Goal: Task Accomplishment & Management: Complete application form

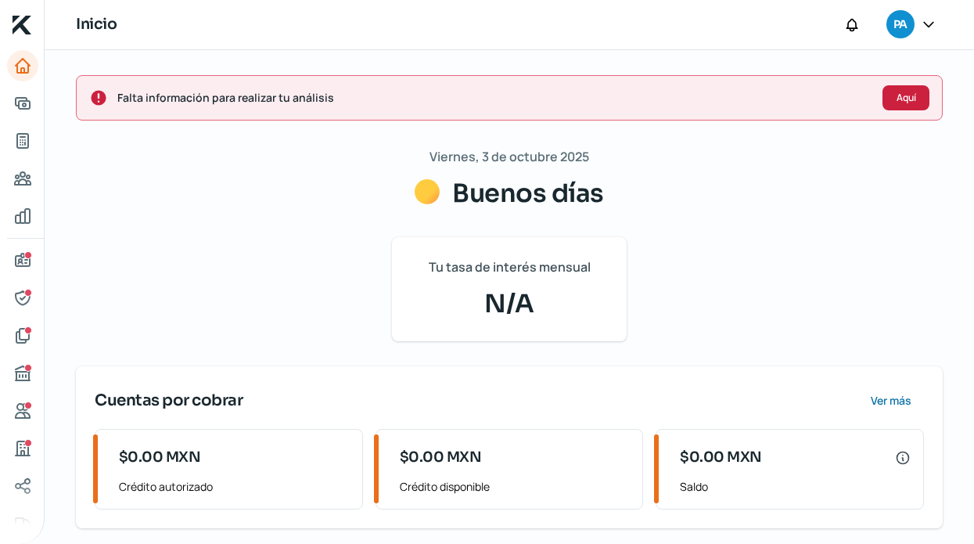
click at [896, 93] on span "Aquí" at bounding box center [906, 97] width 20 height 9
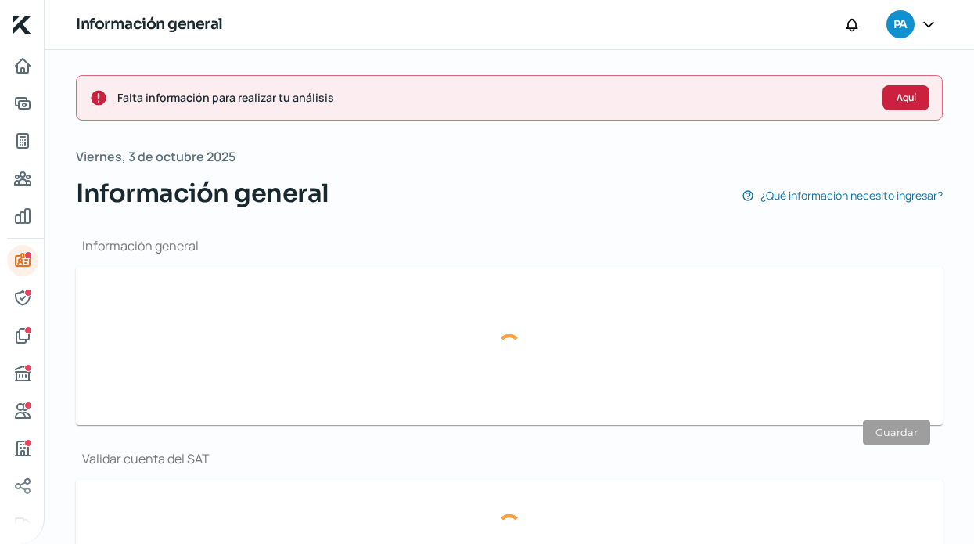
scroll to position [186, 0]
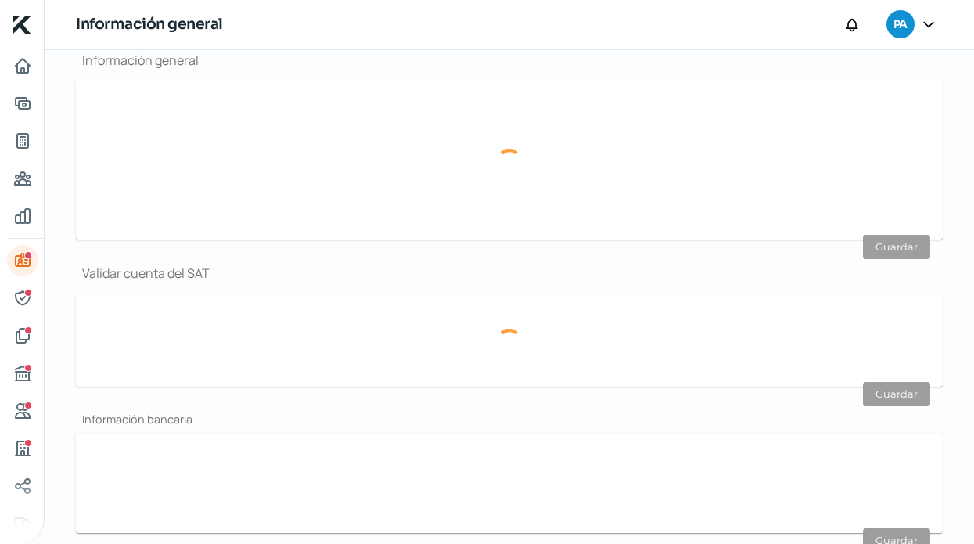
type input "[PERSON_NAME][EMAIL_ADDRESS][DOMAIN_NAME]"
type input "33 - 1236 - 0381"
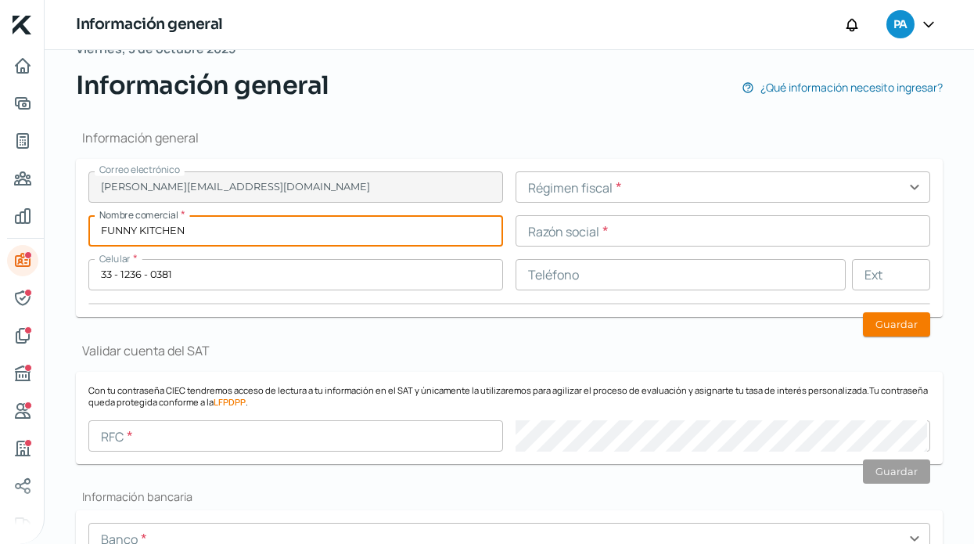
scroll to position [108, 0]
type input "FUNNY KITCHEN"
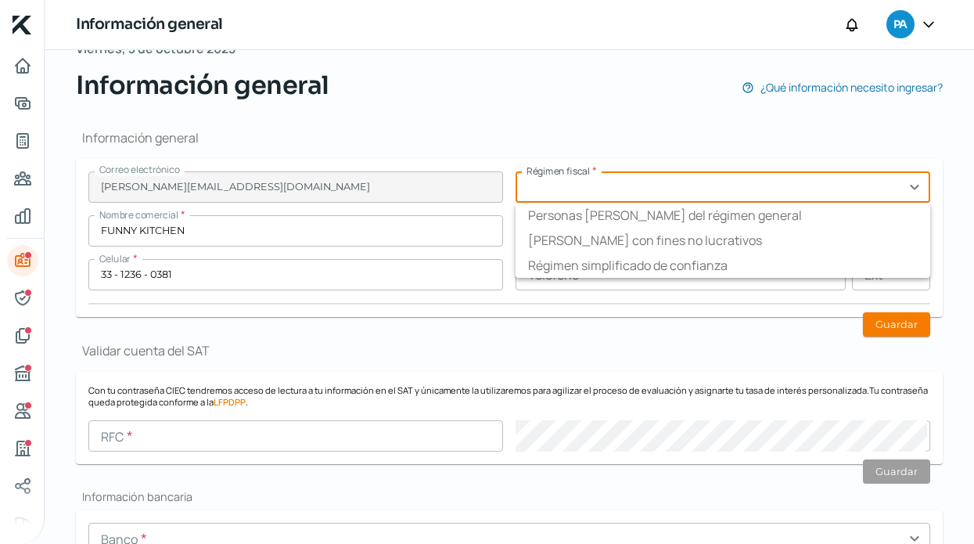
click at [559, 188] on input "text" at bounding box center [722, 186] width 415 height 31
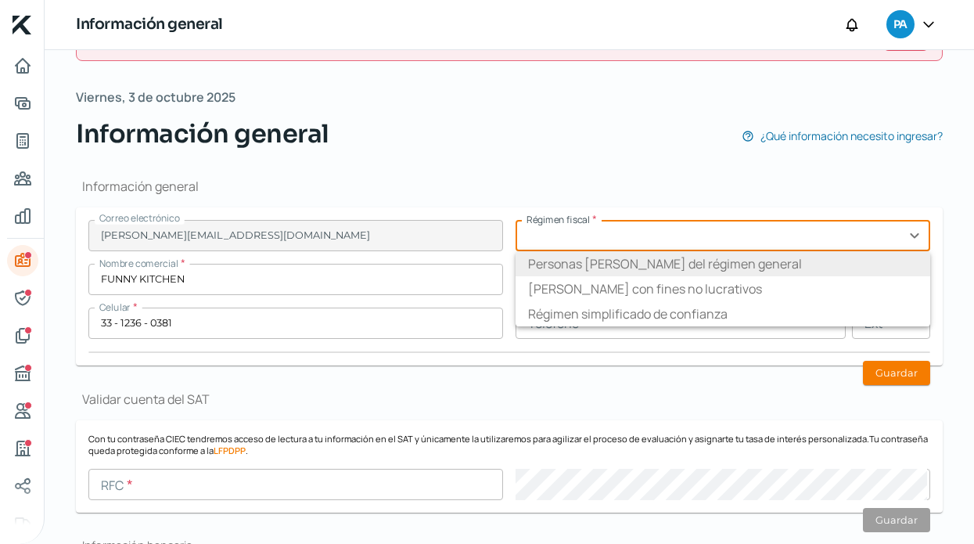
scroll to position [68, 0]
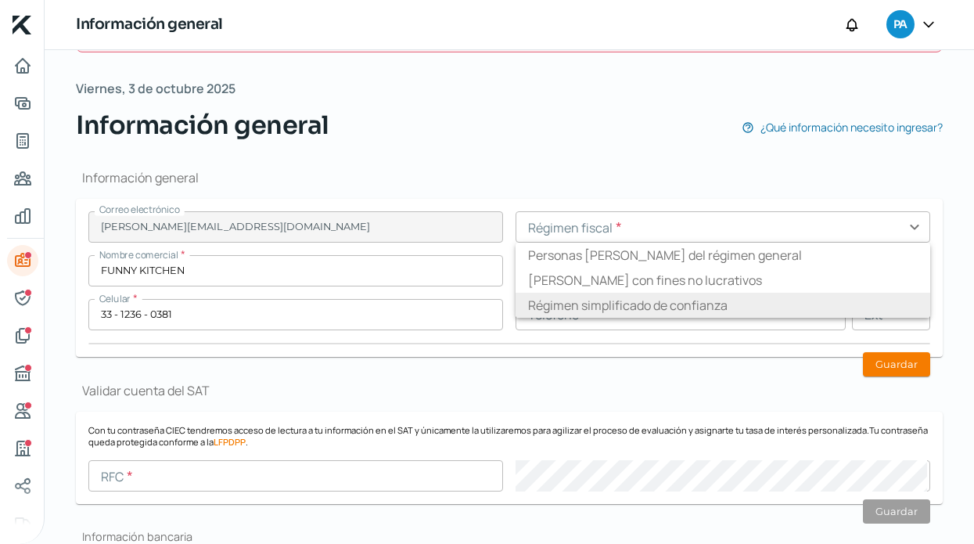
click at [745, 305] on li "Régimen simplificado de confianza" at bounding box center [722, 305] width 415 height 25
type input "Régimen simplificado de confianza"
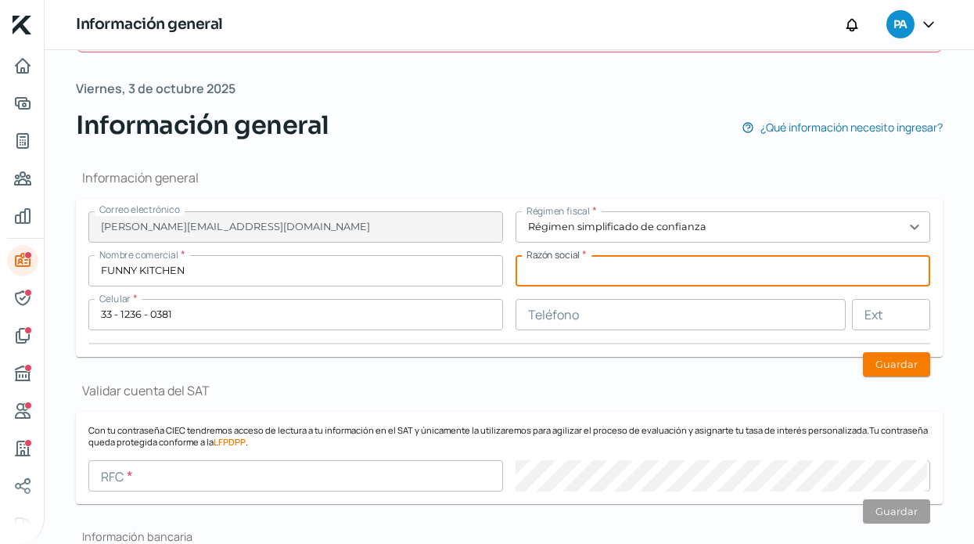
paste input "FUNNY KITCHEN"
type input "FUNNY KITCHEN"
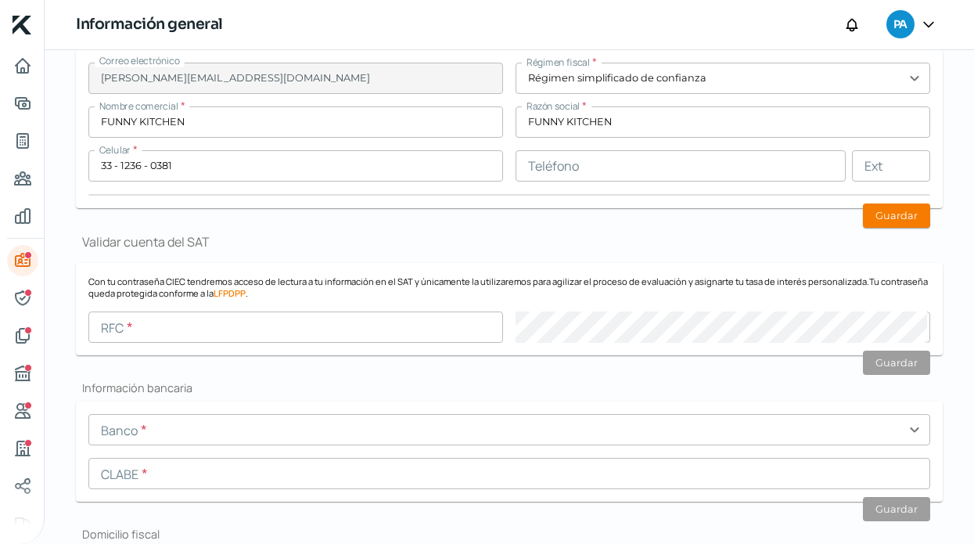
scroll to position [219, 0]
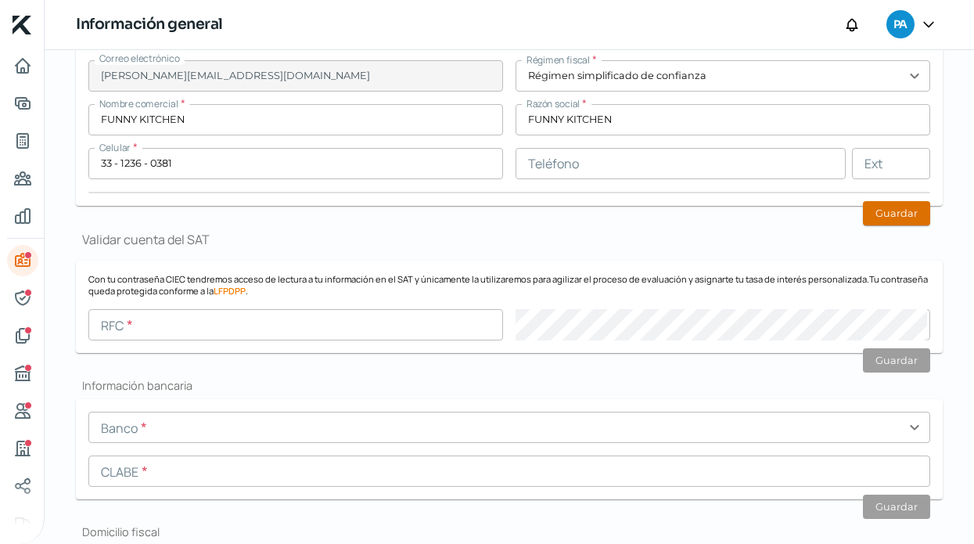
click at [882, 213] on button "Guardar" at bounding box center [896, 213] width 67 height 24
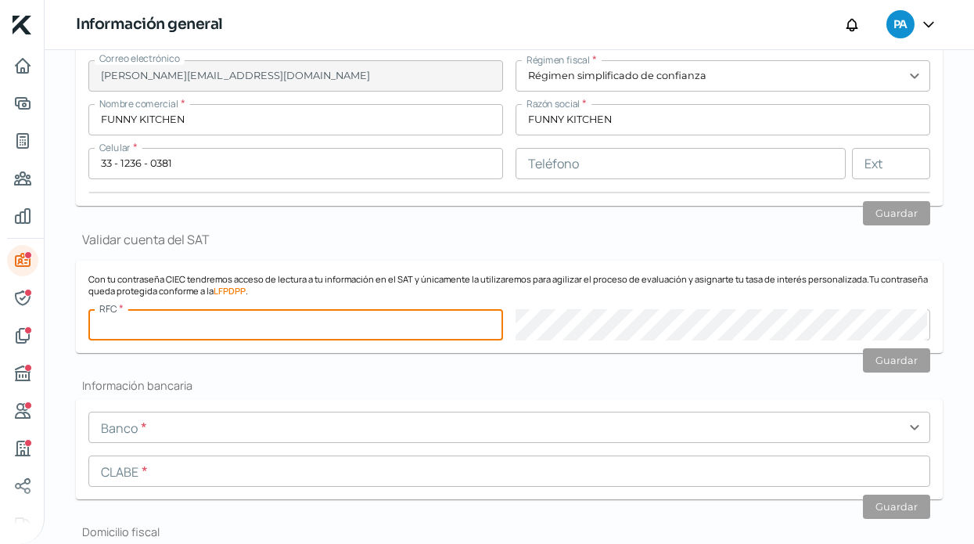
click at [376, 328] on input "text" at bounding box center [295, 324] width 415 height 31
paste input "FKI230110HT7"
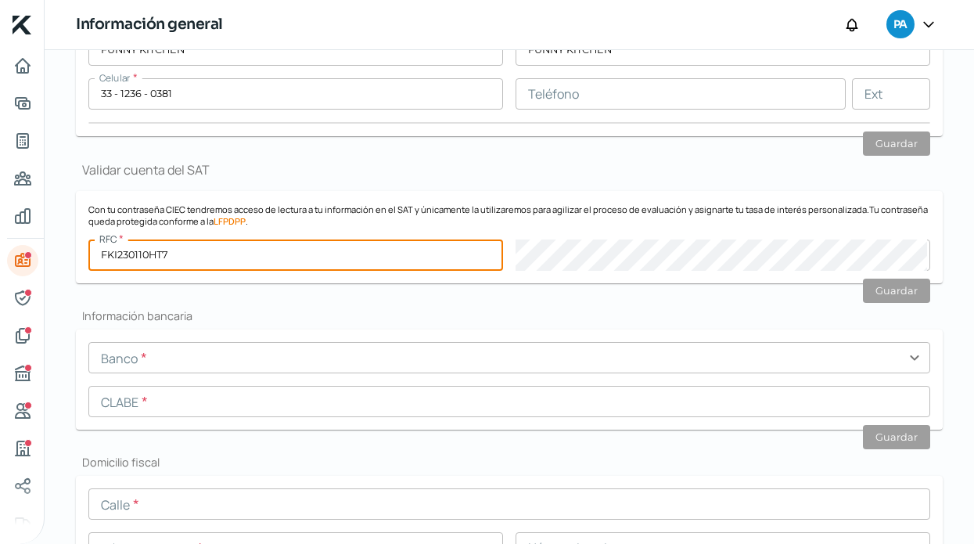
scroll to position [291, 0]
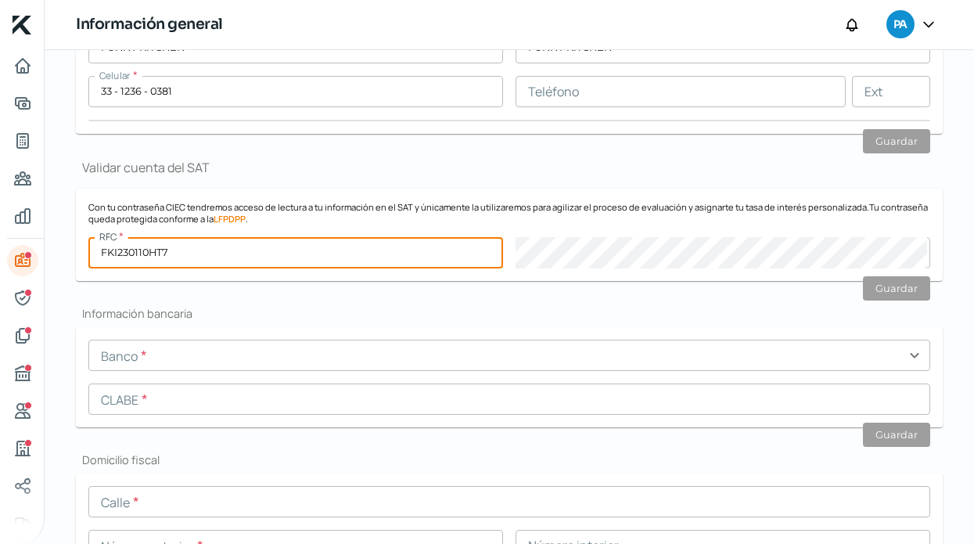
type input "FKI230110HT7"
click at [757, 308] on h2 "Información bancaria" at bounding box center [509, 313] width 867 height 15
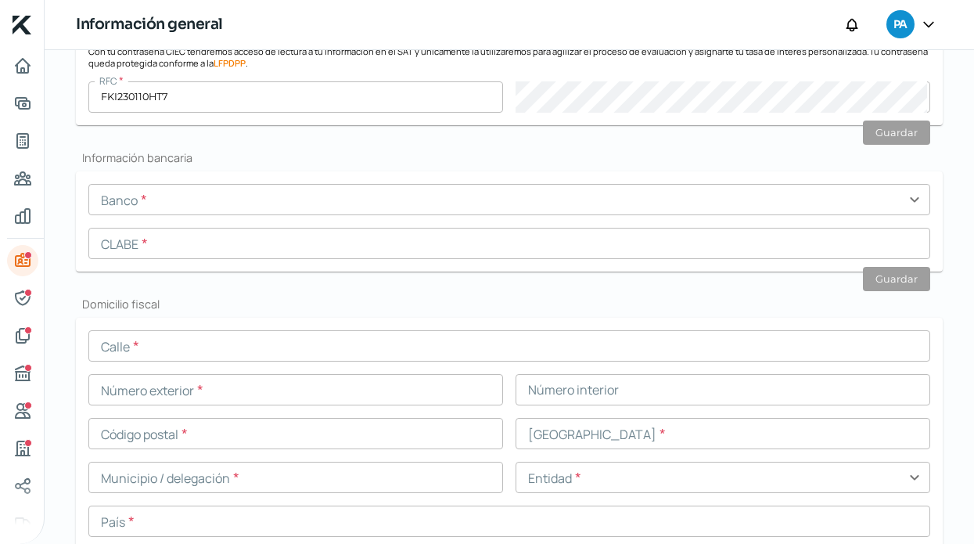
scroll to position [455, 0]
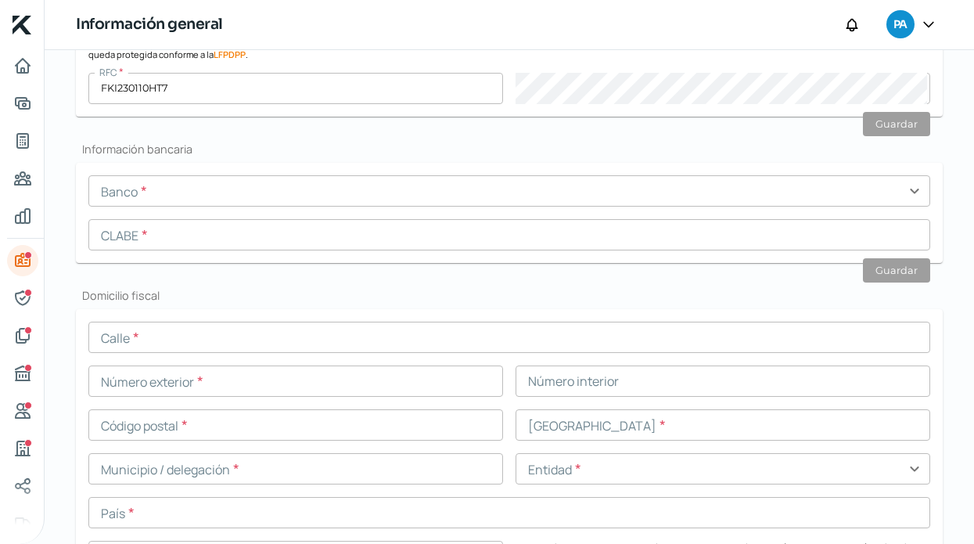
click at [146, 189] on input "text" at bounding box center [509, 190] width 842 height 31
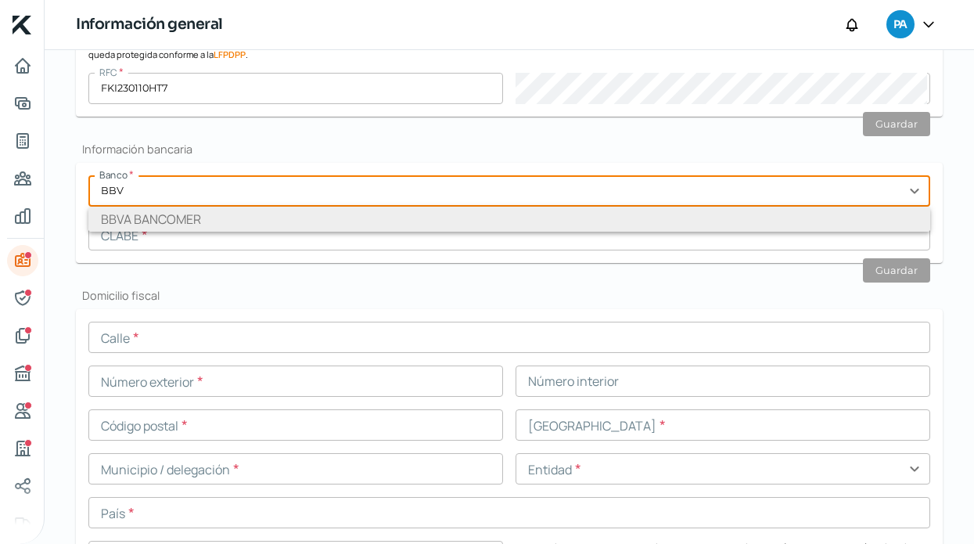
click at [141, 218] on li "BBVA BANCOMER" at bounding box center [509, 219] width 842 height 25
type input "BBVA BANCOMER"
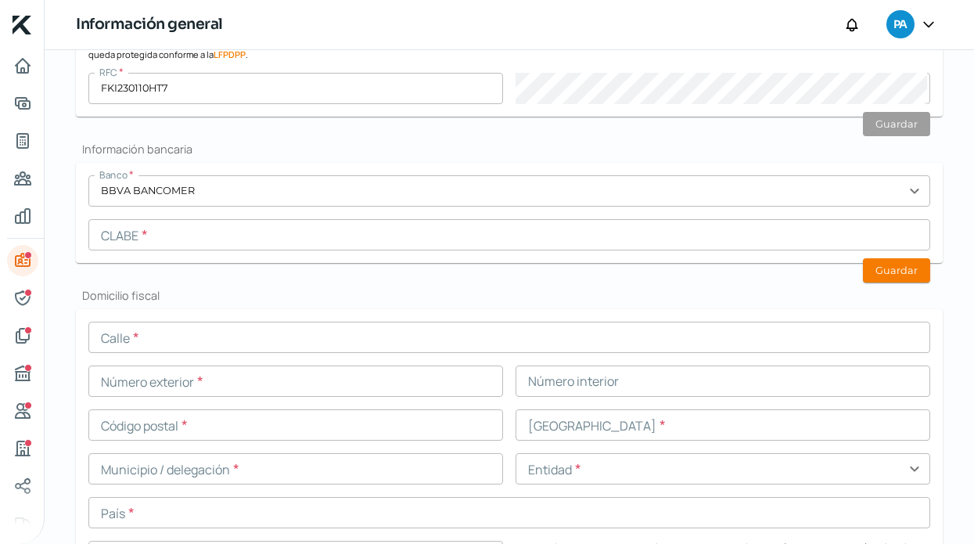
click at [415, 233] on input "text" at bounding box center [509, 234] width 842 height 31
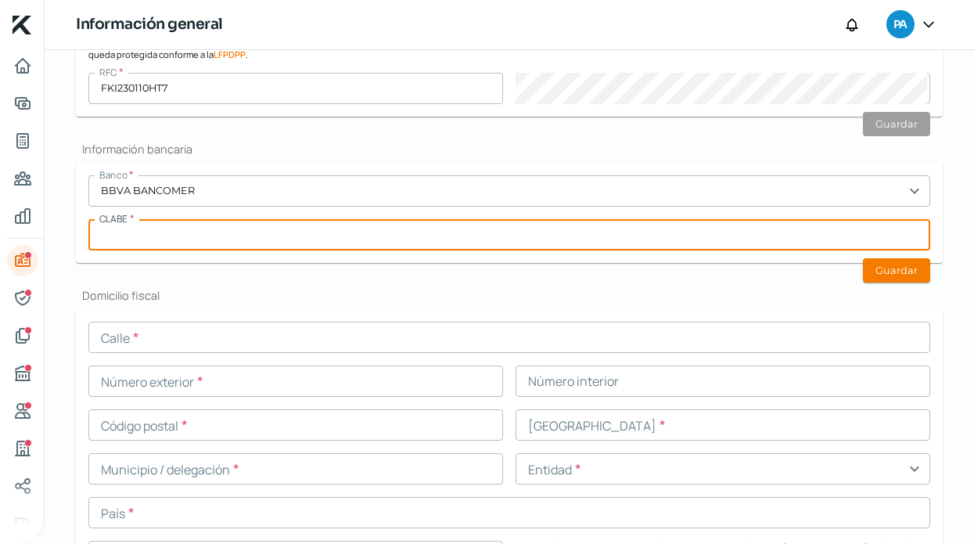
paste input "012320001224404159"
type input "012320001224404159"
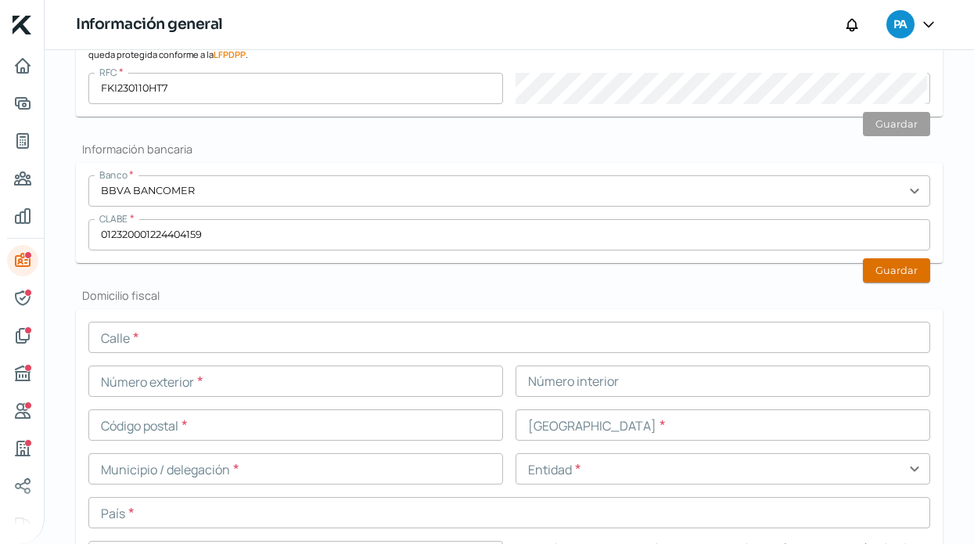
click at [893, 275] on button "Guardar" at bounding box center [896, 270] width 67 height 24
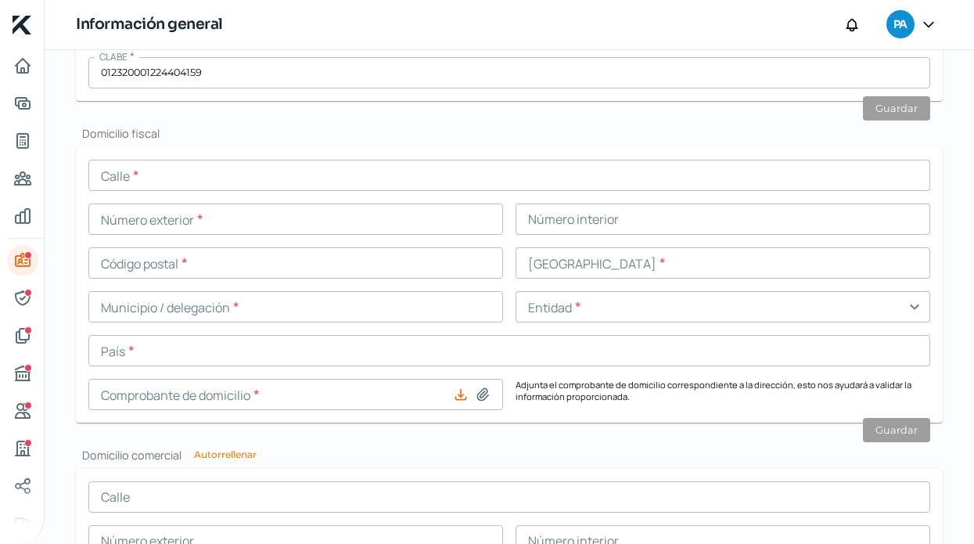
scroll to position [616, 0]
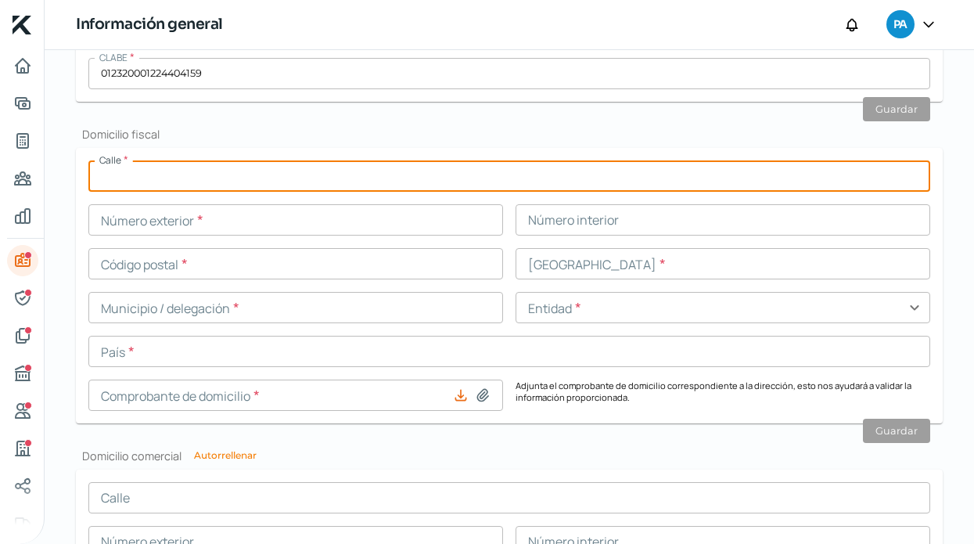
paste input "CAMINO AL ALEMAN"
type input "CAMINO AL ALEMAN"
click at [346, 219] on input "text" at bounding box center [295, 219] width 415 height 31
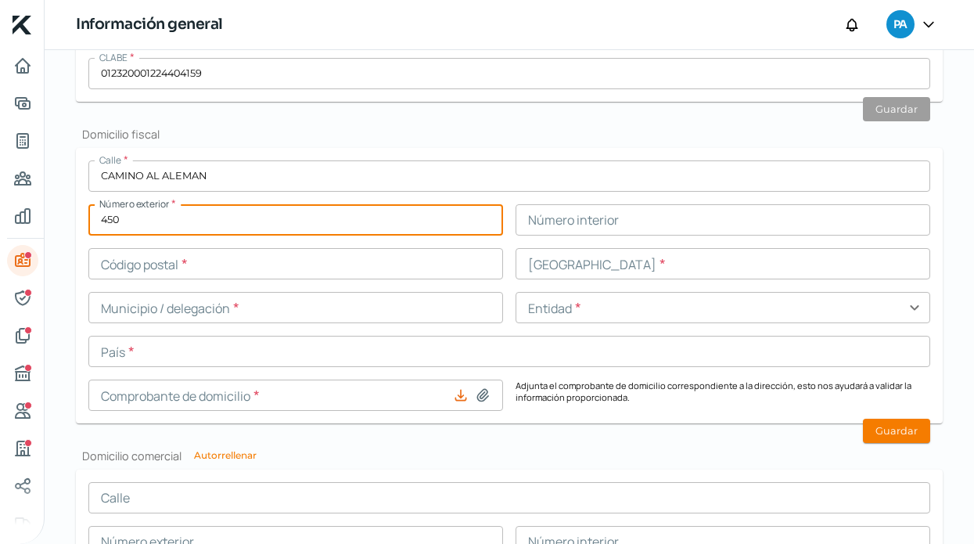
type input "450"
click at [556, 223] on input "text" at bounding box center [722, 219] width 415 height 31
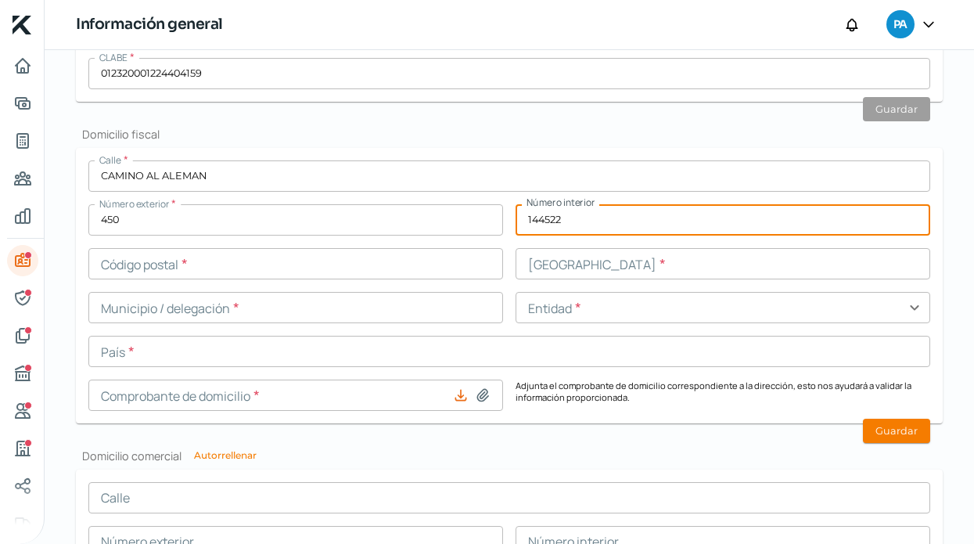
click at [480, 394] on button at bounding box center [483, 395] width 16 height 16
click at [665, 223] on input "144522" at bounding box center [722, 219] width 415 height 31
type input "14"
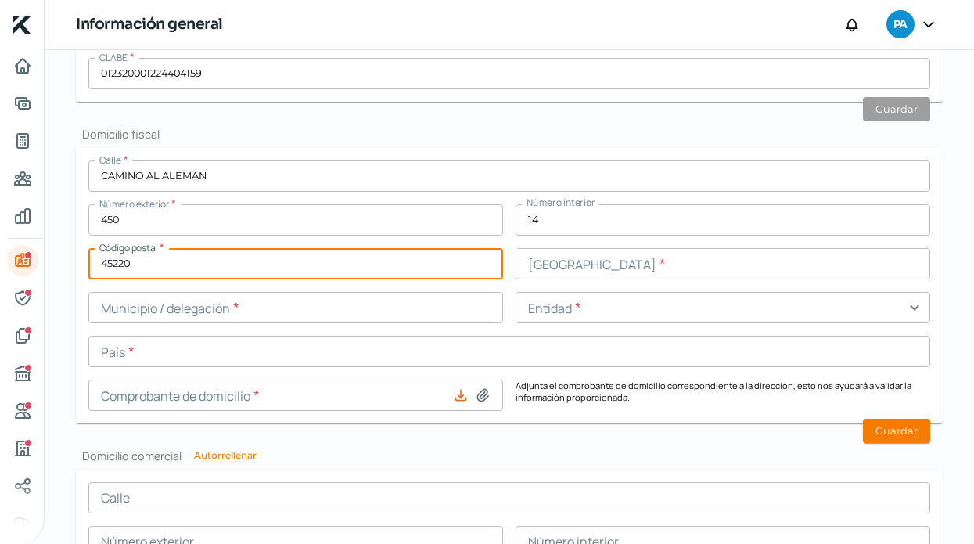
type input "45220"
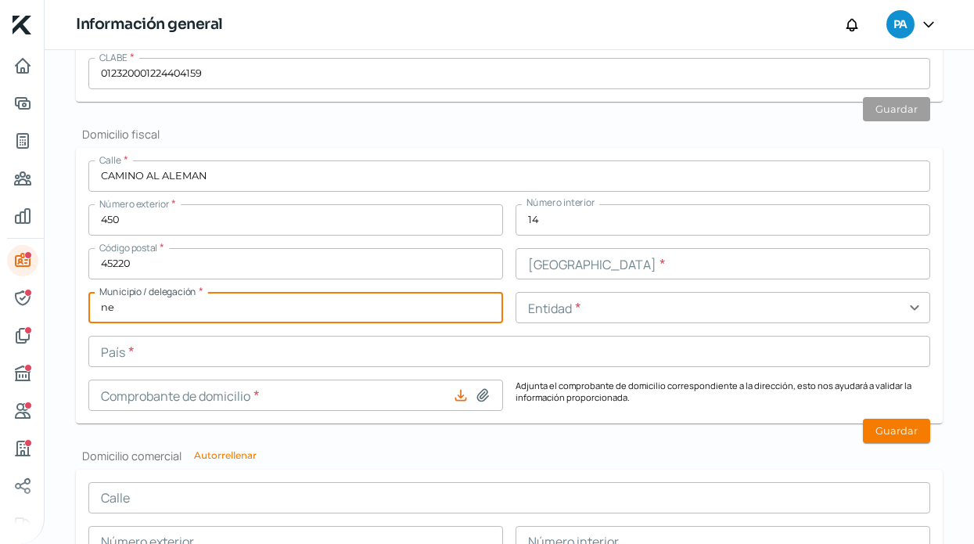
type input "n"
type input "NEXTIPAC"
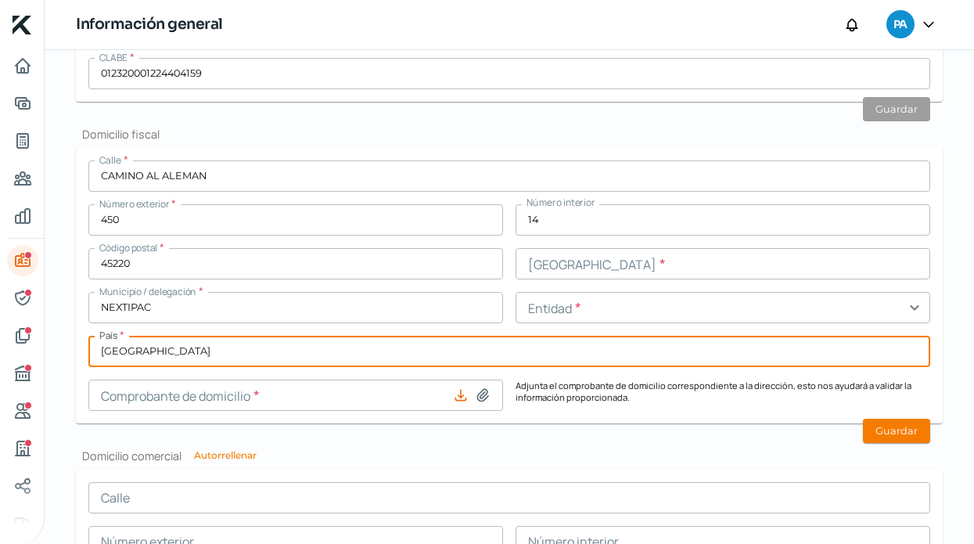
type input "[GEOGRAPHIC_DATA]"
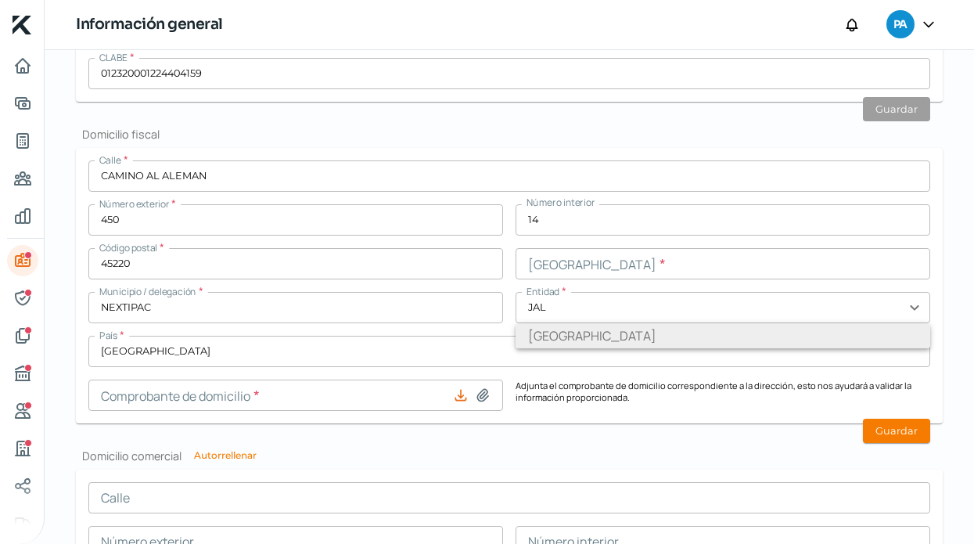
click at [551, 331] on li "[GEOGRAPHIC_DATA]" at bounding box center [722, 335] width 415 height 25
type input "[GEOGRAPHIC_DATA]"
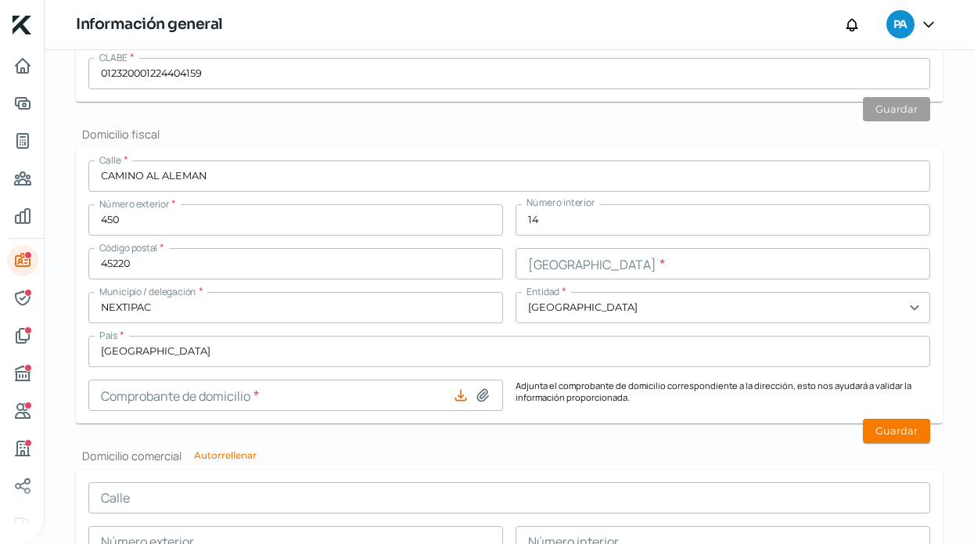
click at [480, 396] on icon at bounding box center [482, 395] width 11 height 12
type input "C:\fakepath\C DOM.pdf"
type input "C DOM.pdf"
click at [899, 433] on button "Guardar" at bounding box center [896, 430] width 67 height 24
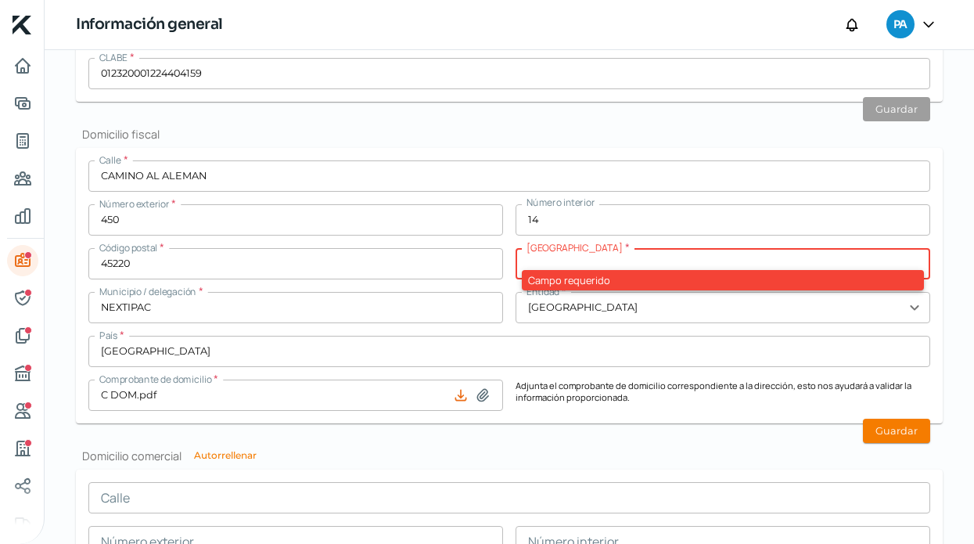
click at [663, 263] on input "text" at bounding box center [722, 263] width 415 height 31
click at [768, 217] on input "14" at bounding box center [722, 219] width 415 height 31
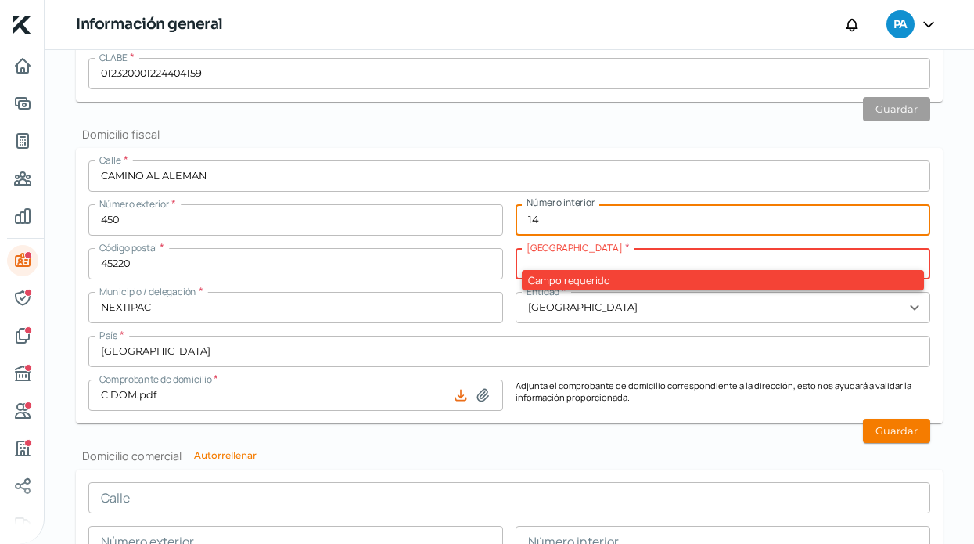
click at [457, 227] on input "450" at bounding box center [295, 219] width 415 height 31
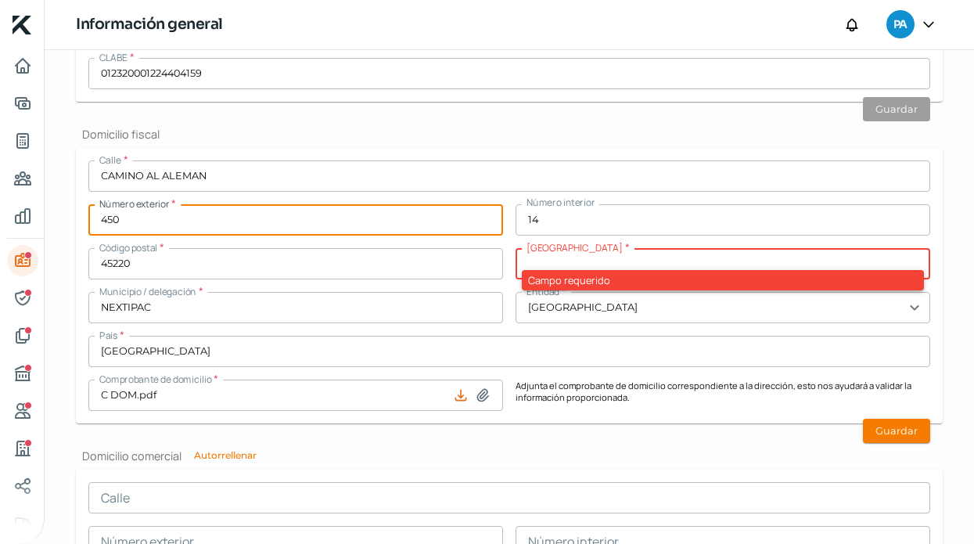
click at [582, 266] on input "text" at bounding box center [722, 263] width 415 height 31
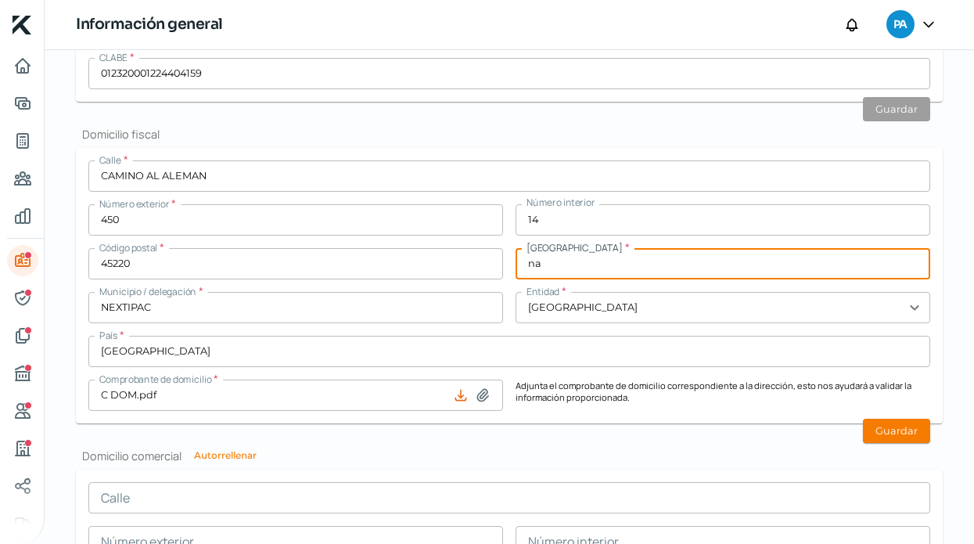
type input "n"
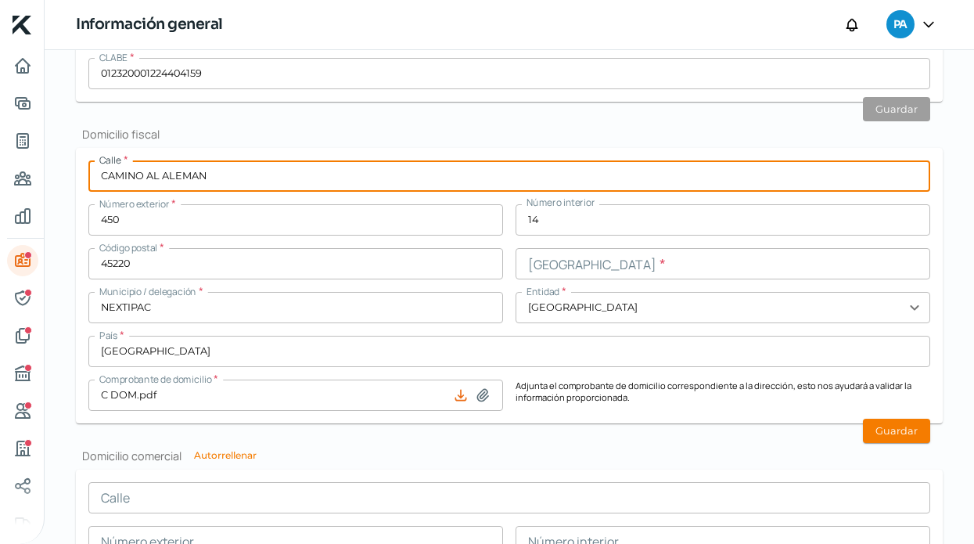
drag, startPoint x: 328, startPoint y: 167, endPoint x: -72, endPoint y: 152, distance: 400.0
click at [0, 152] on html "Inicio | KredFeed Información general PA Falta información para realizar tu aná…" at bounding box center [487, 272] width 974 height 544
drag, startPoint x: 238, startPoint y: 177, endPoint x: -26, endPoint y: 164, distance: 263.9
click at [0, 164] on html "Inicio | KredFeed Información general PA Falta información para realizar tu aná…" at bounding box center [487, 272] width 974 height 544
click at [589, 266] on input "text" at bounding box center [722, 263] width 415 height 31
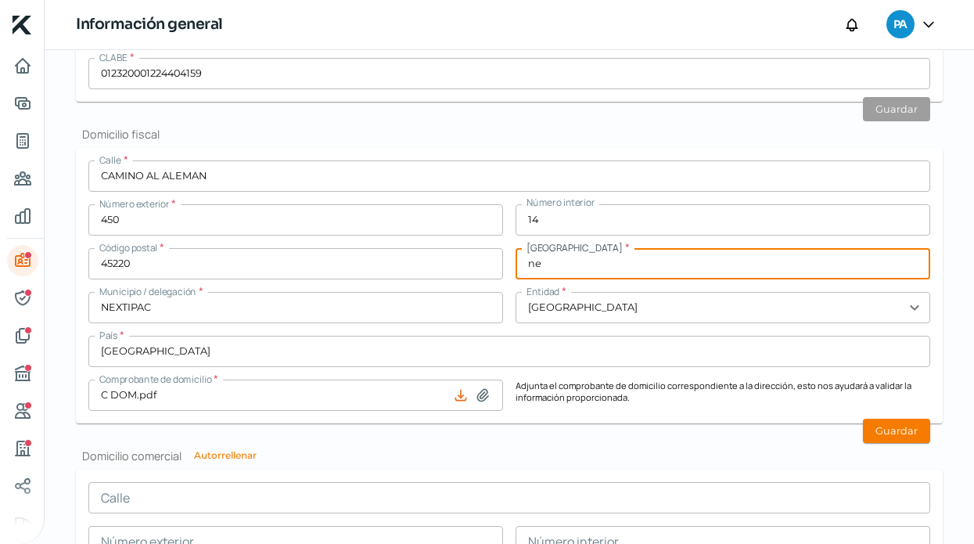
type input "n"
type input "NEXTIPAC"
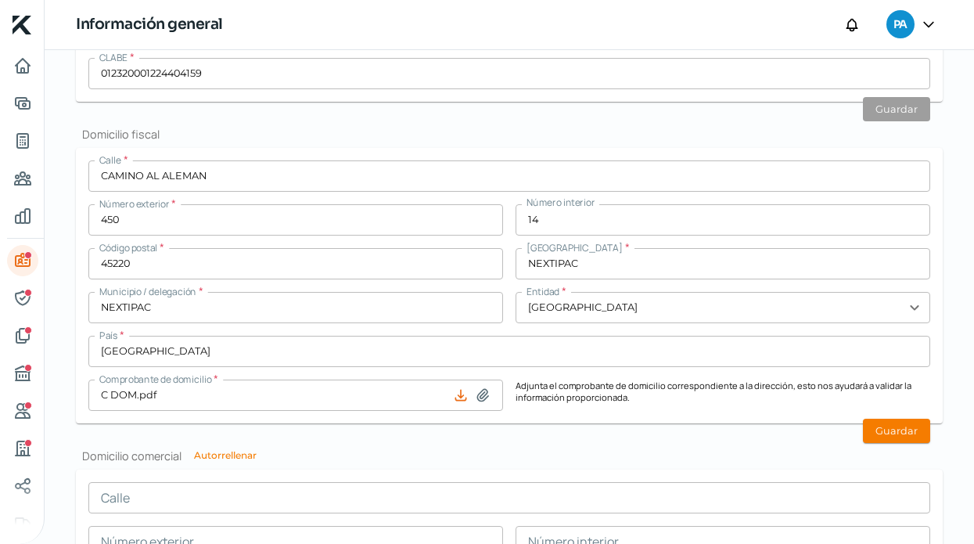
click at [680, 128] on h2 "Domicilio fiscal" at bounding box center [509, 134] width 867 height 15
click at [901, 433] on button "Guardar" at bounding box center [896, 430] width 67 height 24
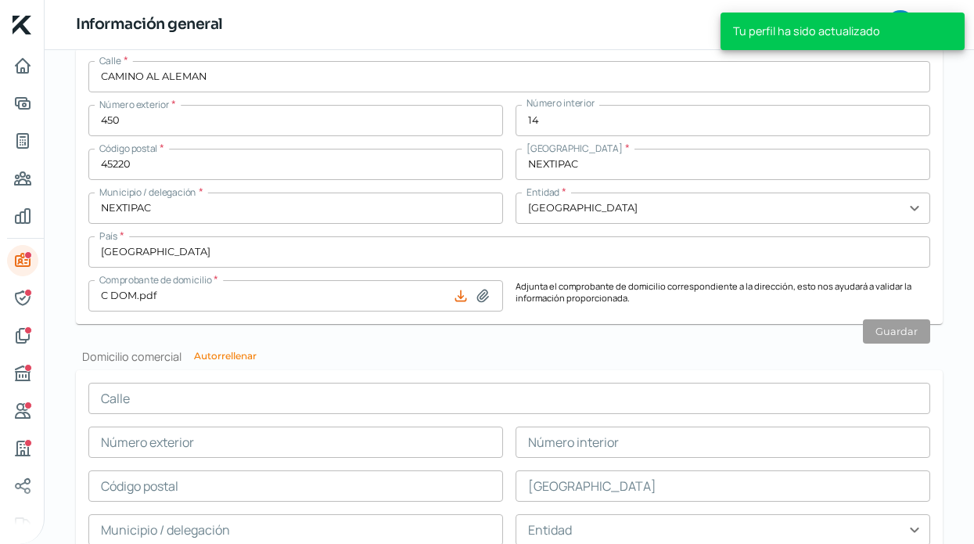
scroll to position [666, 0]
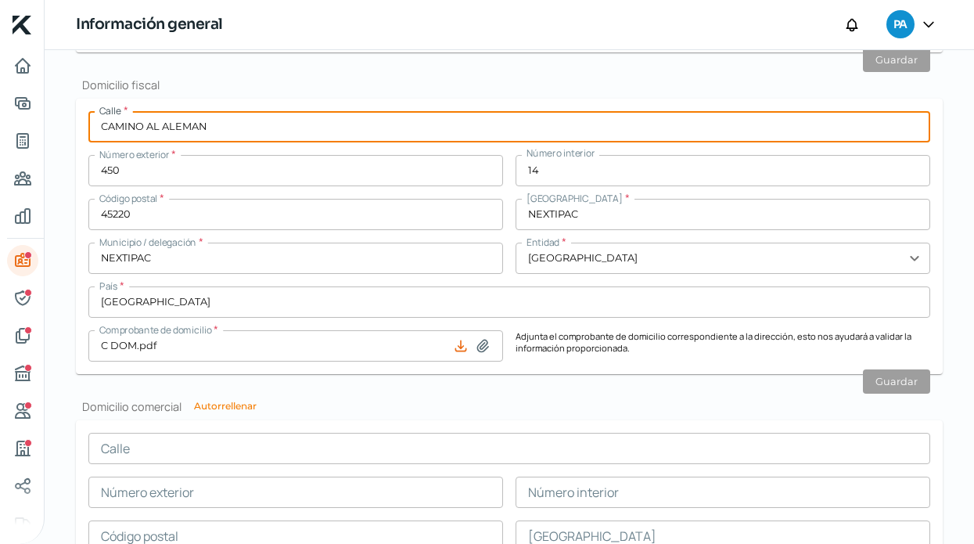
drag, startPoint x: 209, startPoint y: 129, endPoint x: 100, endPoint y: 126, distance: 108.8
click at [100, 126] on input "CAMINO AL ALEMAN" at bounding box center [509, 126] width 842 height 31
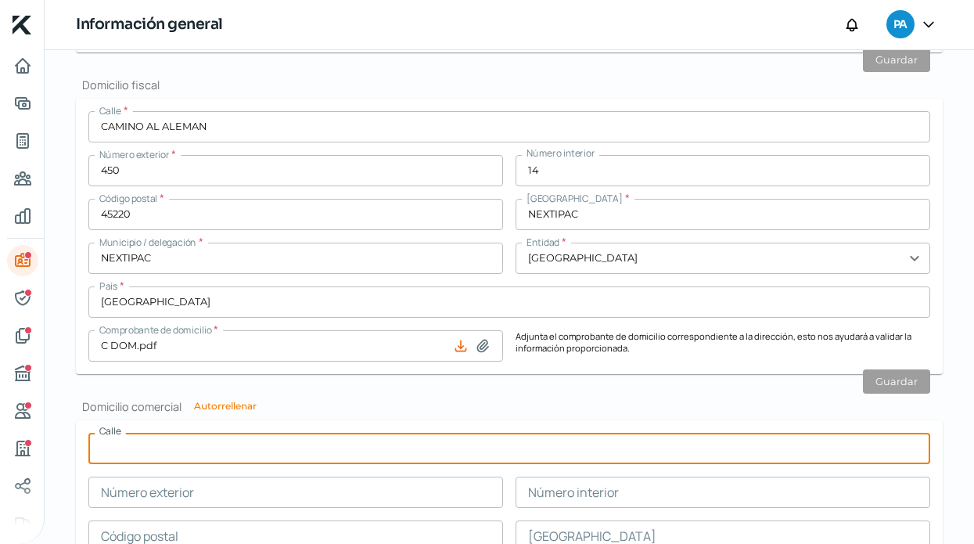
paste input "CAMINO AL ALEMAN"
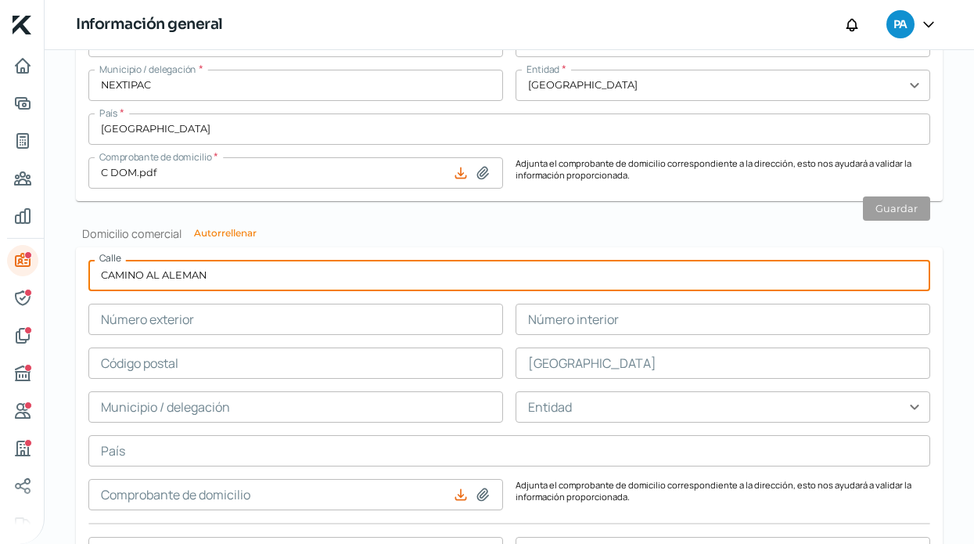
scroll to position [843, 0]
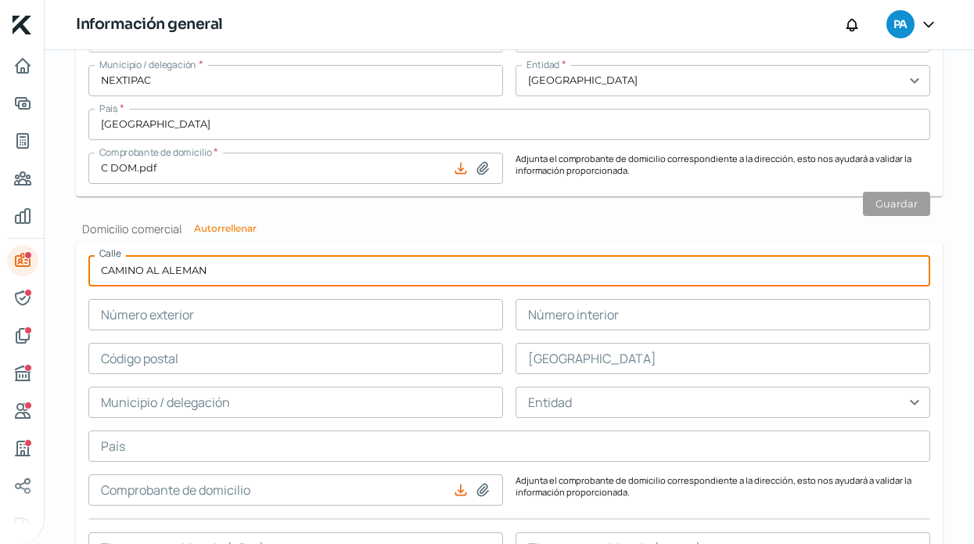
type input "CAMINO AL ALEMAN"
click at [437, 314] on input "text" at bounding box center [295, 314] width 415 height 31
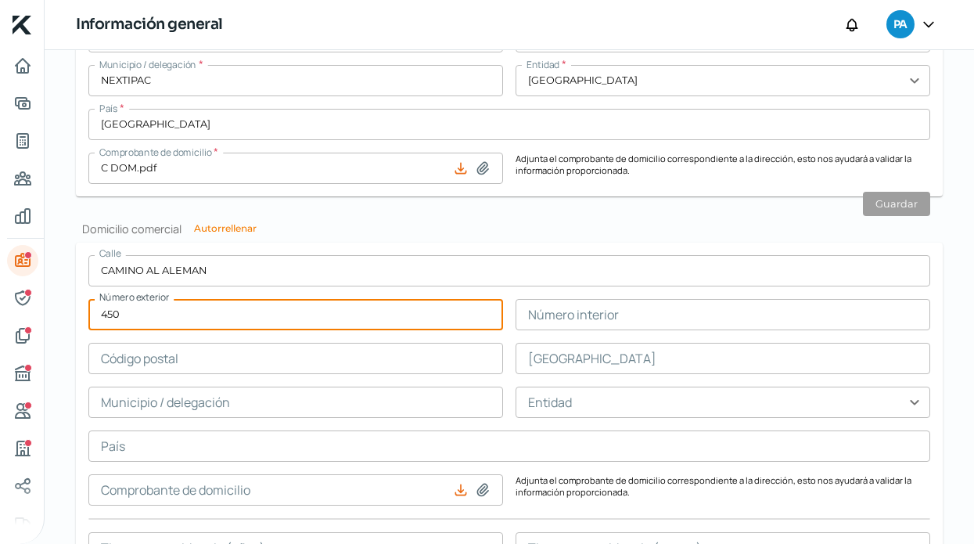
type input "450"
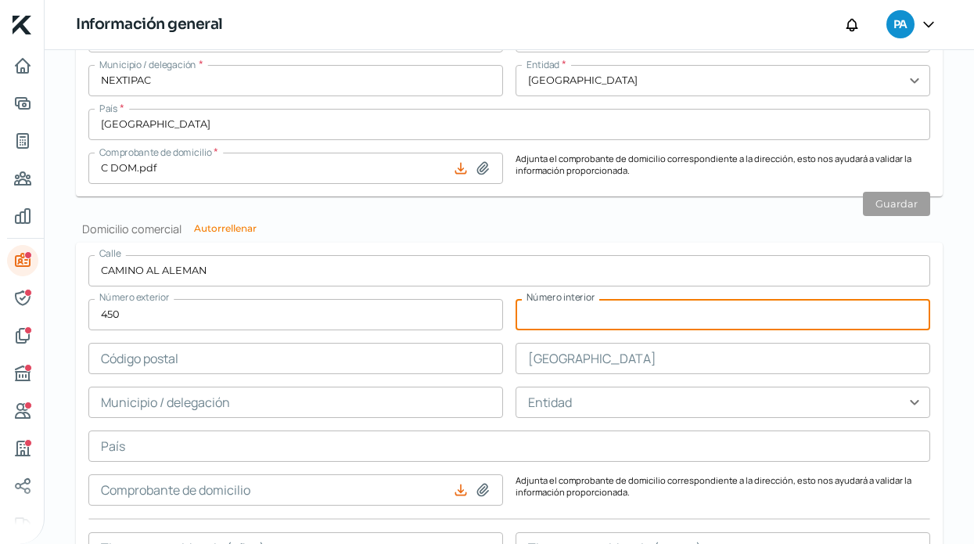
click at [724, 318] on input "text" at bounding box center [722, 314] width 415 height 31
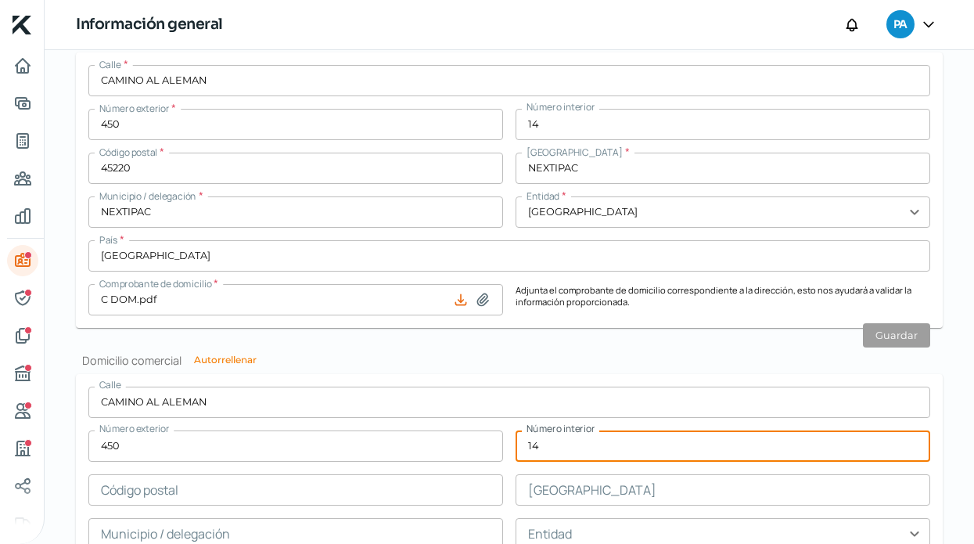
scroll to position [684, 0]
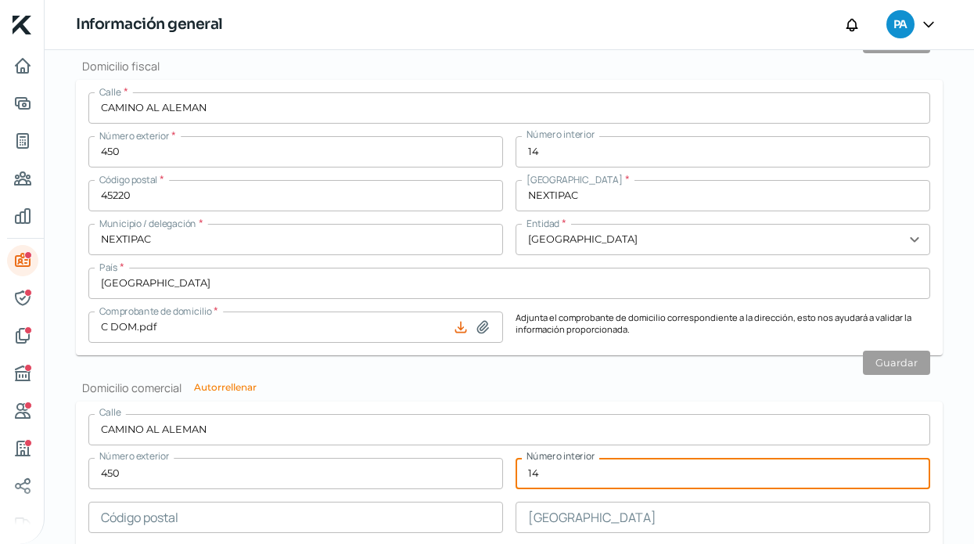
type input "14"
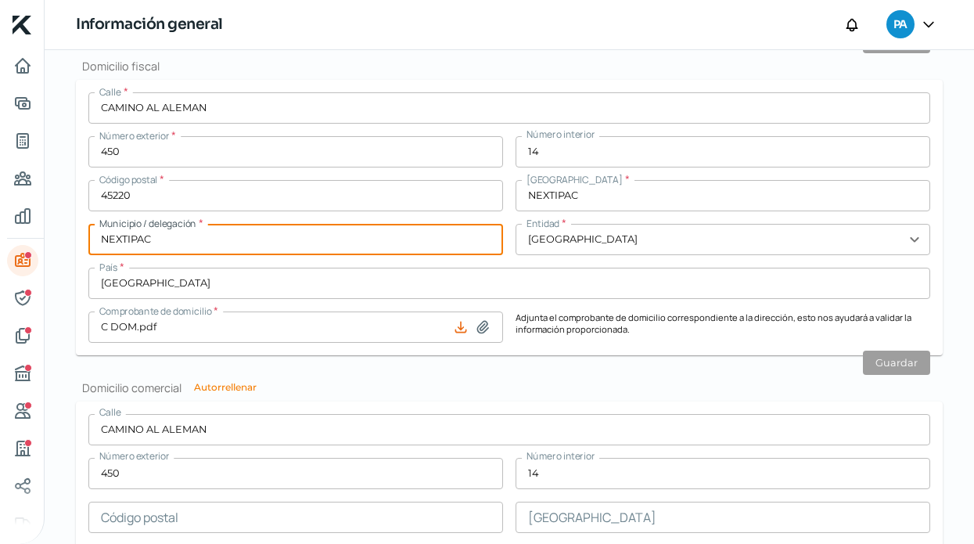
drag, startPoint x: 244, startPoint y: 234, endPoint x: 84, endPoint y: 225, distance: 159.9
click at [84, 225] on form "Calle * CAMINO AL ALEMAN Número exterior * 450 Número interior 14 Código postal…" at bounding box center [509, 217] width 867 height 275
type input "ZAPOPAN"
click at [873, 368] on button "Guardar" at bounding box center [896, 362] width 67 height 24
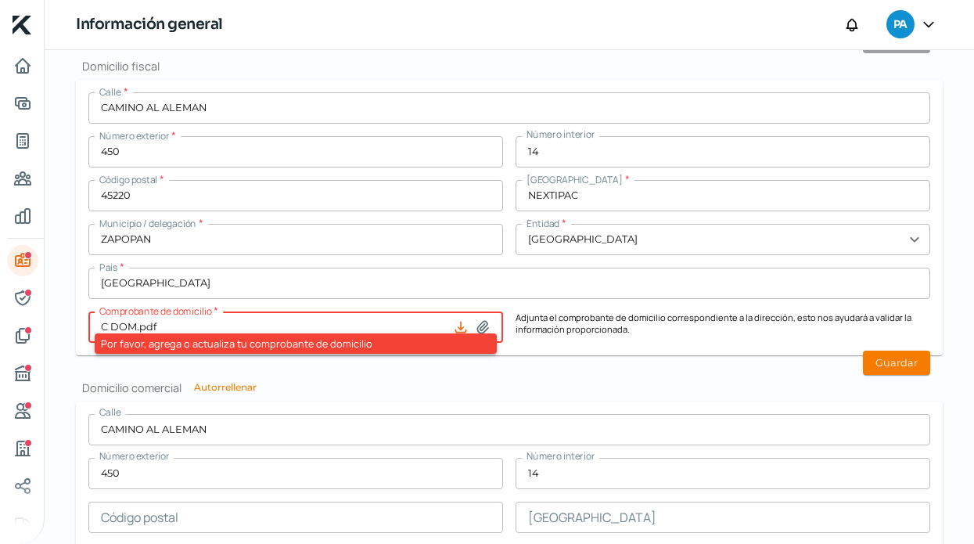
click at [366, 386] on h2 "Domicilio comercial Autorrellenar" at bounding box center [509, 387] width 867 height 15
click at [300, 314] on input "C DOM.pdf" at bounding box center [295, 326] width 415 height 31
type input "C:\fakepath\C DOM.pdf"
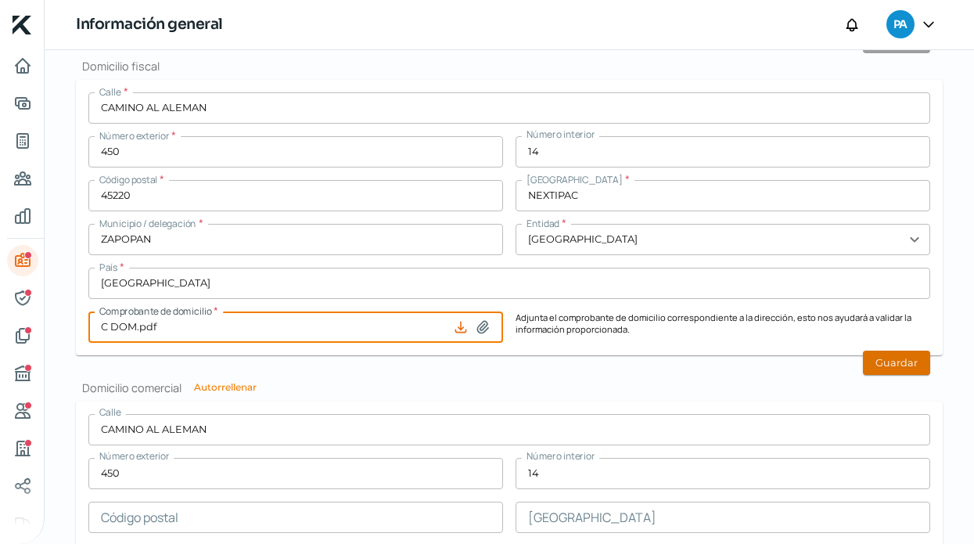
click at [899, 361] on button "Guardar" at bounding box center [896, 362] width 67 height 24
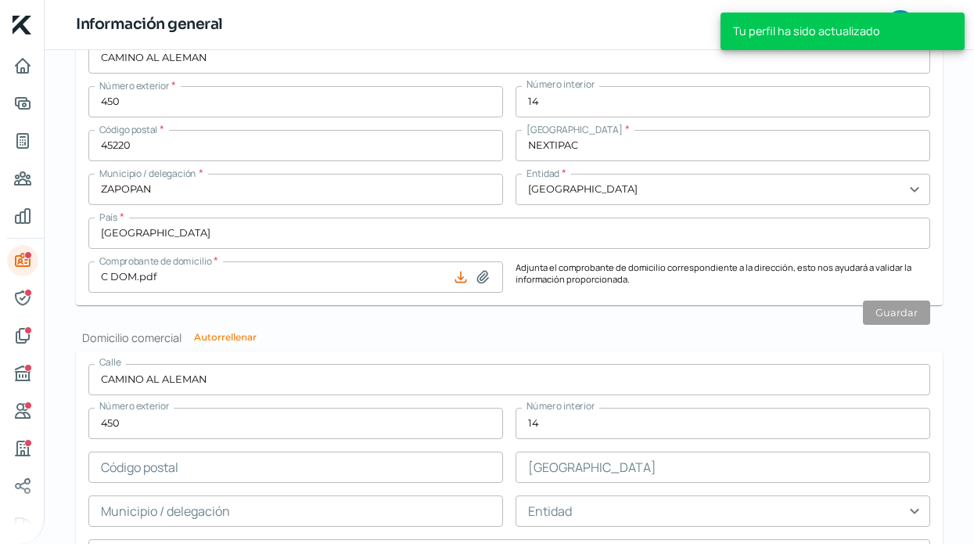
scroll to position [743, 0]
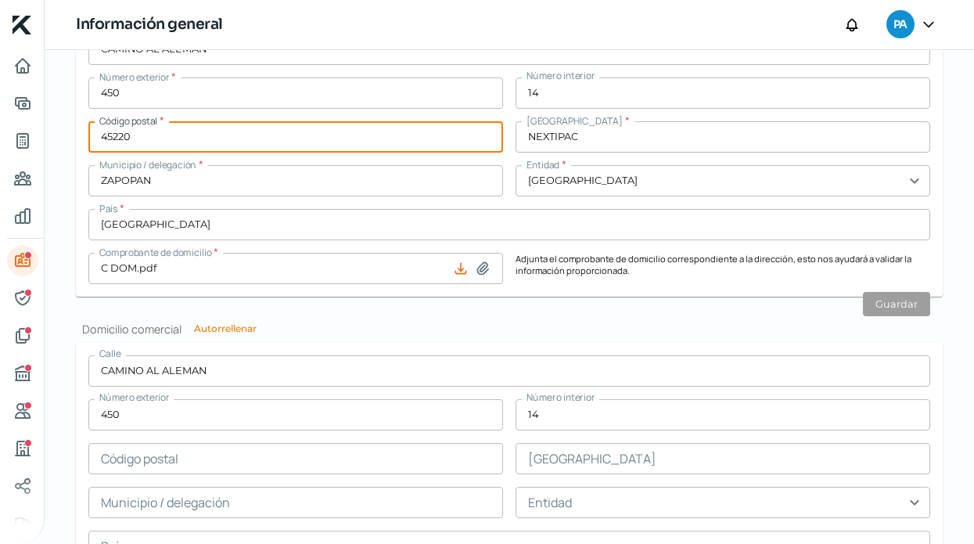
click at [192, 137] on input "45220" at bounding box center [295, 136] width 415 height 31
type input "45220"
click at [341, 334] on h2 "Domicilio comercial Autorrellenar" at bounding box center [509, 328] width 867 height 15
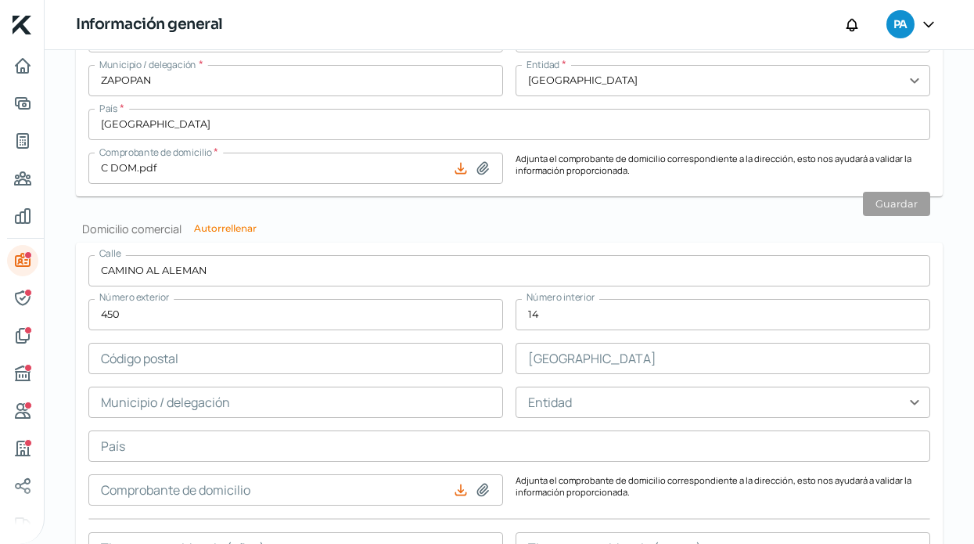
scroll to position [815, 0]
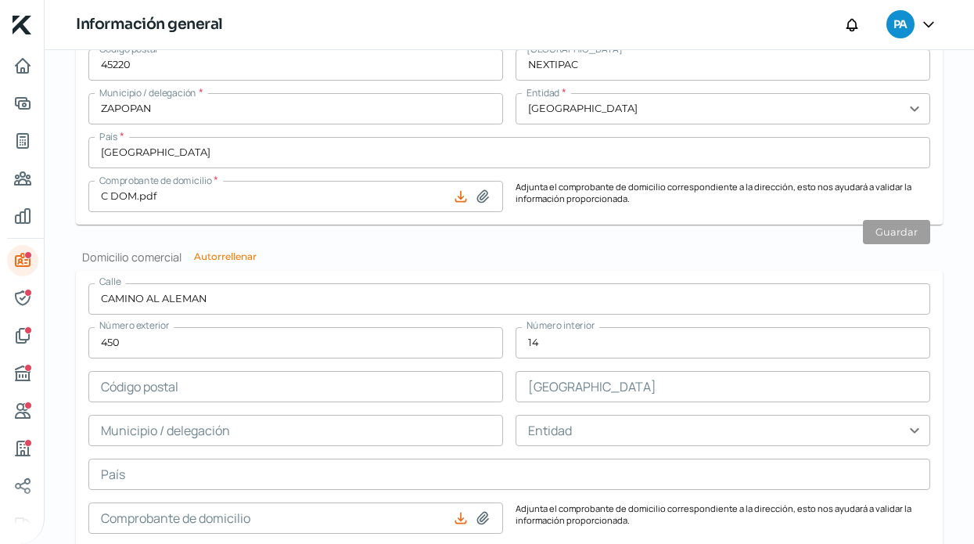
click at [654, 242] on div "Información general Correo electrónico [PERSON_NAME][EMAIL_ADDRESS][DOMAIN_NAME…" at bounding box center [509, 41] width 867 height 1288
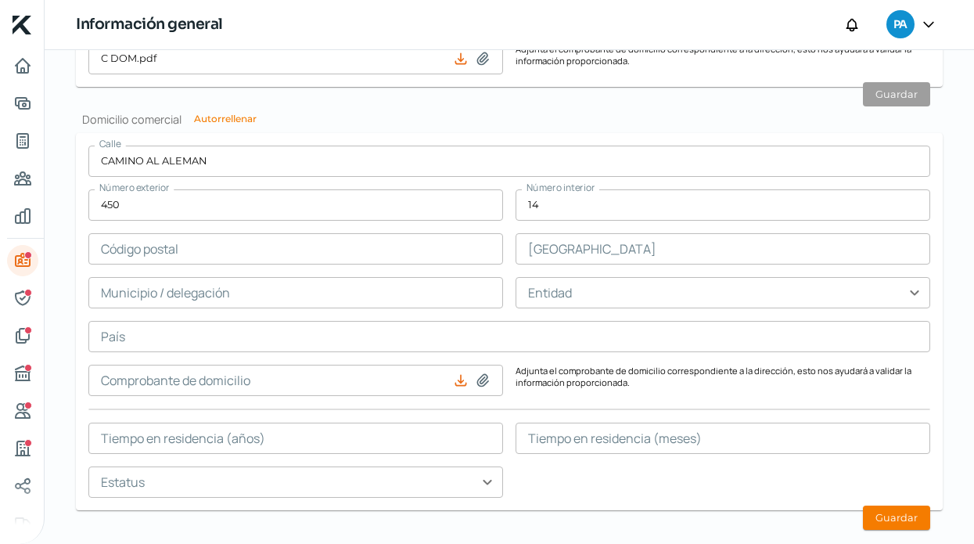
scroll to position [954, 0]
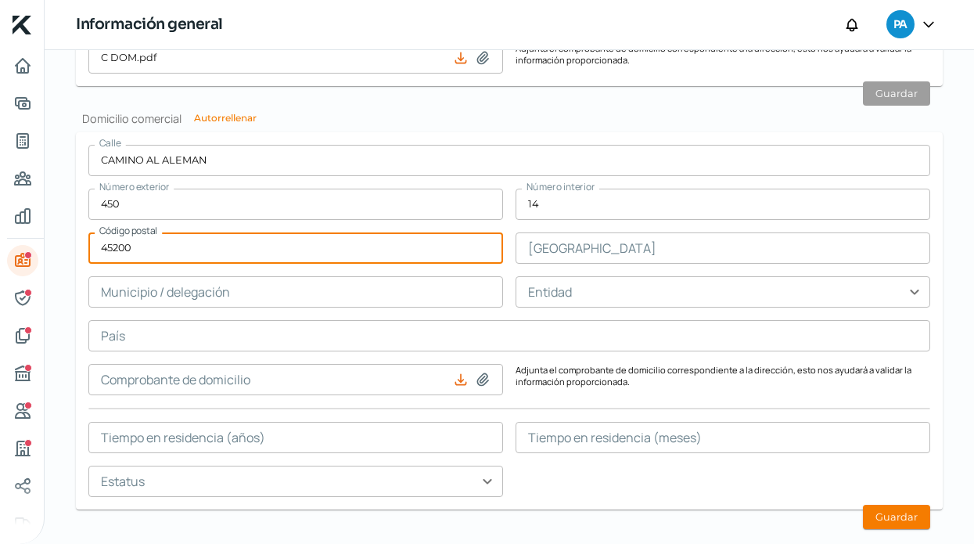
type input "45200"
click at [573, 255] on input "text" at bounding box center [722, 247] width 415 height 31
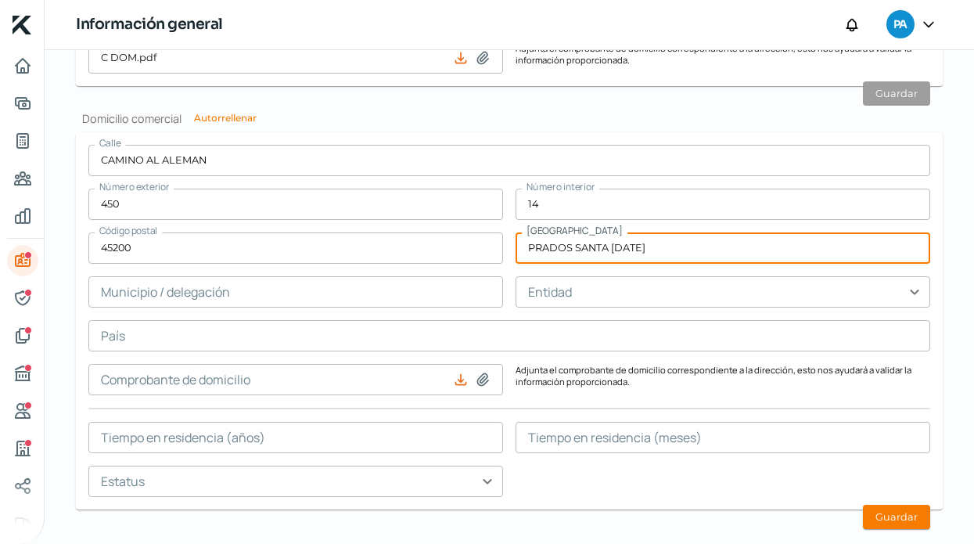
type input "PRADOS SANTA [DATE]"
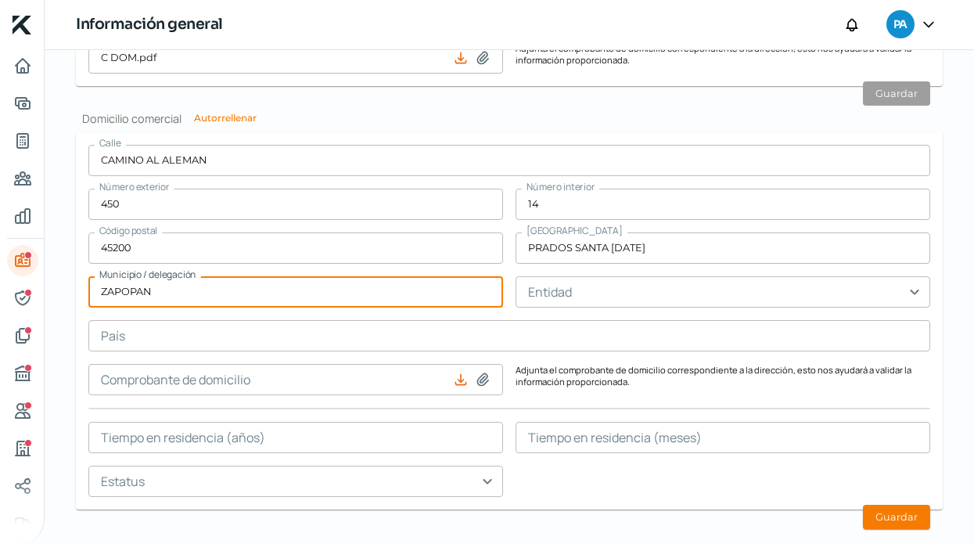
type input "ZAPOPAN"
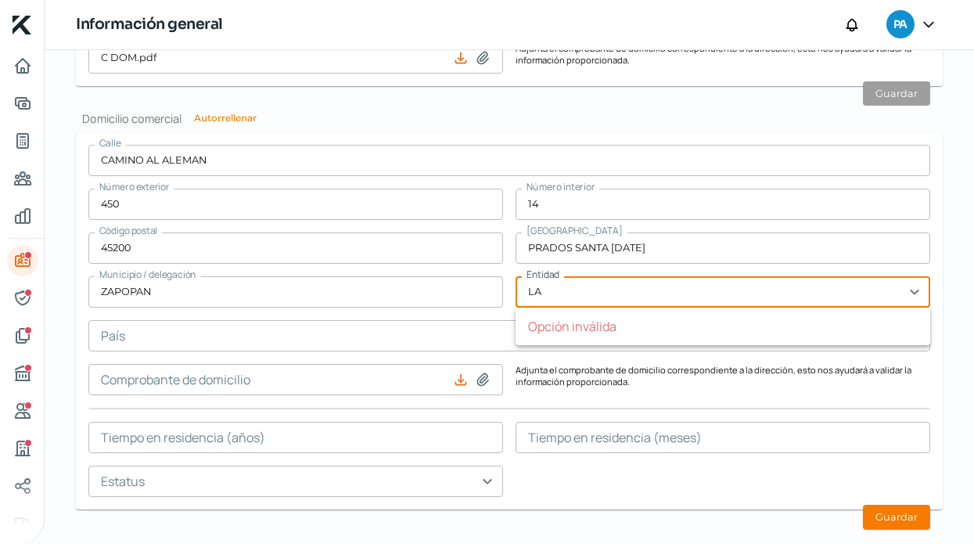
type input "L"
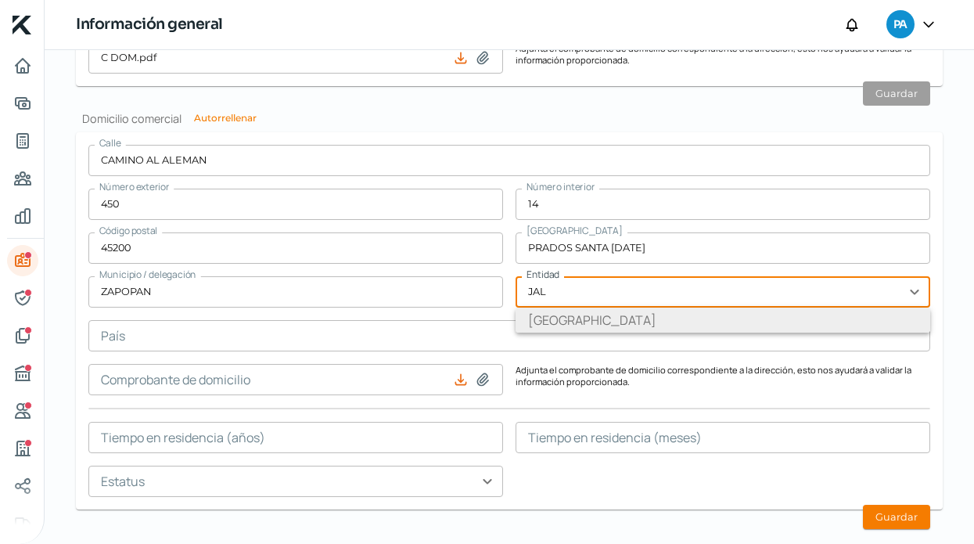
click at [580, 323] on li "[GEOGRAPHIC_DATA]" at bounding box center [722, 319] width 415 height 25
type input "[GEOGRAPHIC_DATA]"
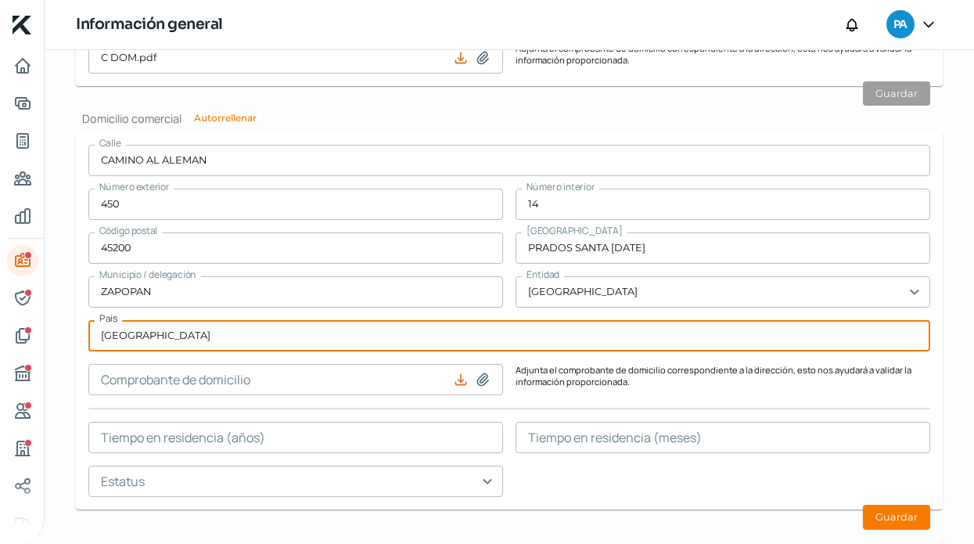
type input "[GEOGRAPHIC_DATA]"
click at [476, 383] on icon at bounding box center [483, 380] width 16 height 16
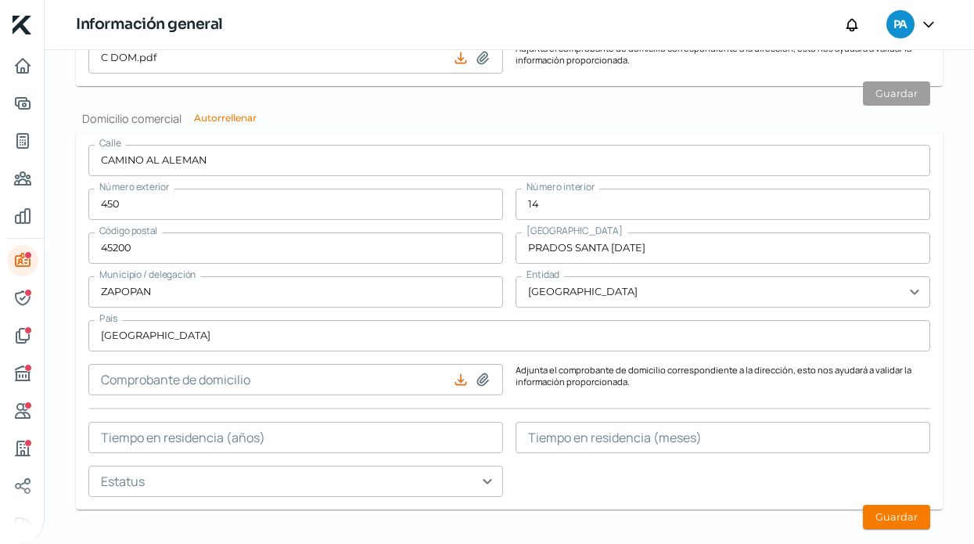
type input "C:\fakepath\C DOM.pdf"
type input "C DOM.pdf"
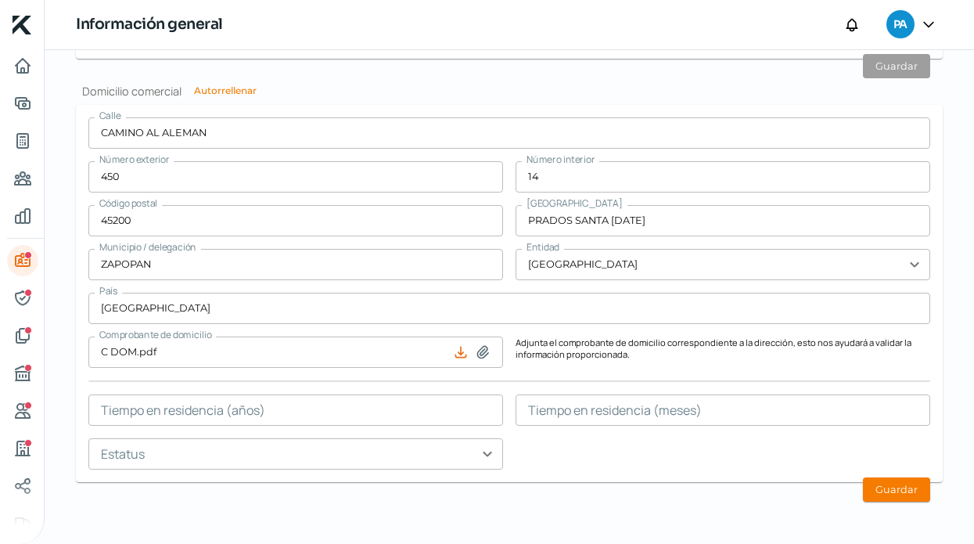
scroll to position [0, 0]
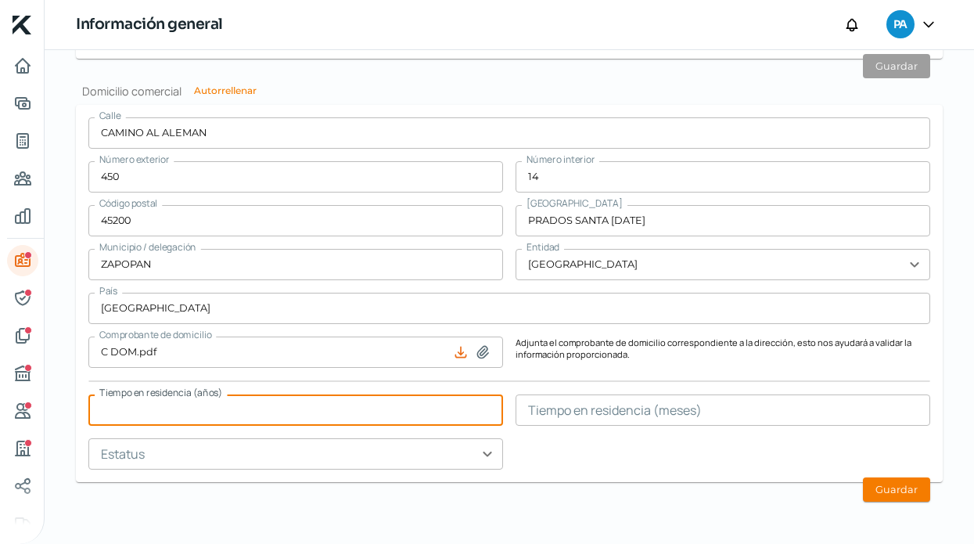
click at [617, 458] on div "[STREET_ADDRESS][DATE] Municipio / delegación ZAPOPAN Entidad [GEOGRAPHIC_DATA]…" at bounding box center [509, 293] width 842 height 352
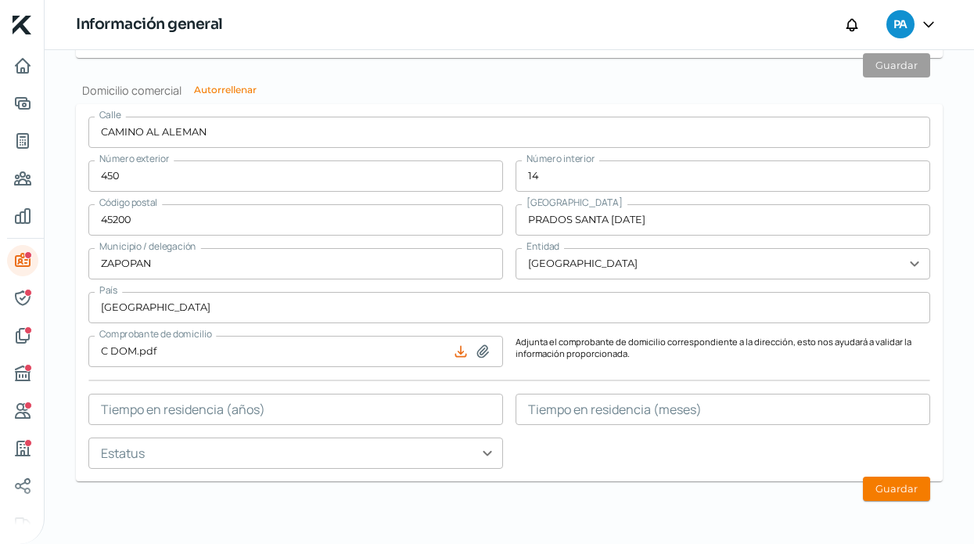
scroll to position [981, 0]
click at [882, 493] on button "Guardar" at bounding box center [896, 489] width 67 height 24
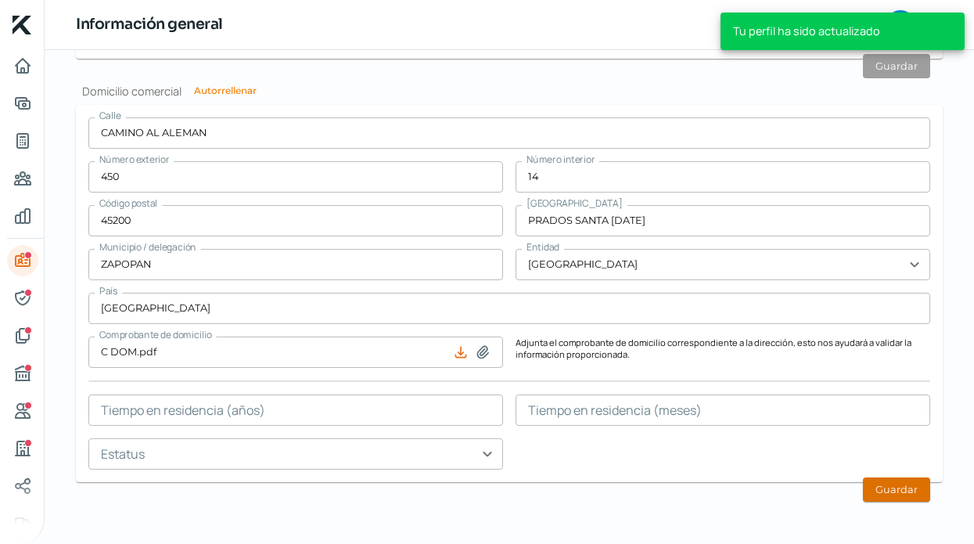
type input "0"
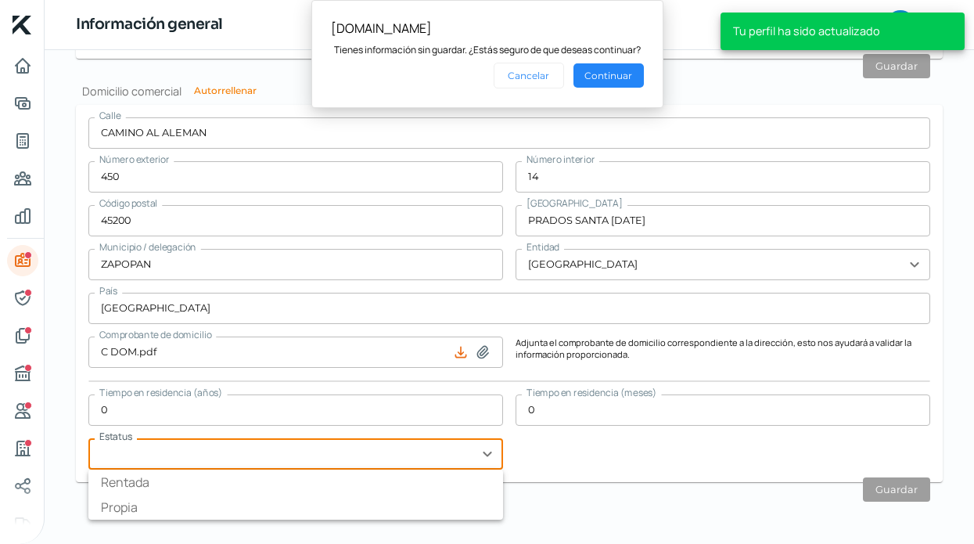
click at [464, 448] on input "text" at bounding box center [295, 453] width 415 height 31
click at [694, 430] on div "[STREET_ADDRESS][DATE] Municipio / delegación ZAPOPAN Entidad [GEOGRAPHIC_DATA]…" at bounding box center [509, 293] width 842 height 352
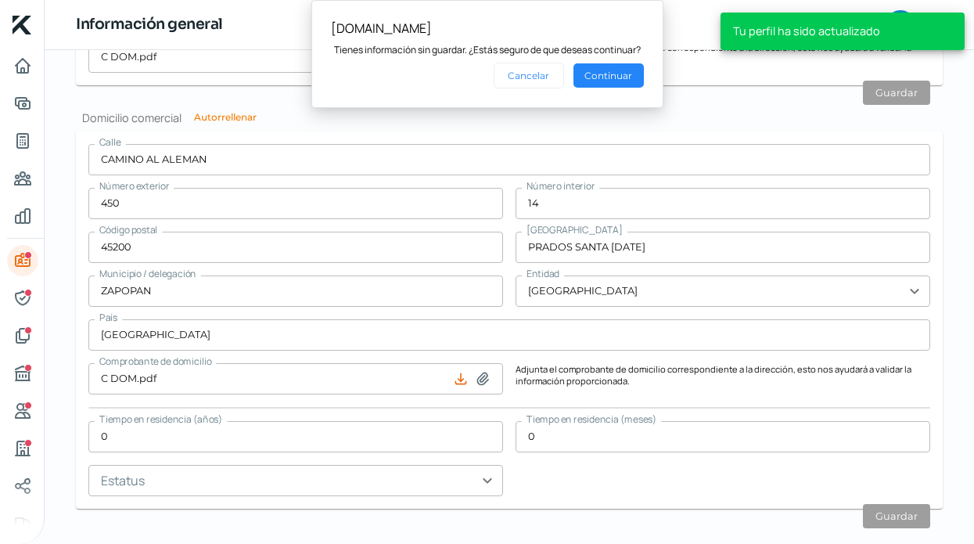
scroll to position [953, 0]
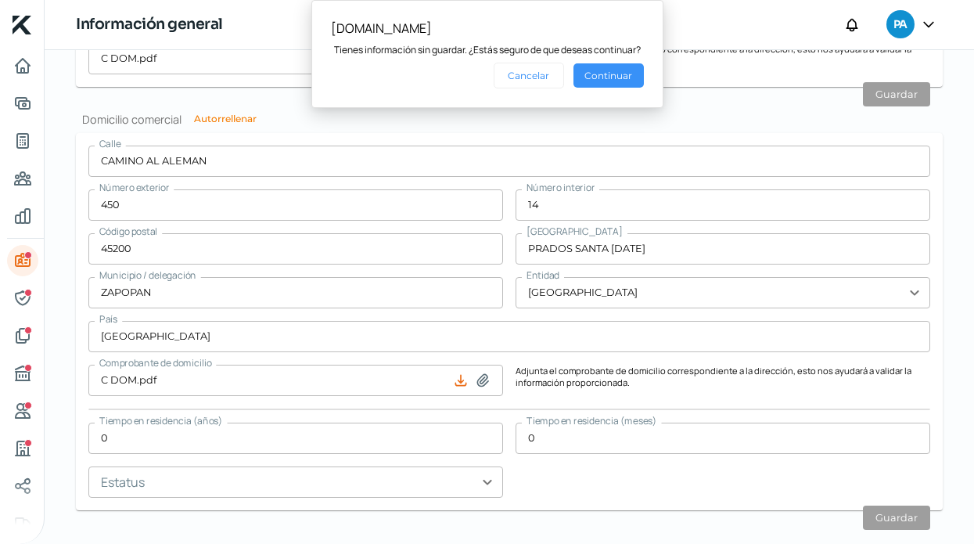
click at [608, 75] on button "Continuar" at bounding box center [608, 75] width 70 height 24
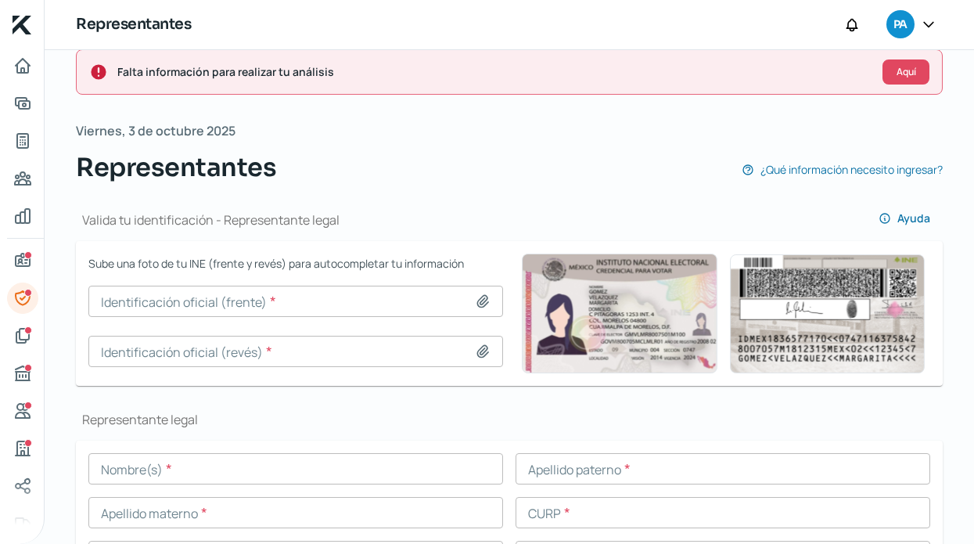
scroll to position [48, 0]
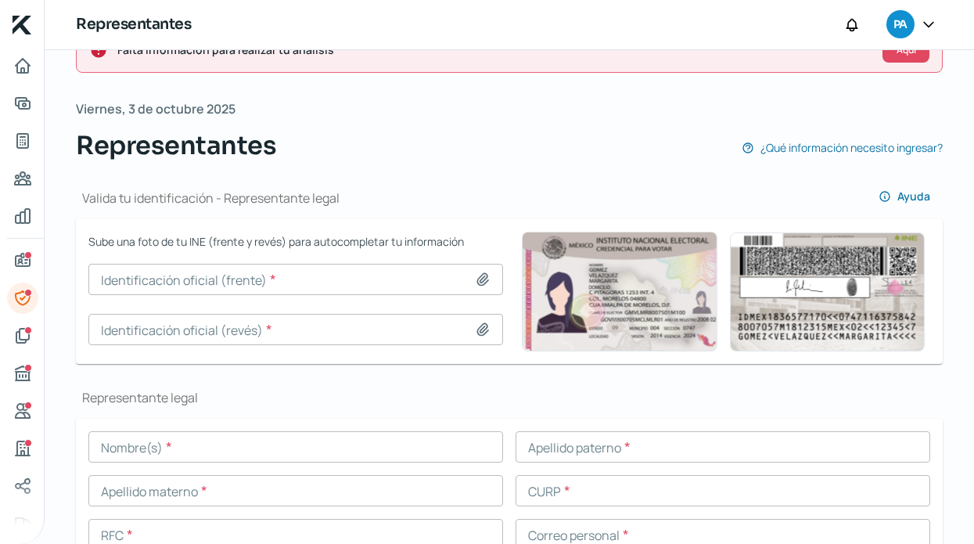
click at [480, 274] on icon at bounding box center [482, 280] width 11 height 12
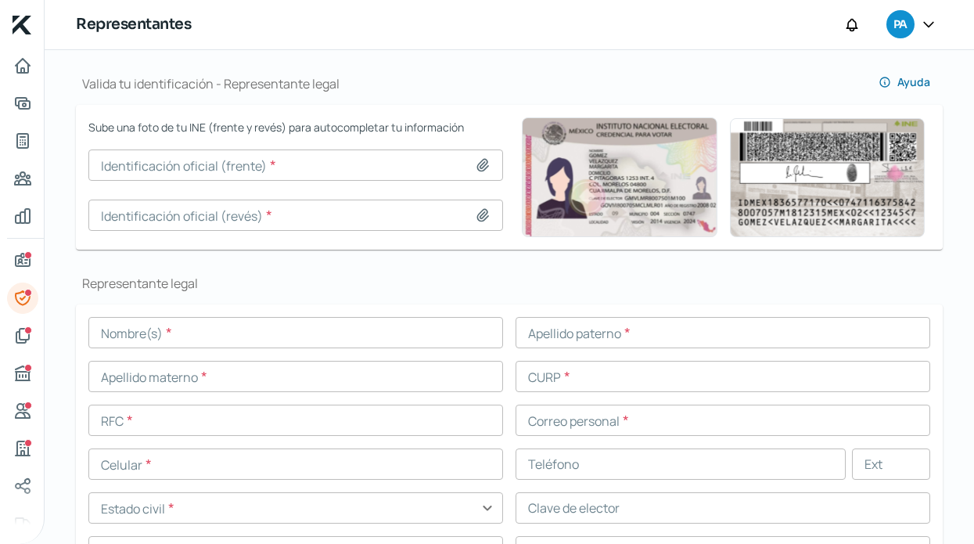
scroll to position [163, 0]
click at [149, 348] on div "Nombre(s) * Apellido paterno * Apellido materno * CURP * RFC * Correo personal …" at bounding box center [509, 441] width 842 height 250
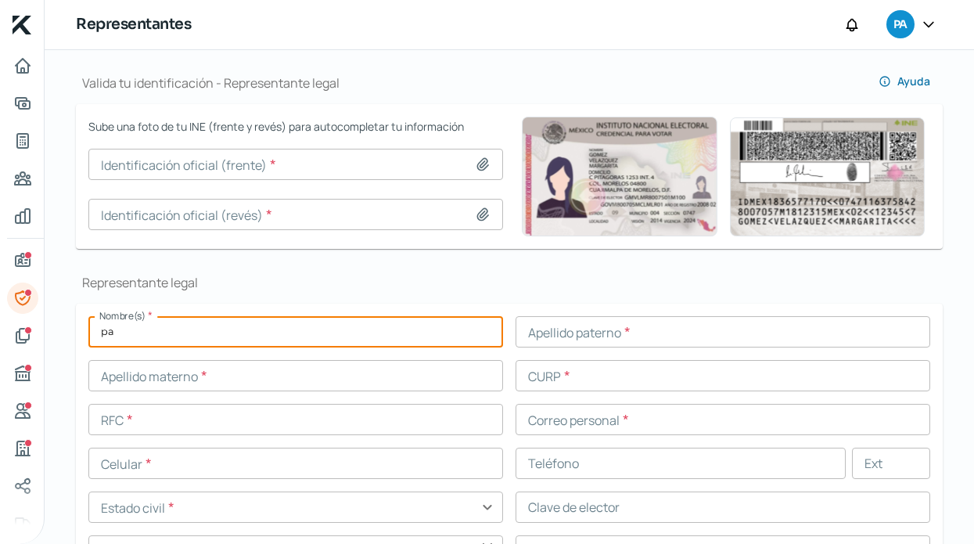
type input "p"
type input "[PERSON_NAME]"
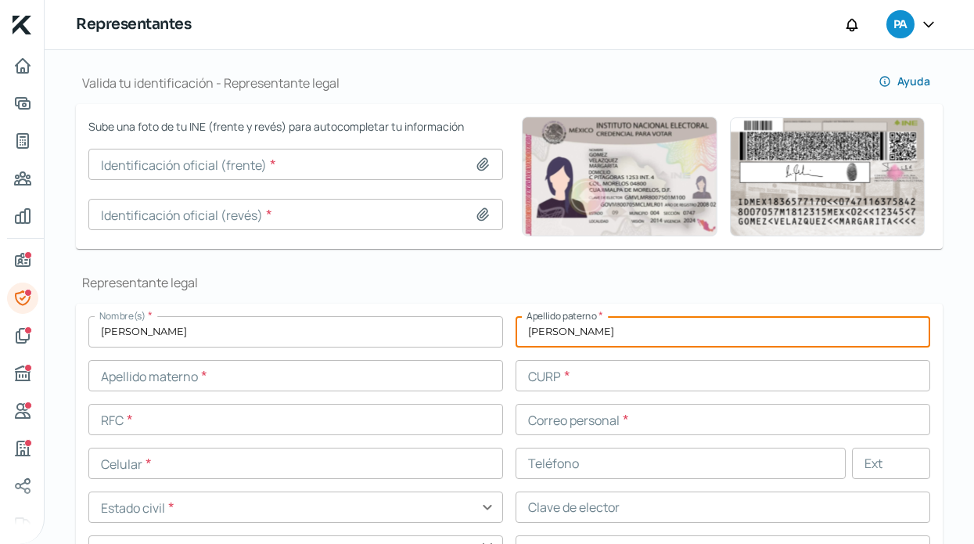
type input "[PERSON_NAME]"
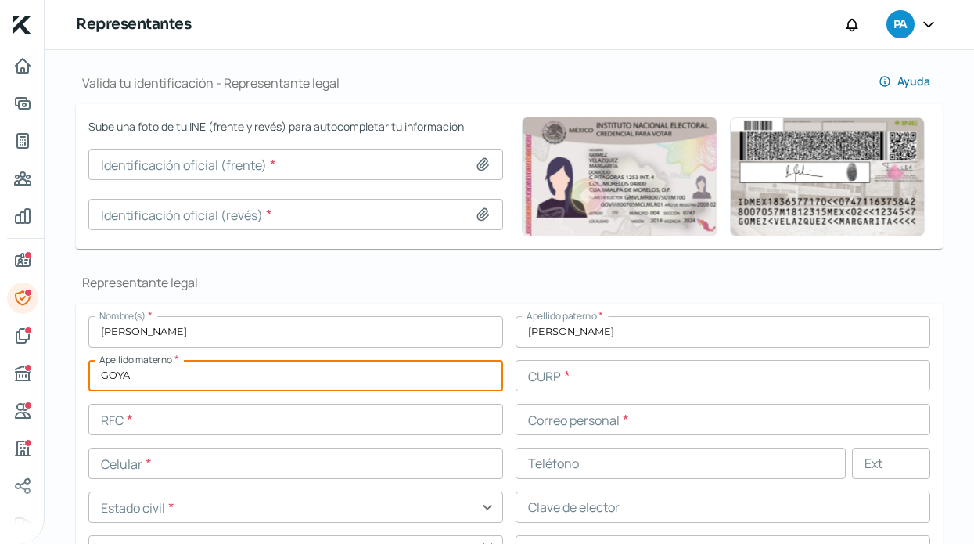
type input "GOYA"
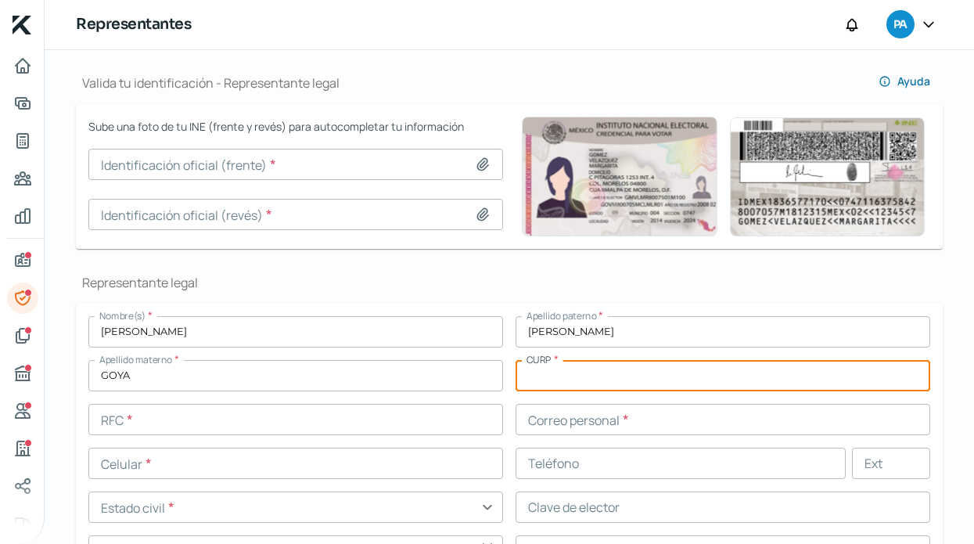
click at [554, 378] on input "text" at bounding box center [722, 375] width 415 height 31
paste input "AAGP941019HDFNYB08"
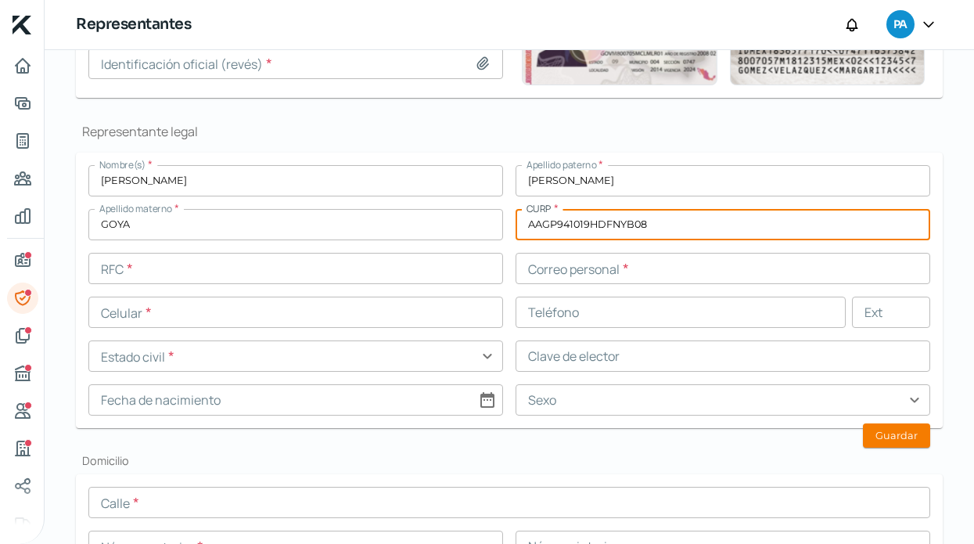
scroll to position [315, 0]
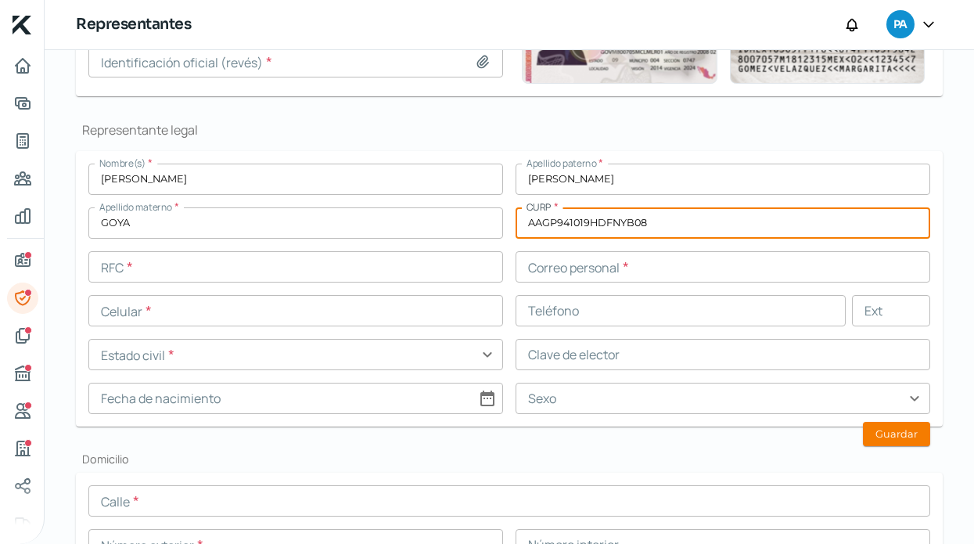
type input "AAGP941019HDFNYB08"
click at [290, 268] on input "text" at bounding box center [295, 266] width 415 height 31
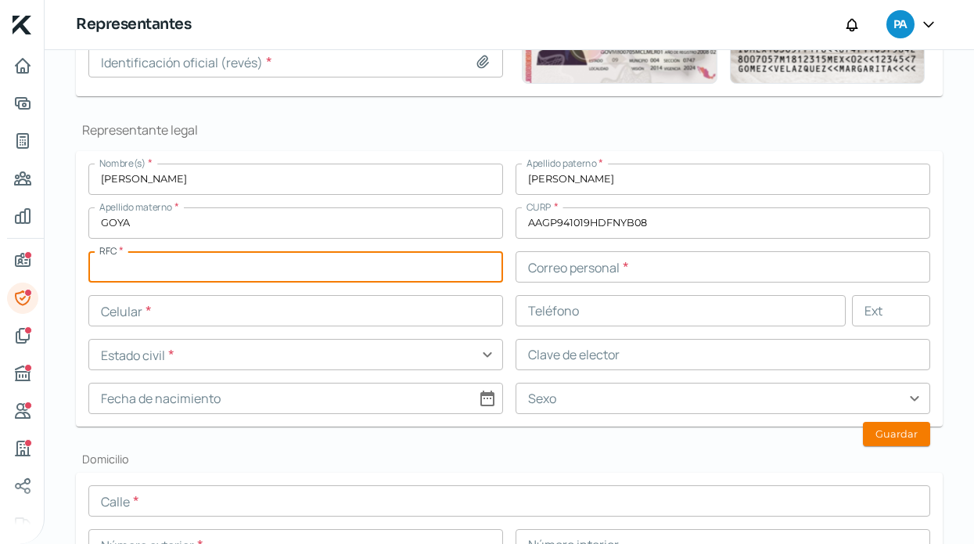
paste input "AAGP9410194P2"
type input "AAGP9410194P2"
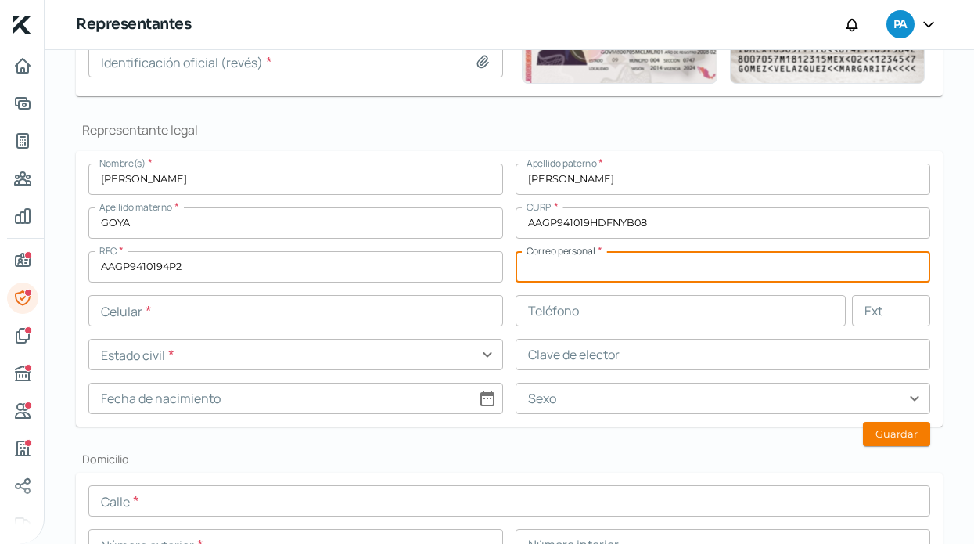
paste input "[PERSON_NAME][EMAIL_ADDRESS][DOMAIN_NAME]"
type input "[PERSON_NAME][EMAIL_ADDRESS][DOMAIN_NAME]"
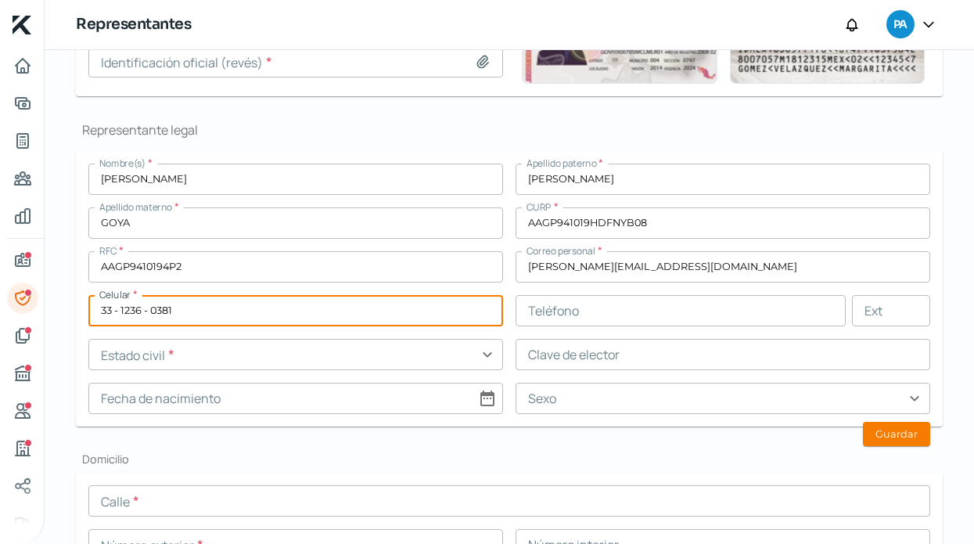
type input "33 - 1236 - 0381"
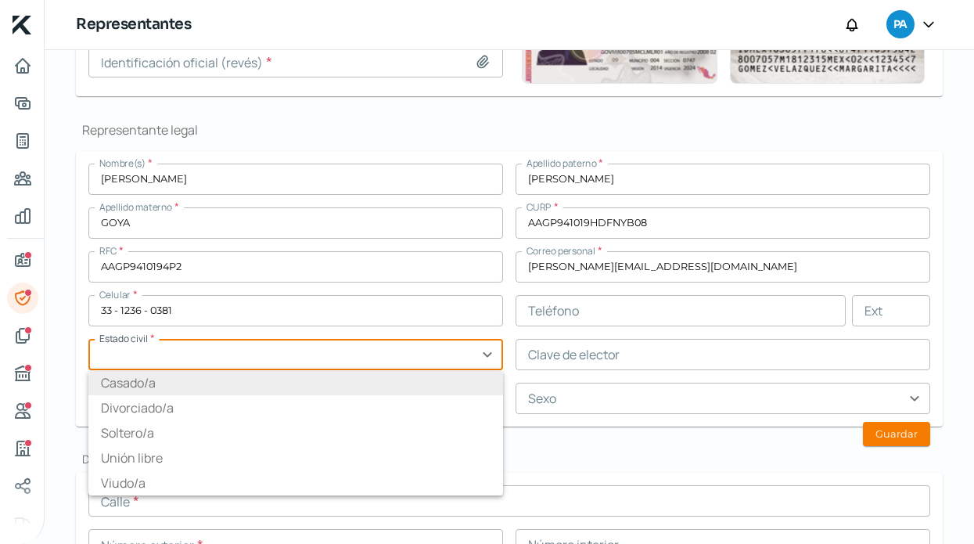
click at [242, 383] on li "Casado/a" at bounding box center [295, 382] width 415 height 25
type input "Casado/a"
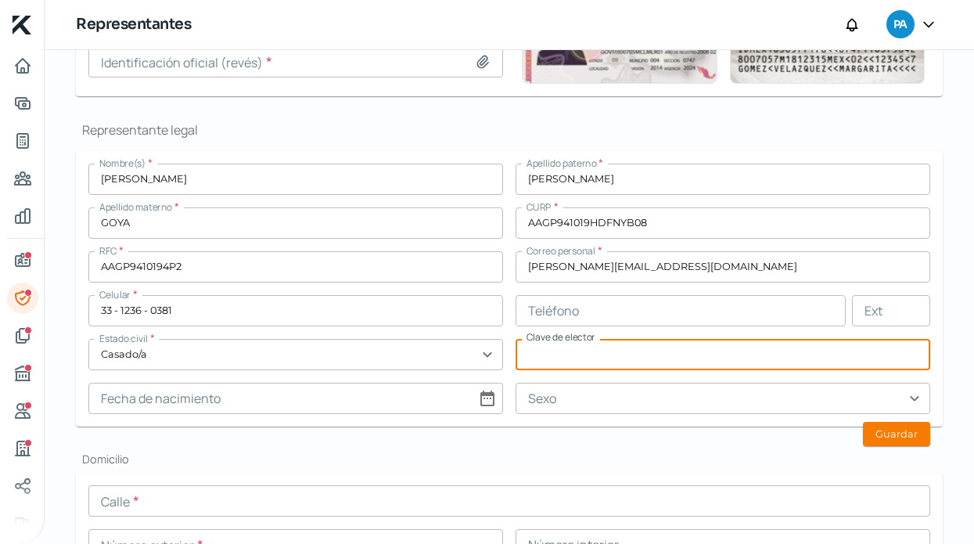
click at [580, 359] on input "text" at bounding box center [722, 354] width 415 height 31
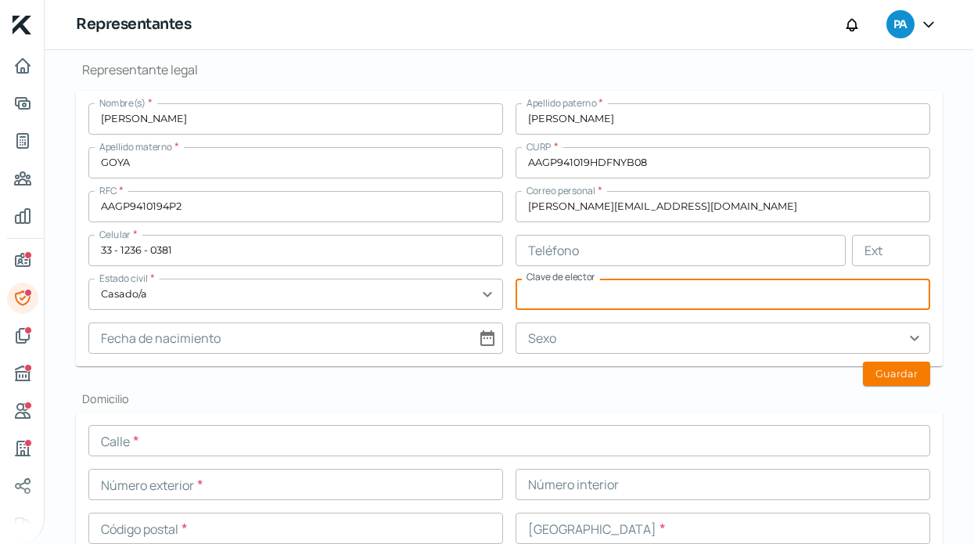
scroll to position [378, 0]
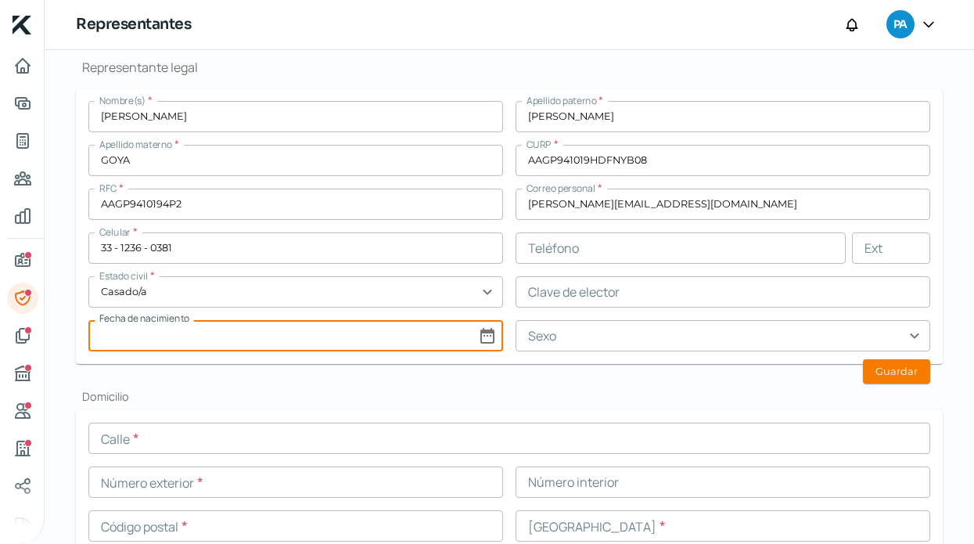
click at [354, 324] on input at bounding box center [295, 335] width 415 height 31
select select "9"
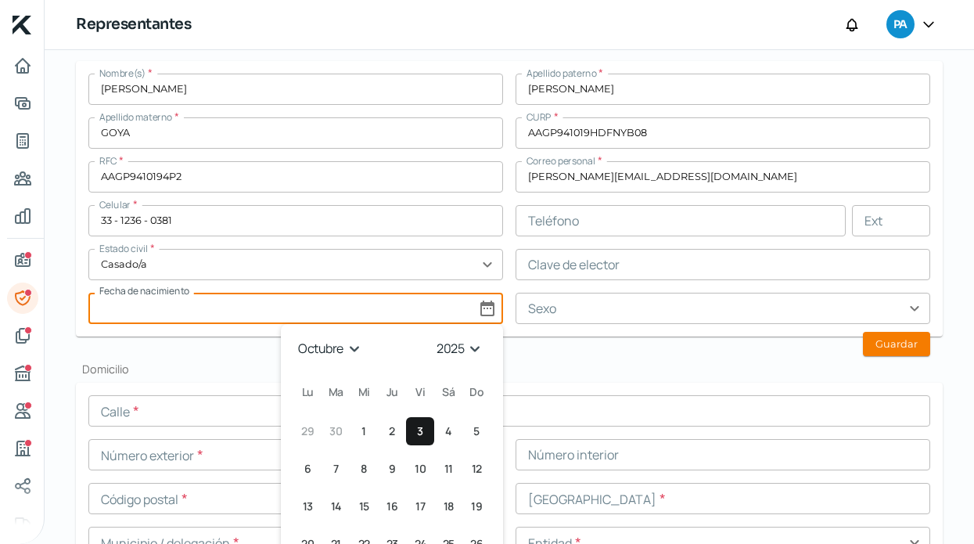
scroll to position [407, 0]
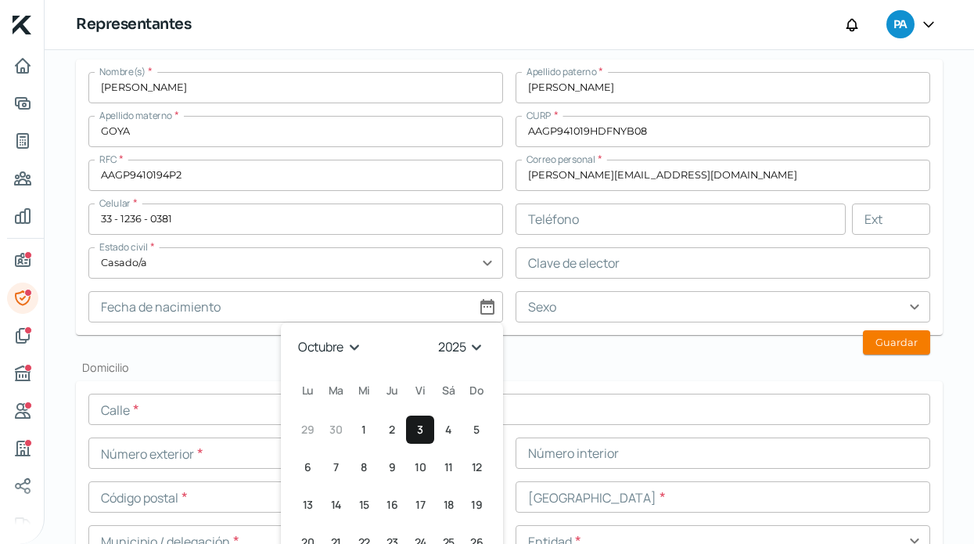
select select "1994"
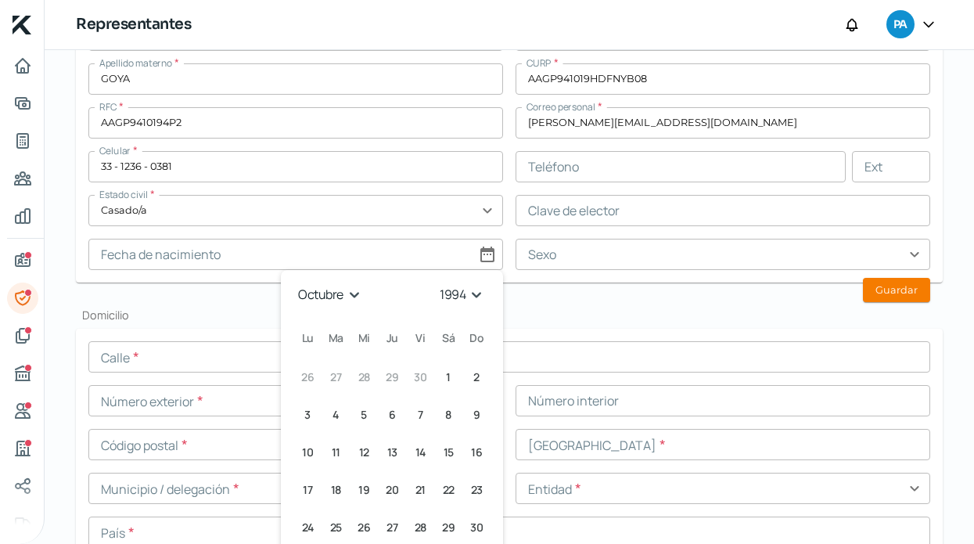
scroll to position [461, 0]
click at [307, 455] on span "10" at bounding box center [307, 450] width 11 height 19
type input "[DATE]"
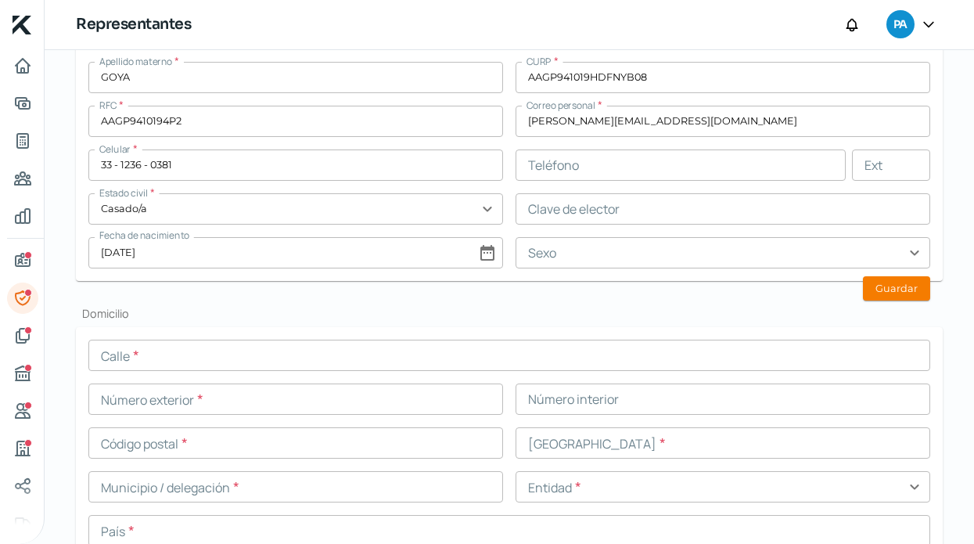
scroll to position [417, 0]
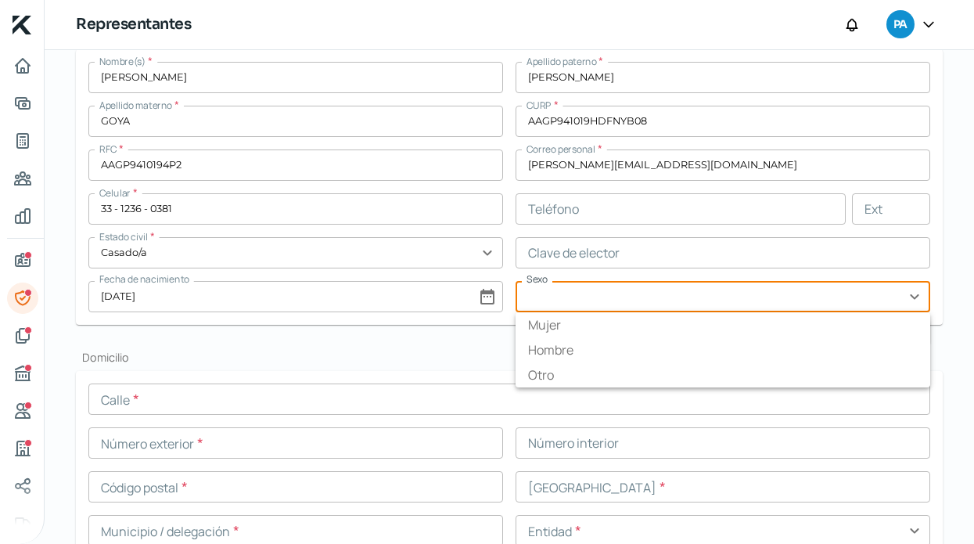
click at [570, 295] on input "text" at bounding box center [722, 296] width 415 height 31
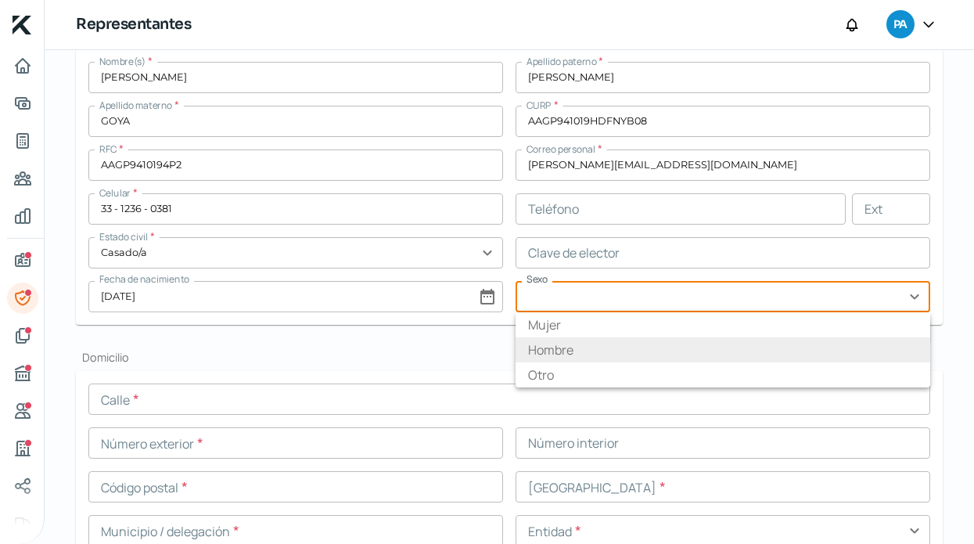
click at [543, 353] on li "Hombre" at bounding box center [722, 349] width 415 height 25
type input "Hombre"
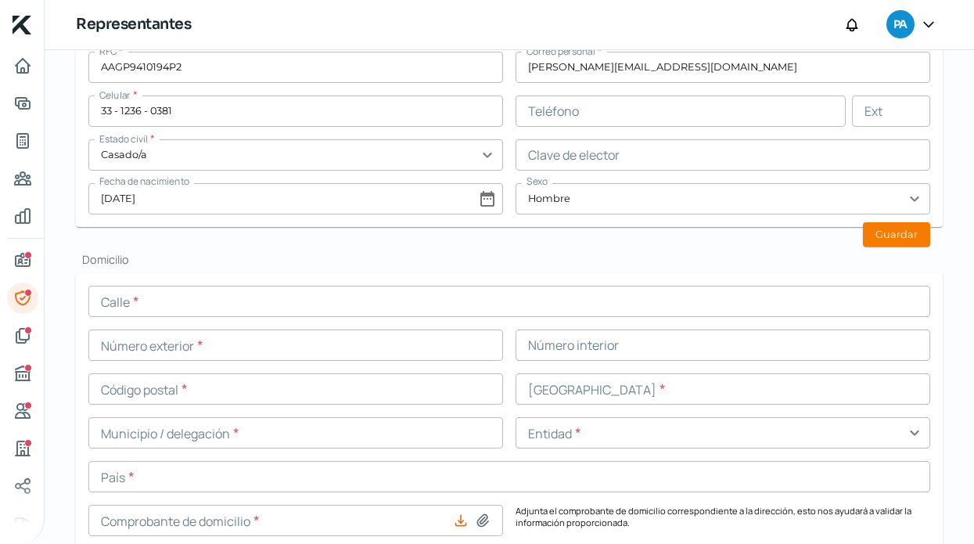
scroll to position [516, 0]
click at [902, 227] on button "Guardar" at bounding box center [896, 233] width 67 height 24
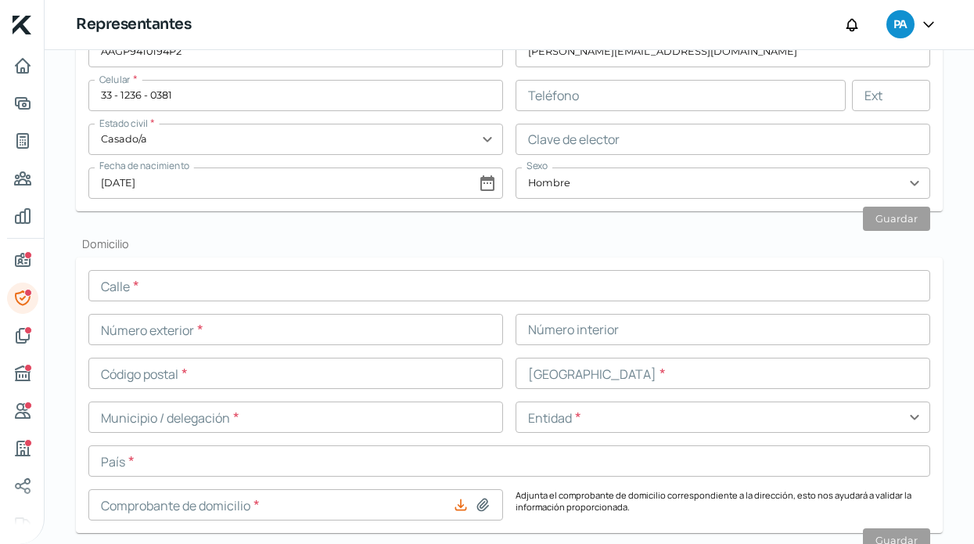
scroll to position [520, 0]
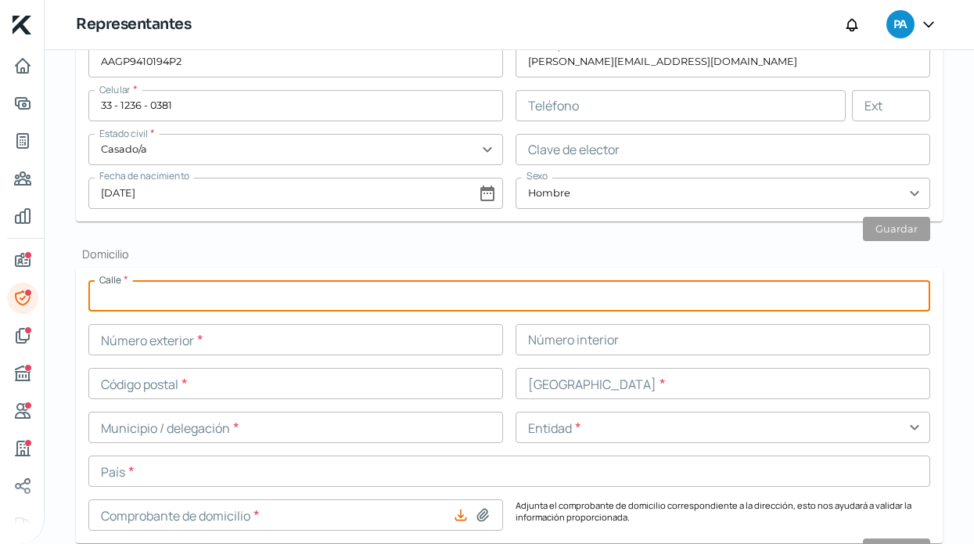
paste input "[PERSON_NAME]"
type input "[PERSON_NAME]"
click at [253, 334] on input "text" at bounding box center [295, 339] width 415 height 31
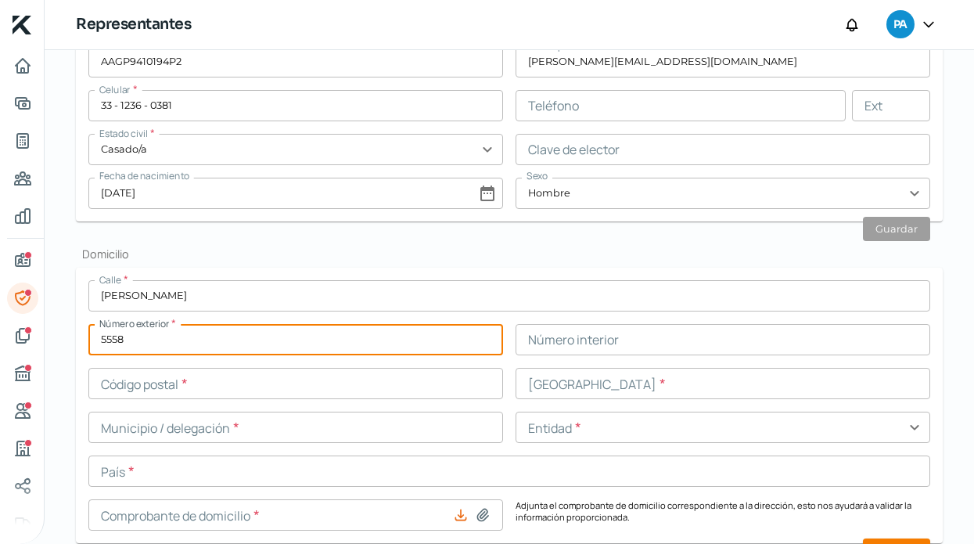
type input "5558"
click at [676, 340] on input "text" at bounding box center [722, 339] width 415 height 31
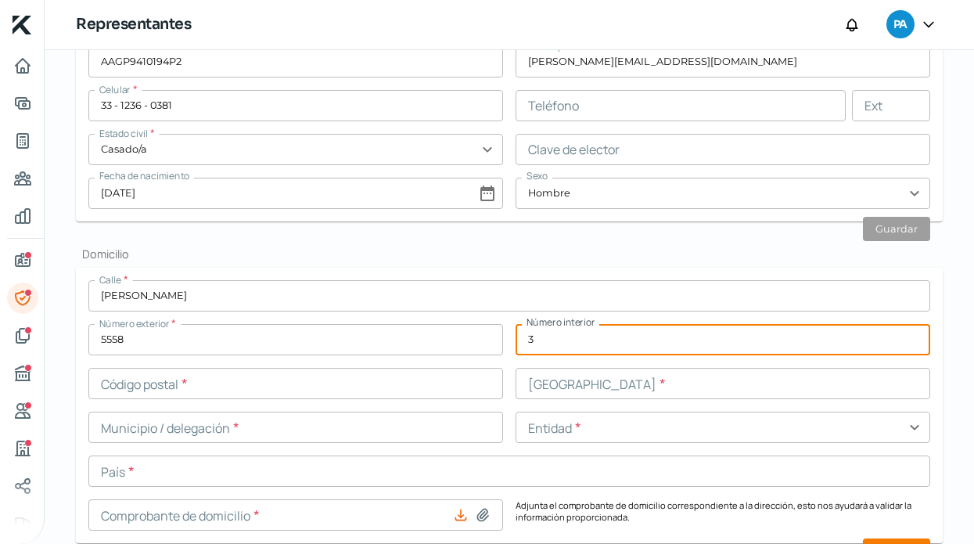
type input "3"
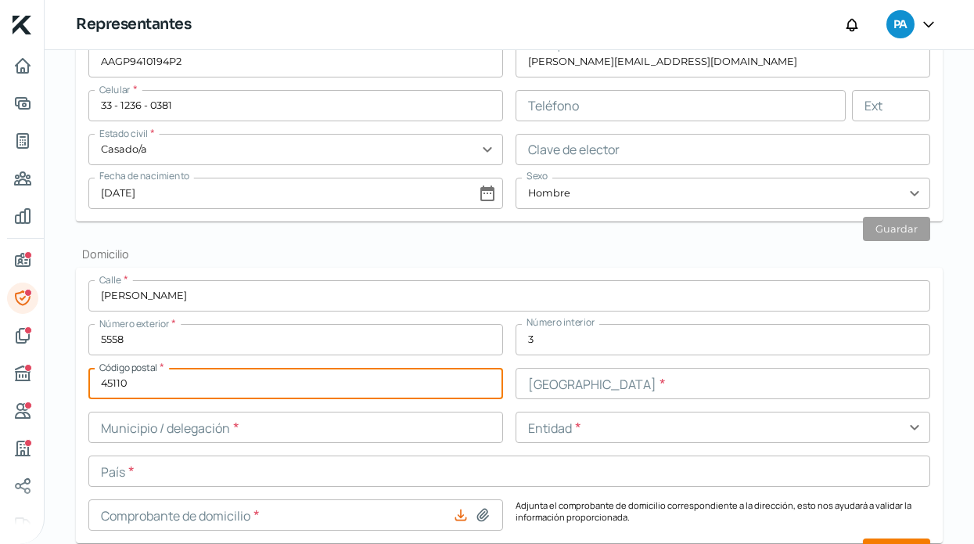
type input "45110"
click at [735, 387] on input "text" at bounding box center [722, 383] width 415 height 31
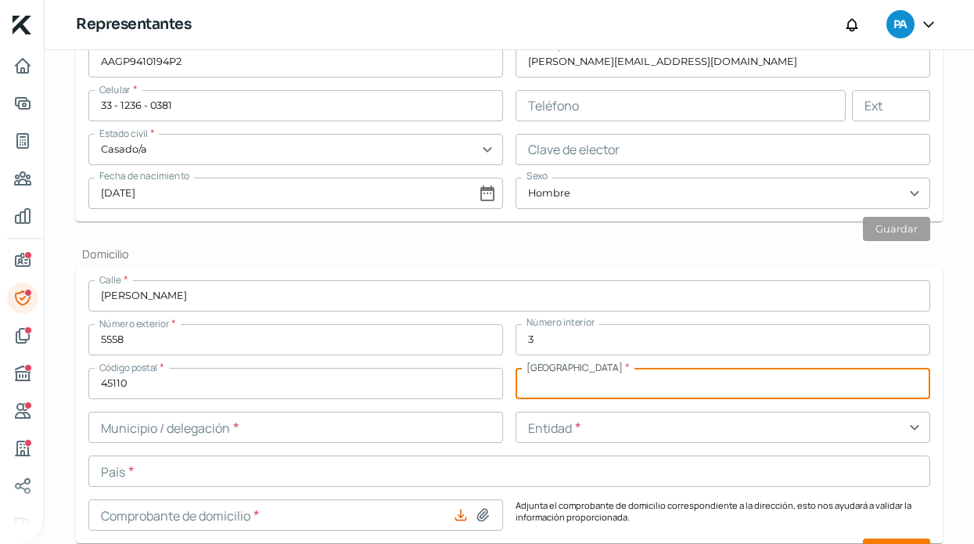
paste input "Vallarta Universidad"
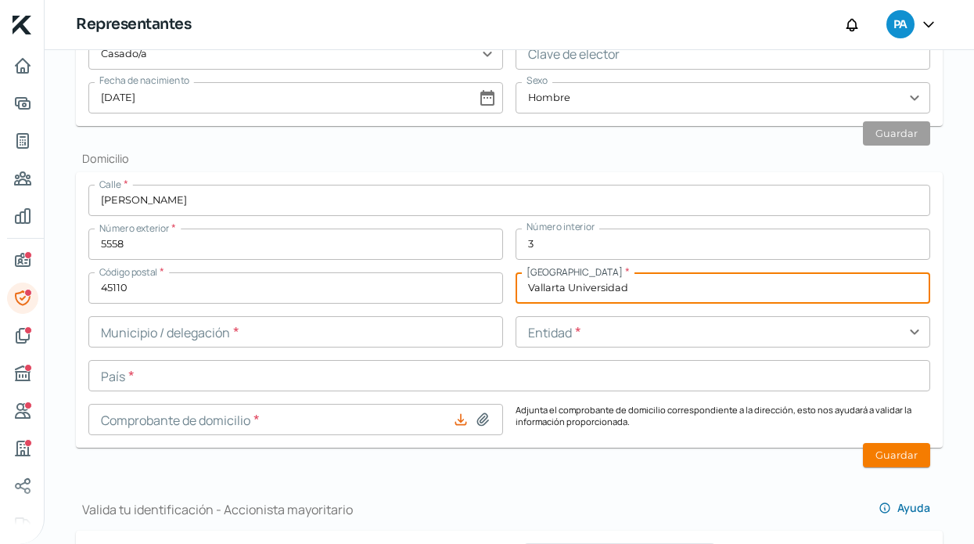
scroll to position [627, 0]
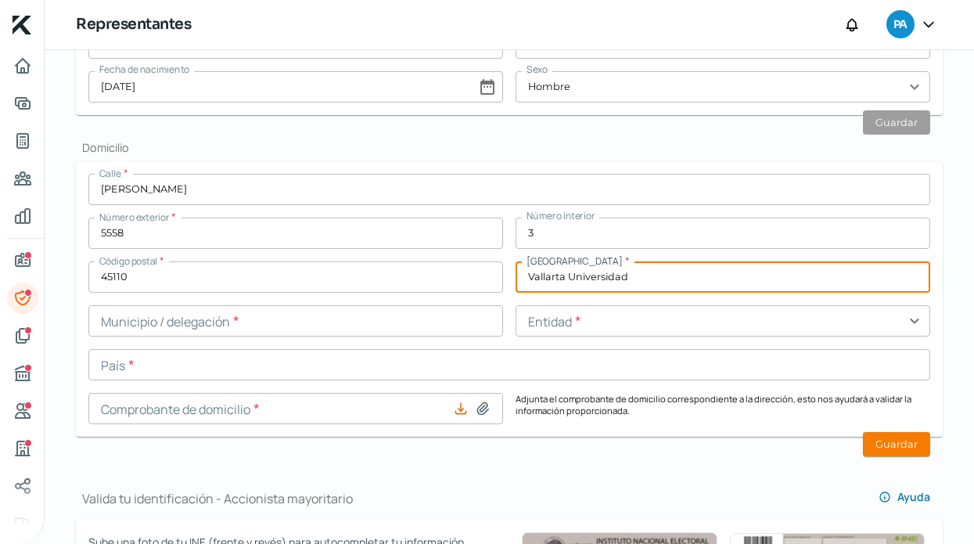
type input "Vallarta Universidad"
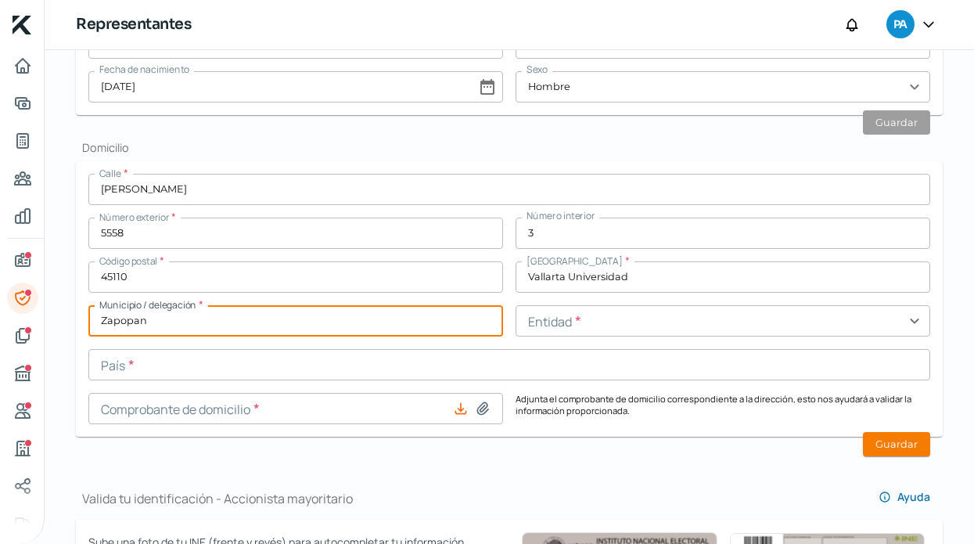
type input "Zapopan"
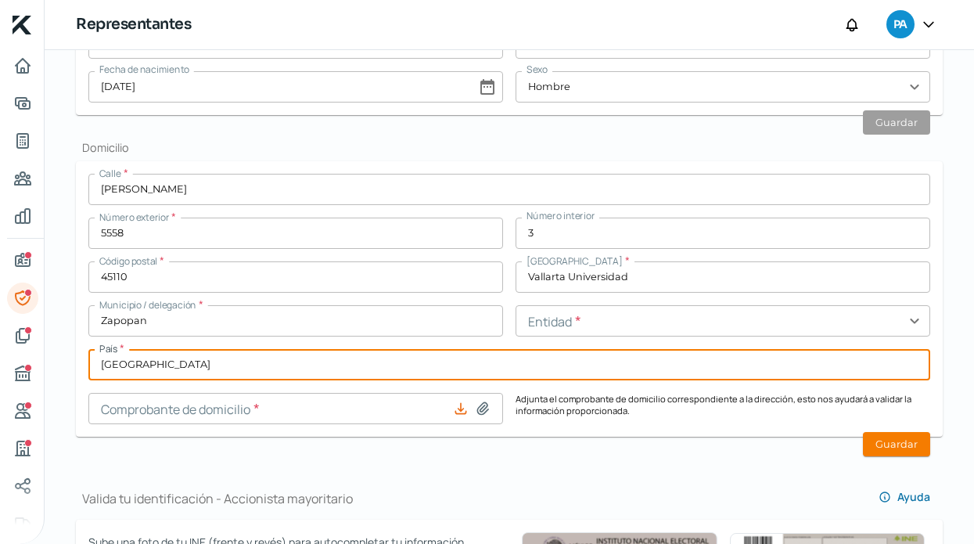
type input "[GEOGRAPHIC_DATA]"
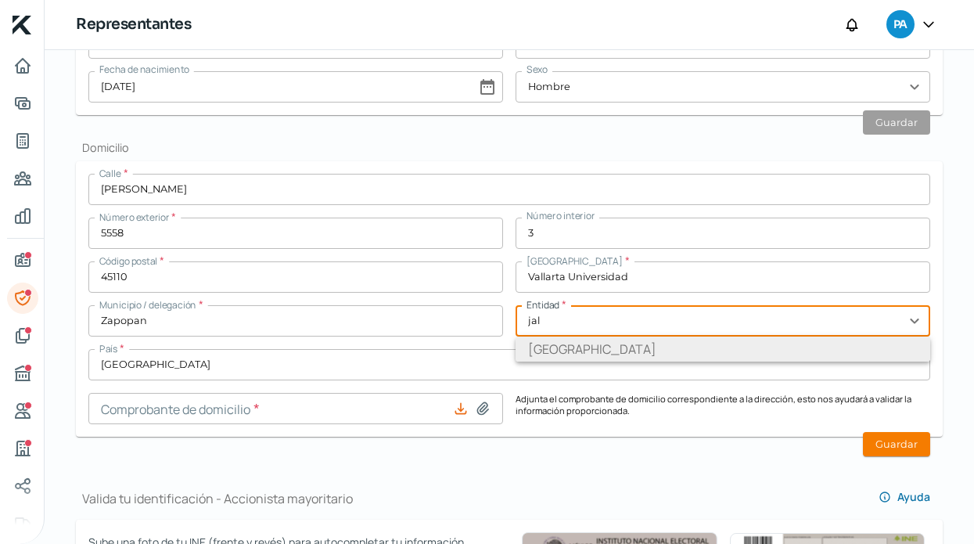
click at [660, 347] on li "[GEOGRAPHIC_DATA]" at bounding box center [722, 348] width 415 height 25
type input "[GEOGRAPHIC_DATA]"
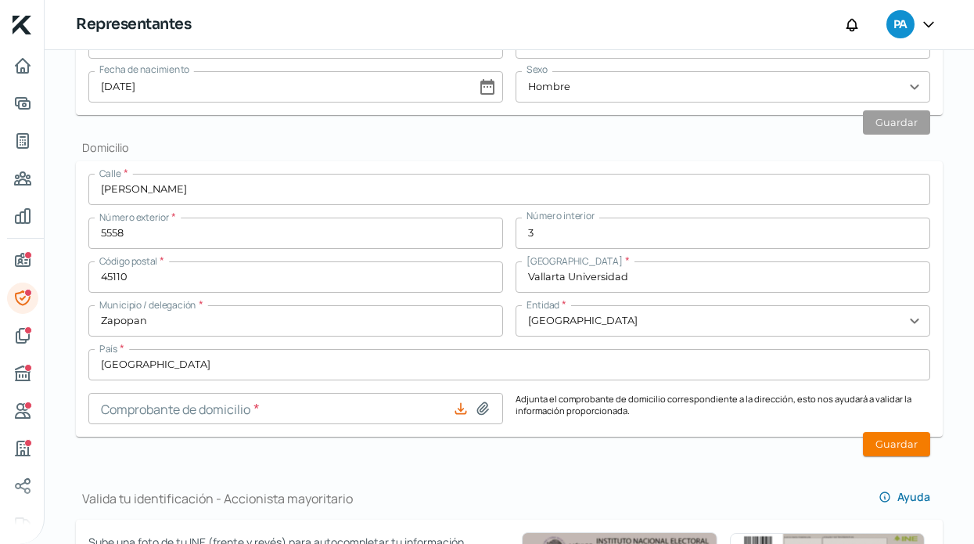
click at [479, 408] on icon at bounding box center [482, 408] width 11 height 12
type input "C:\fakepath\C [PERSON_NAME].pdf"
type input "C DOM [PERSON_NAME].pdf"
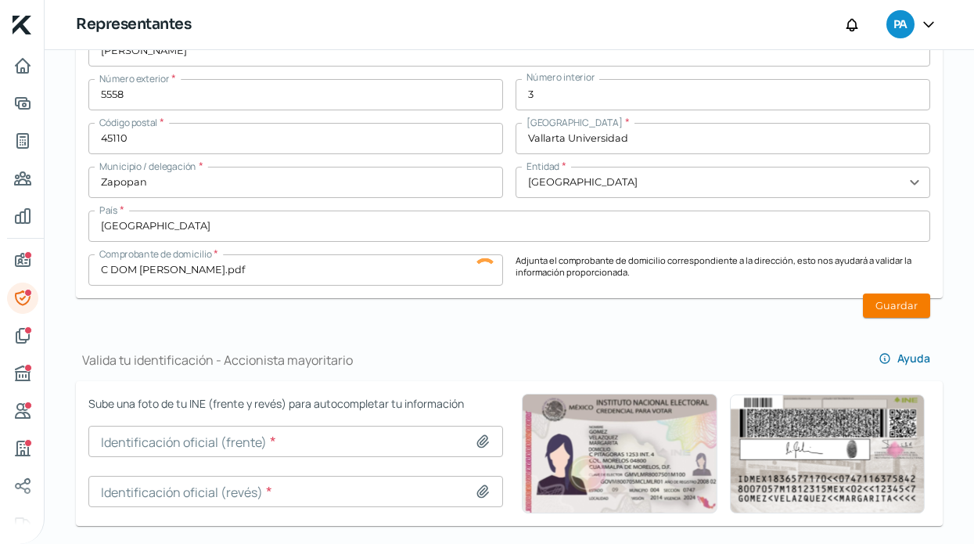
scroll to position [767, 0]
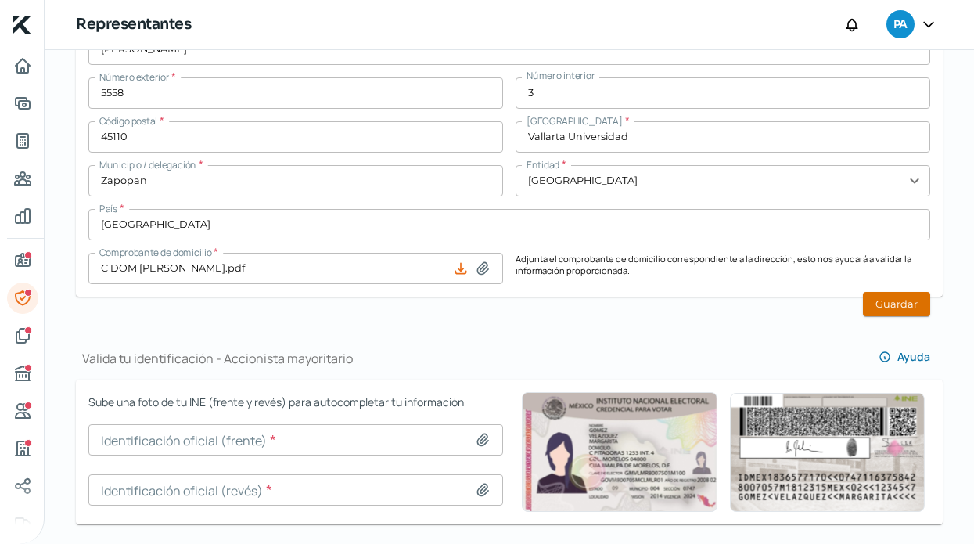
click at [889, 304] on button "Guardar" at bounding box center [896, 304] width 67 height 24
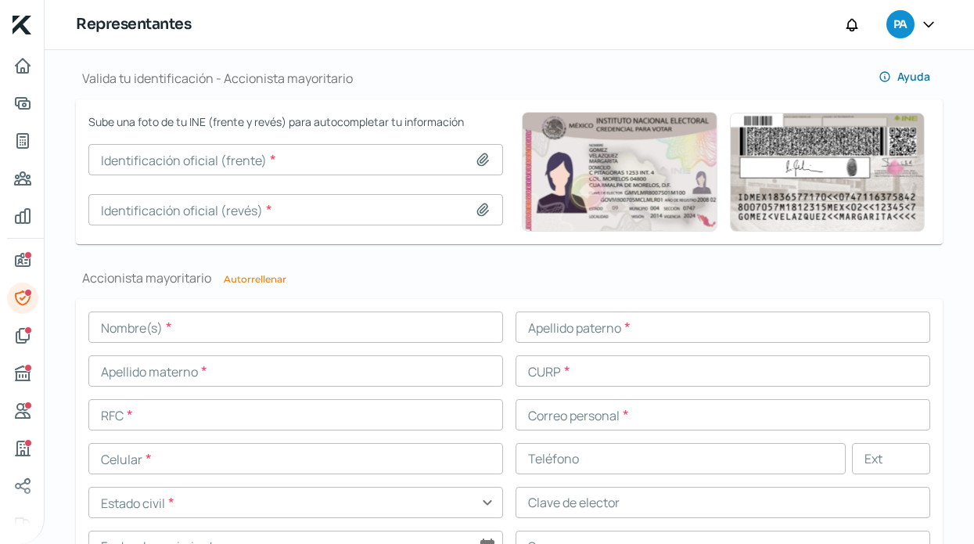
scroll to position [1045, 0]
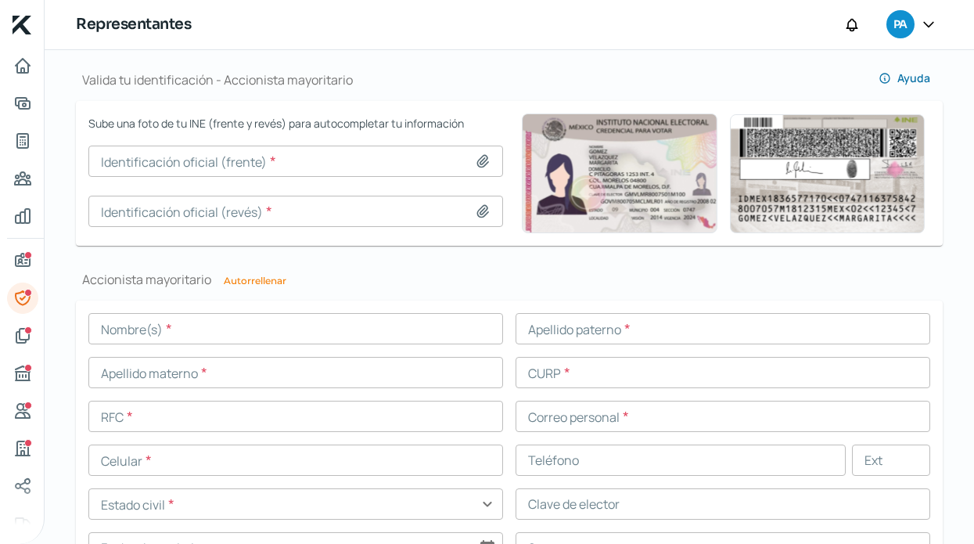
click at [477, 156] on icon at bounding box center [483, 161] width 16 height 16
type input "C:\fakepath\Captura de pantalla [DATE] a la(s) 2.24.45 p.m..png"
type input "Captura de pantalla [DATE] a la(s) 2.24.45 p.m..png"
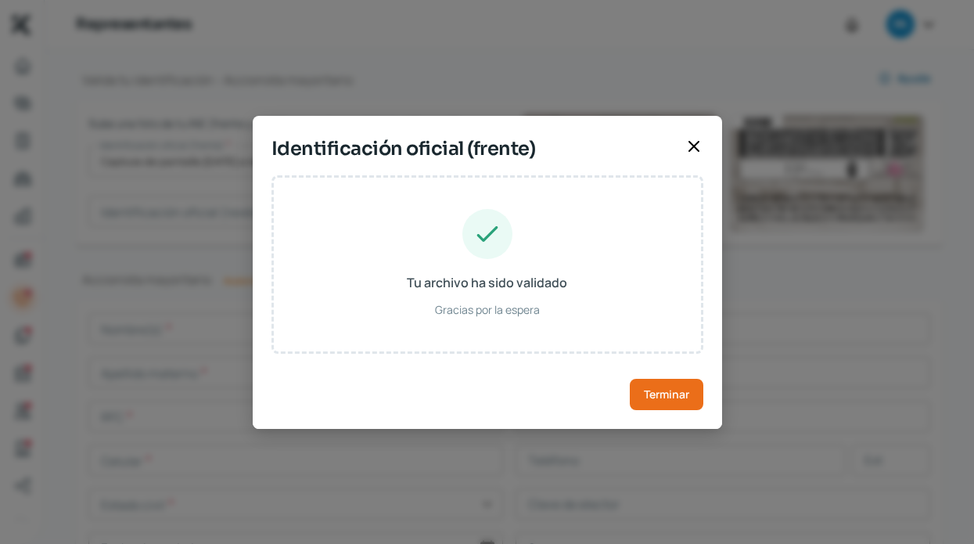
type input "[PERSON_NAME]"
type input "LARES"
type input "[PERSON_NAME]"
type input "LAGA970324MJCRRN08"
type input "LRGRAN97032414M800"
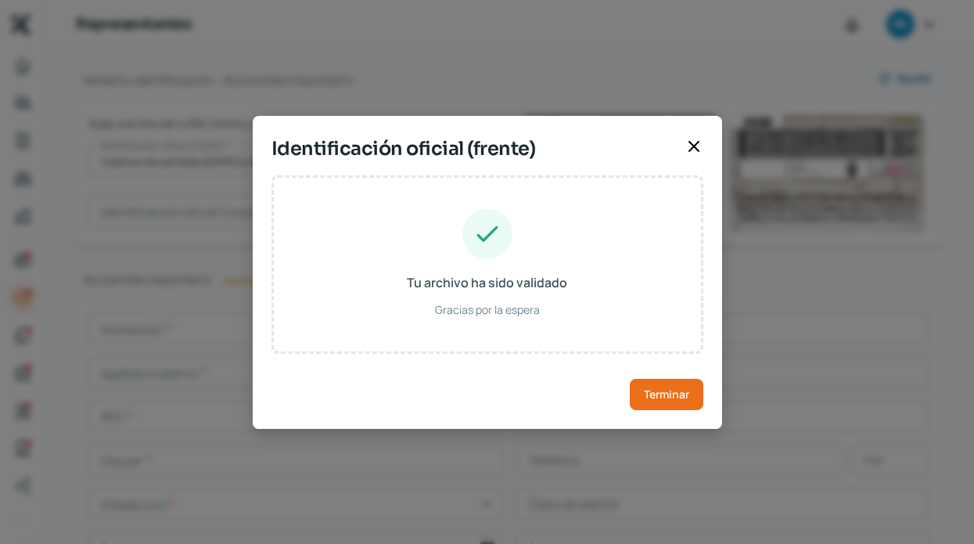
type input "[DATE]"
type input "Mujer"
click at [688, 396] on span "Terminar" at bounding box center [666, 394] width 45 height 11
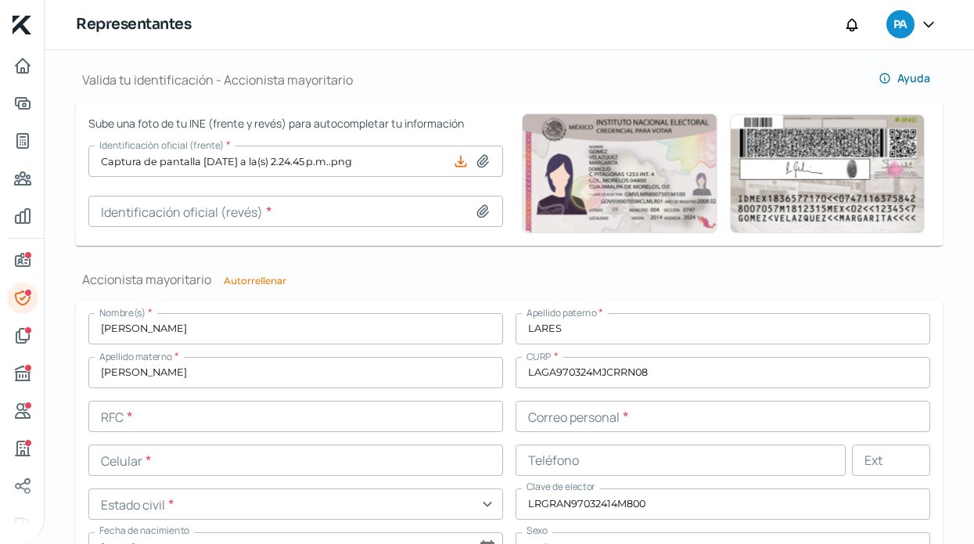
click at [476, 211] on icon at bounding box center [483, 211] width 16 height 16
type input "C:\fakepath\Captura de pantalla [DATE] a la(s) 2.25.03 p.m..png"
type input "Captura de pantalla [DATE] a la(s) 2.25.03 p.m..png"
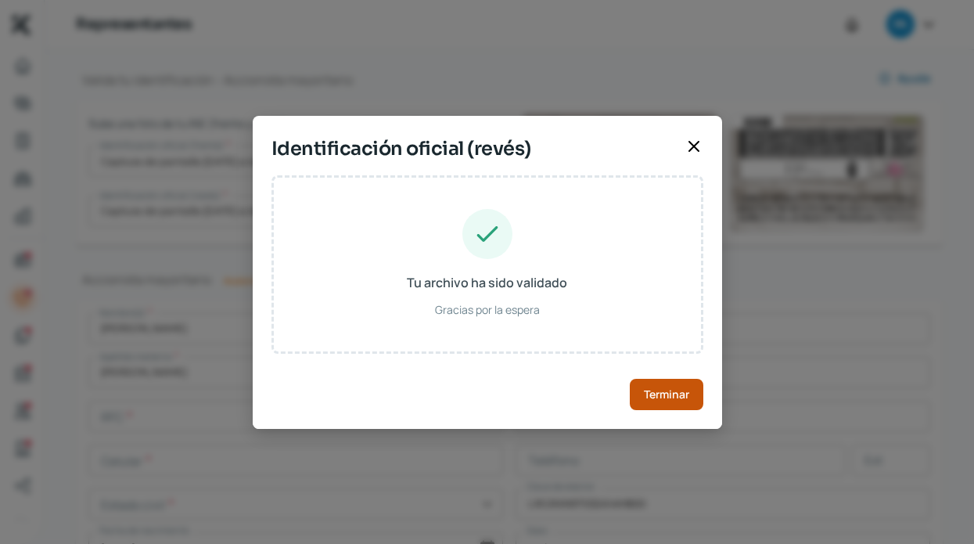
click at [652, 400] on span "Terminar" at bounding box center [666, 394] width 45 height 11
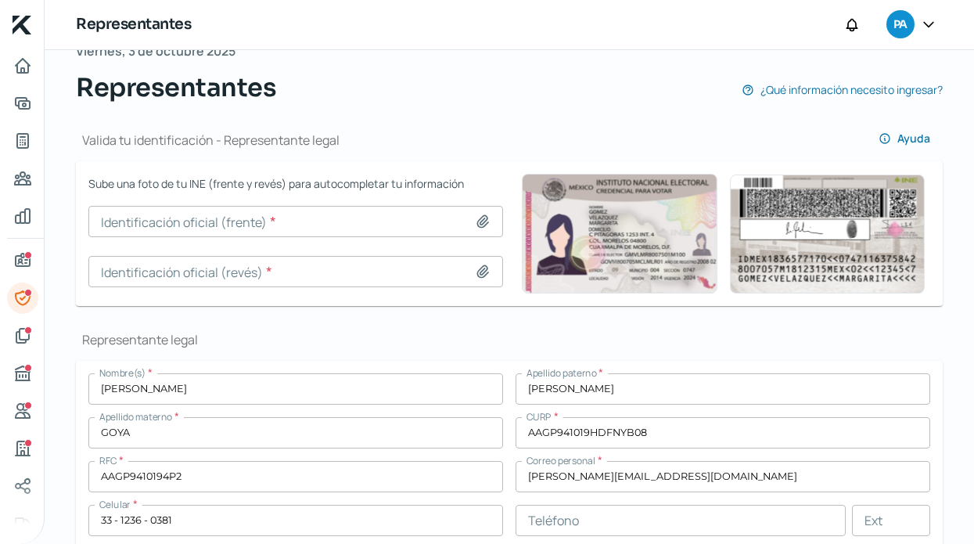
scroll to position [99, 0]
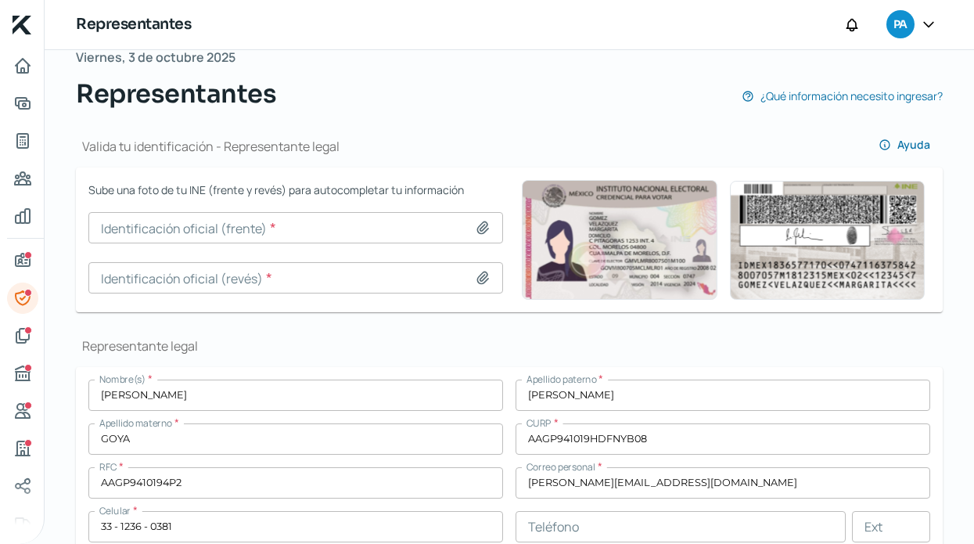
click at [481, 225] on icon at bounding box center [483, 228] width 16 height 16
click at [478, 228] on icon at bounding box center [483, 228] width 16 height 16
type input "C:\fakepath\Captura de pantalla [DATE] a la(s) 2.45.53 p.m..png"
type input "Captura de pantalla [DATE] a la(s) 2.45.53 p.m..png"
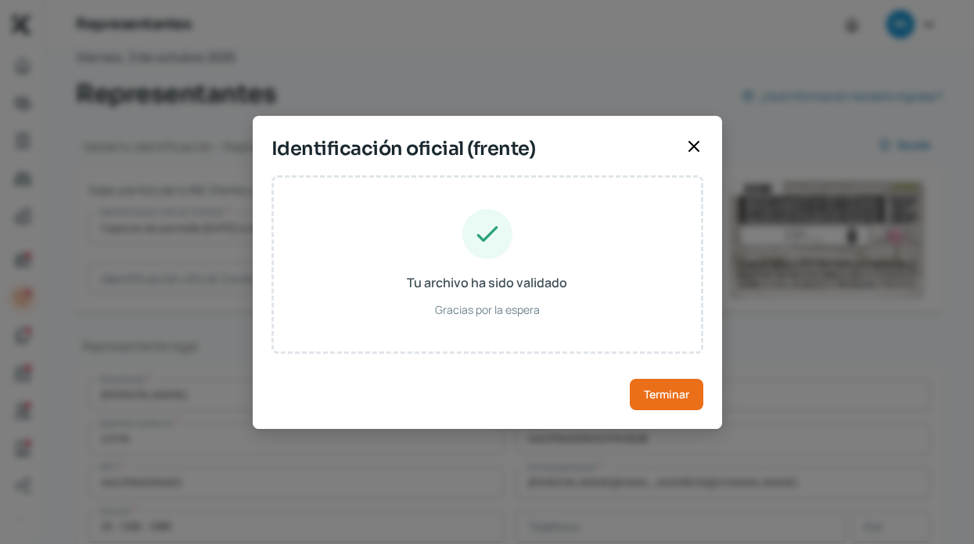
type input "[PERSON_NAME]"
type input "GOYA"
type input "ANGYPB94101909H400"
type input "[DATE]"
click at [667, 397] on span "Terminar" at bounding box center [666, 394] width 45 height 11
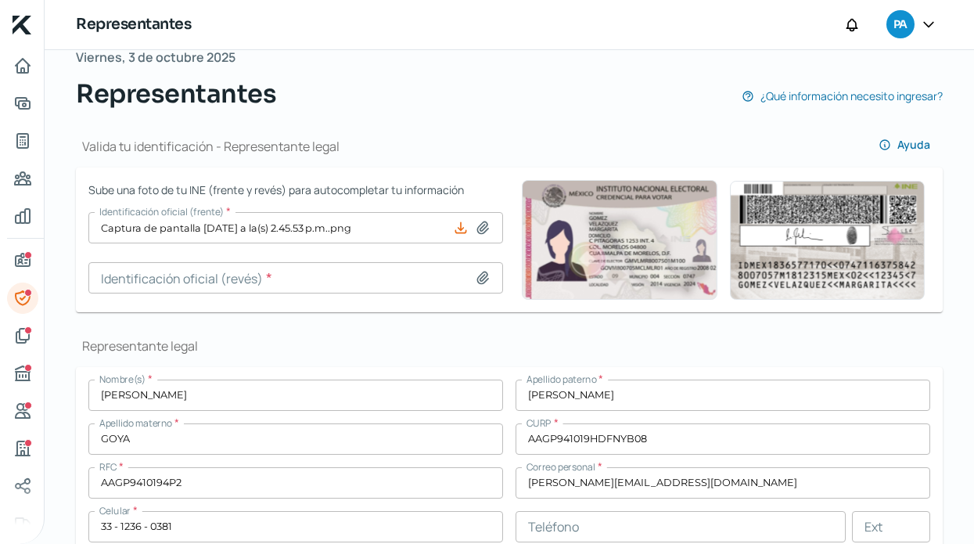
click at [475, 283] on icon at bounding box center [483, 278] width 16 height 16
type input "C:\fakepath\Captura de pantalla [DATE] a la(s) 2.45.31 p.m..png"
type input "Captura de pantalla [DATE] a la(s) 2.45.31 p.m..png"
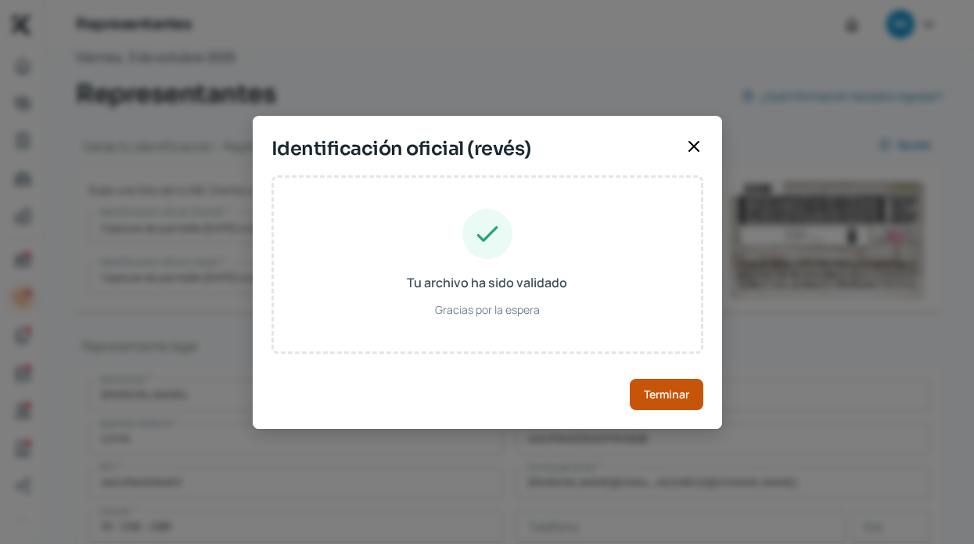
click at [684, 396] on span "Terminar" at bounding box center [666, 394] width 45 height 11
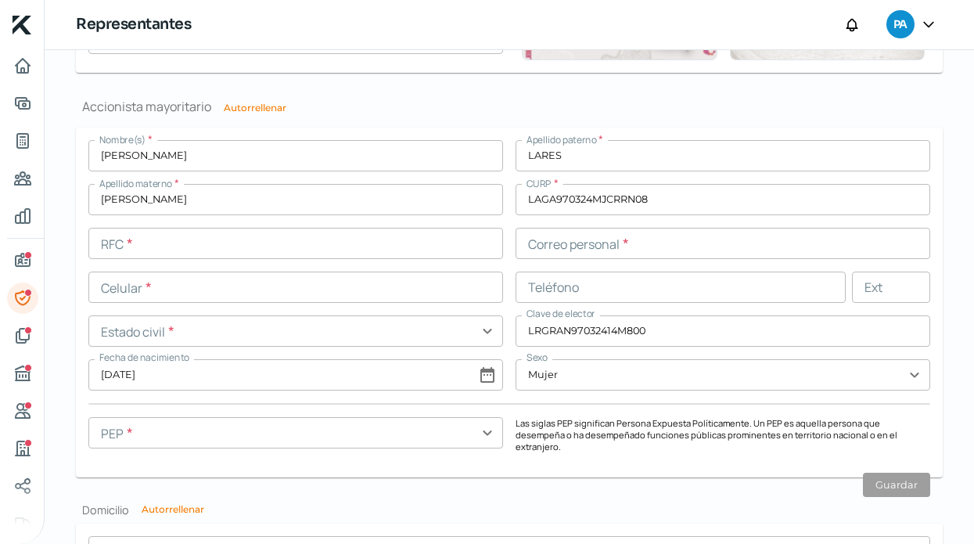
scroll to position [1220, 0]
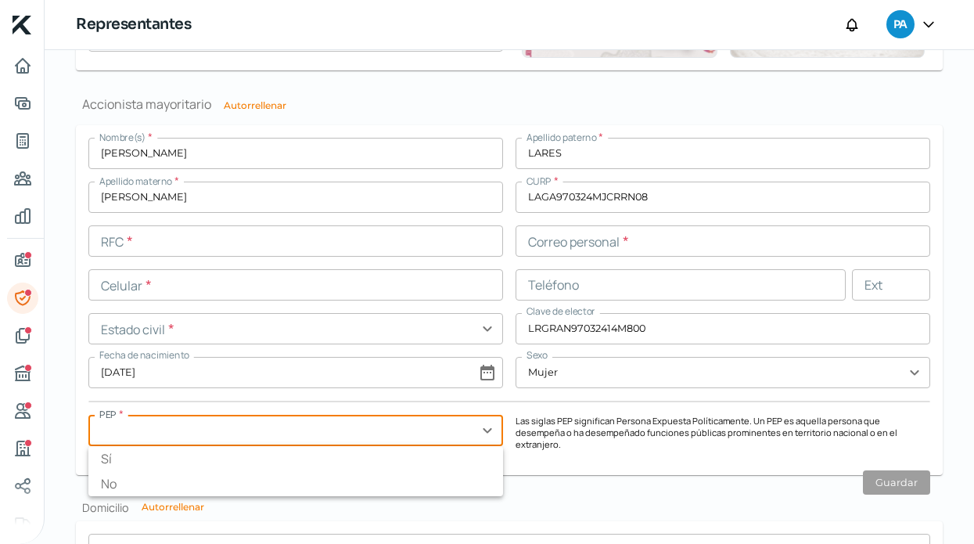
click at [353, 433] on input "text" at bounding box center [295, 430] width 415 height 31
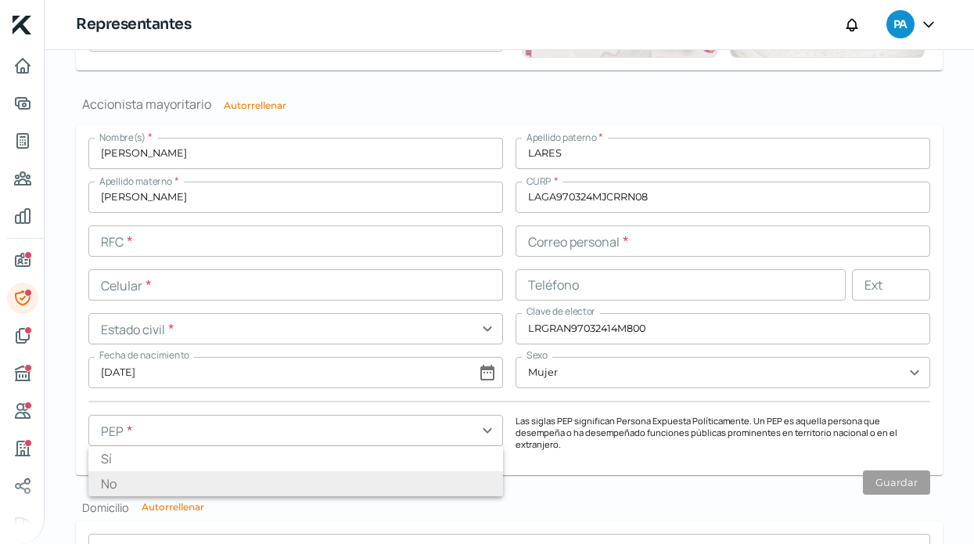
click at [283, 486] on li "No" at bounding box center [295, 483] width 415 height 25
type input "No"
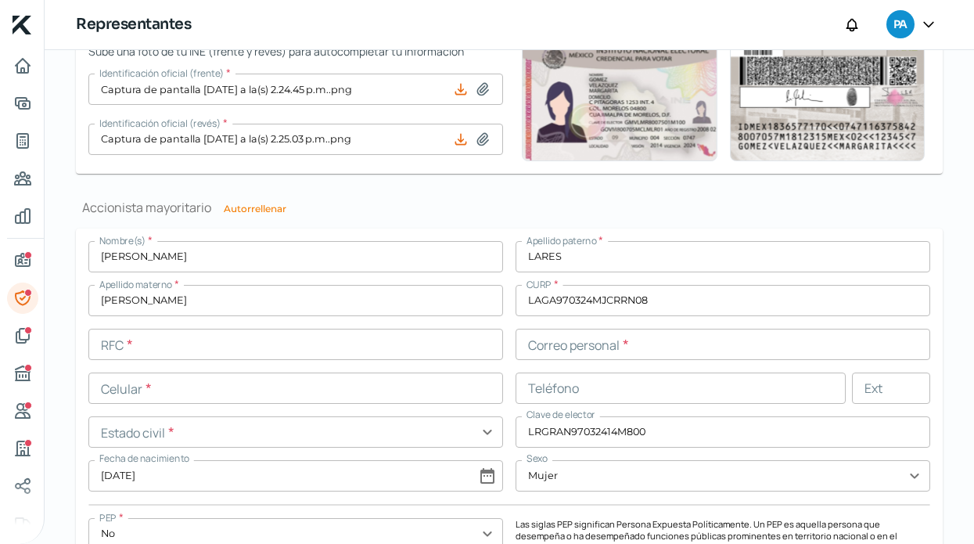
scroll to position [1098, 0]
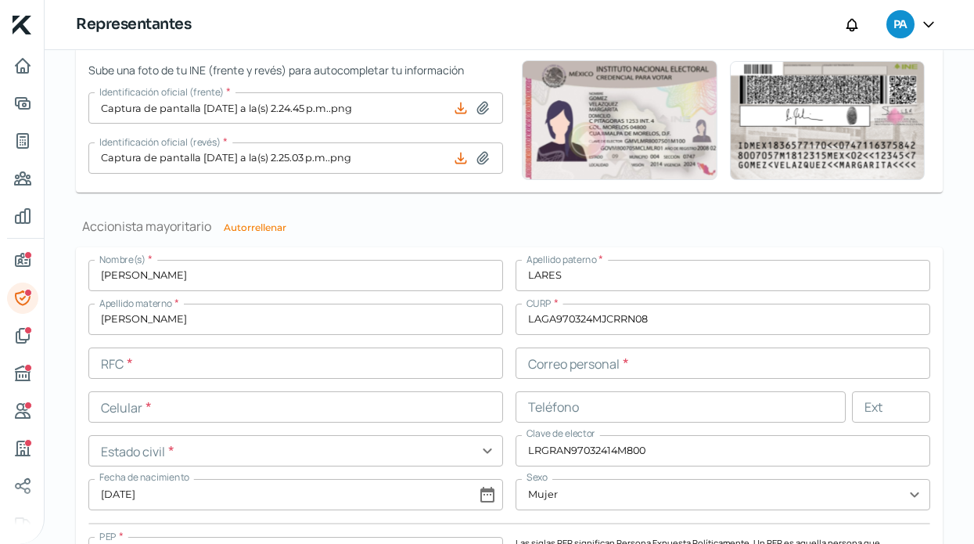
click at [264, 365] on input "text" at bounding box center [295, 362] width 415 height 31
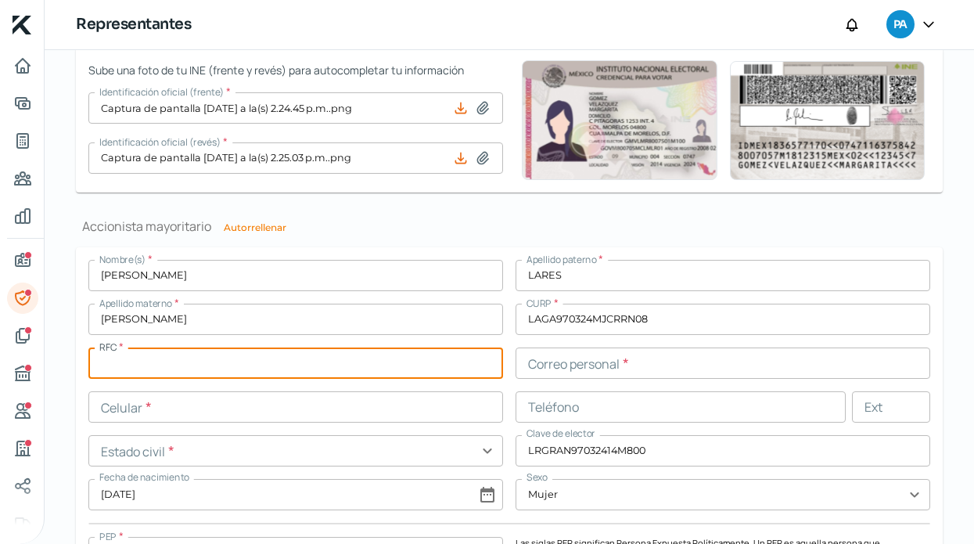
paste input "LAGA970324B16"
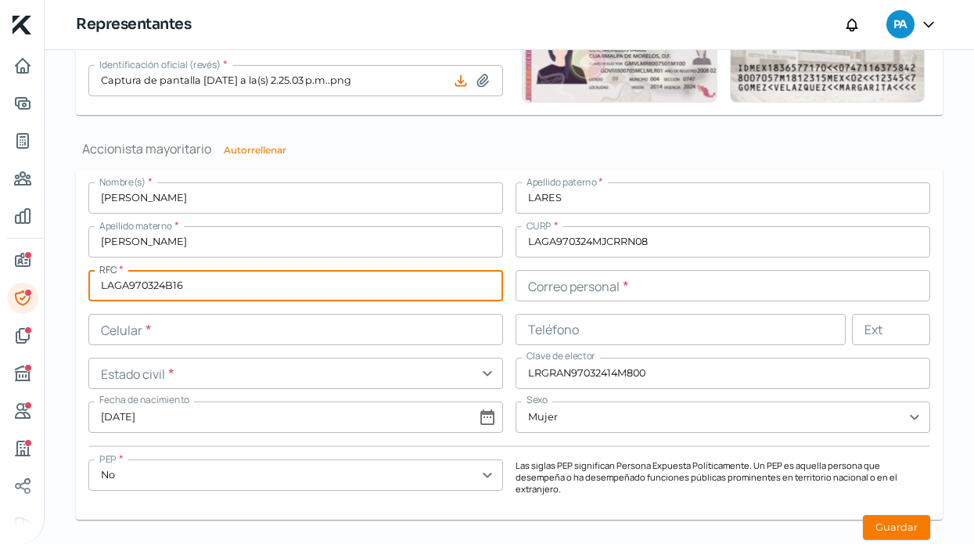
scroll to position [1184, 0]
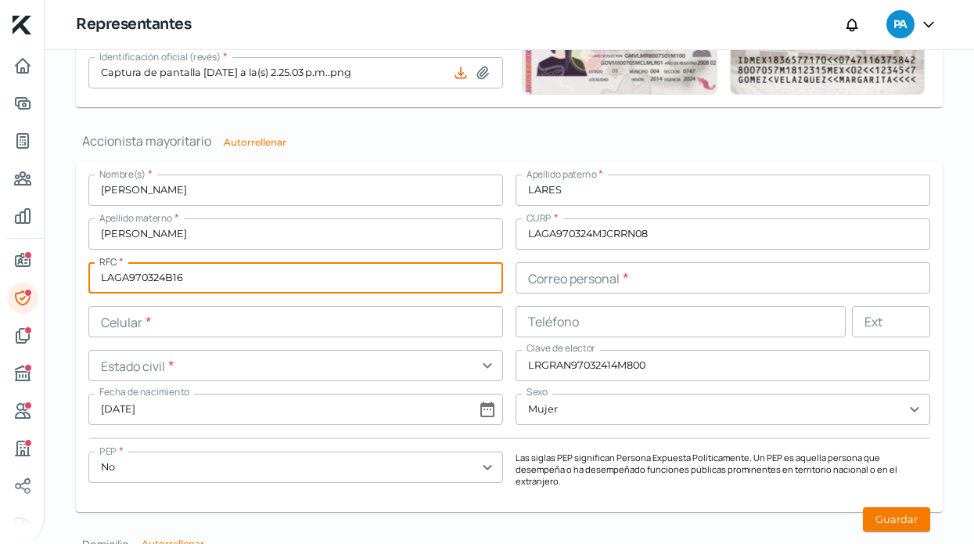
type input "LAGA970324B16"
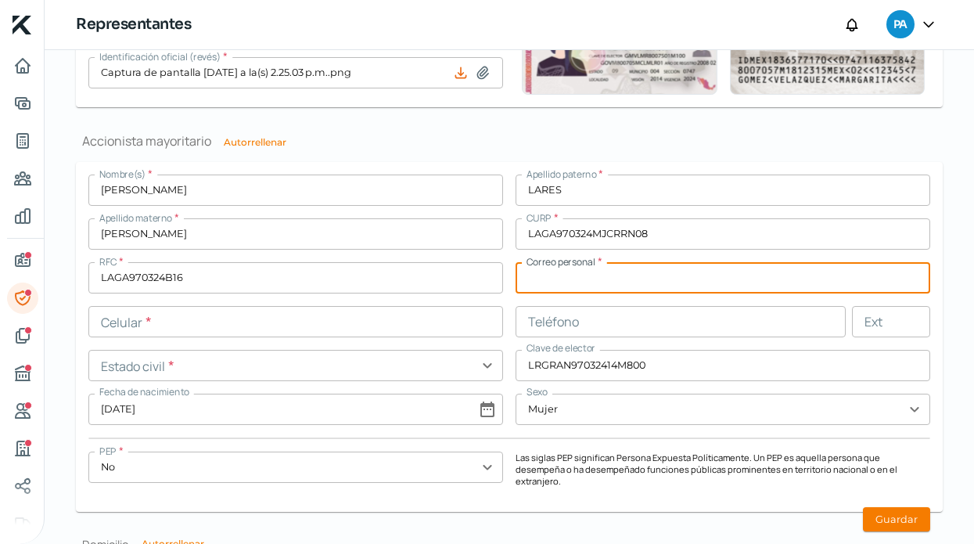
paste input "[EMAIL_ADDRESS][DOMAIN_NAME]"
type input "[EMAIL_ADDRESS][DOMAIN_NAME]"
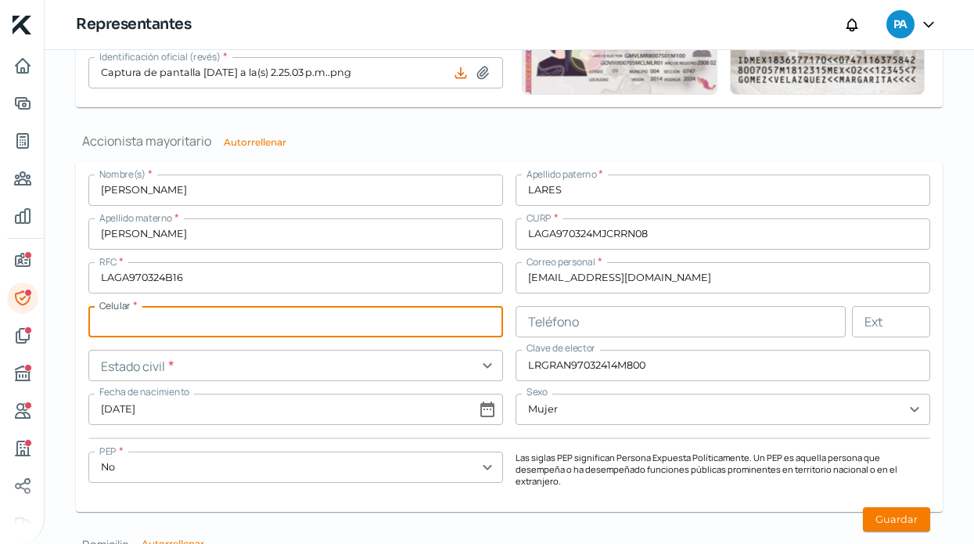
paste input "33 - 1894 - 6518"
type input "33 - 1894 - 6518"
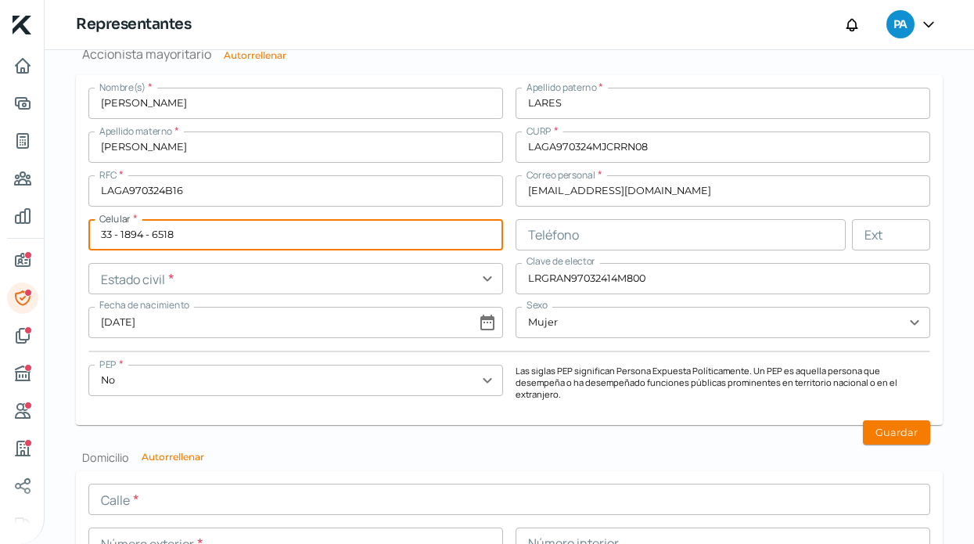
scroll to position [1275, 0]
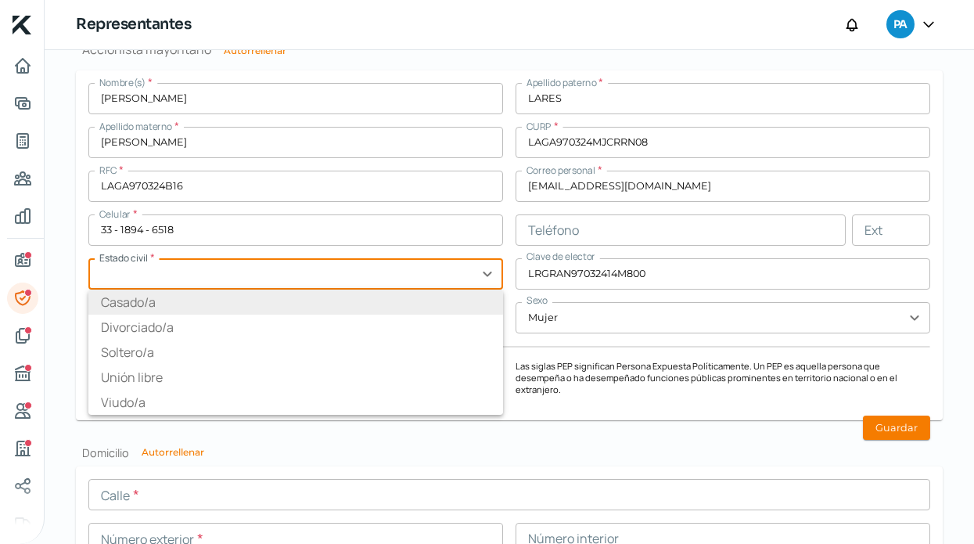
click at [237, 308] on li "Casado/a" at bounding box center [295, 301] width 415 height 25
type input "Casado/a"
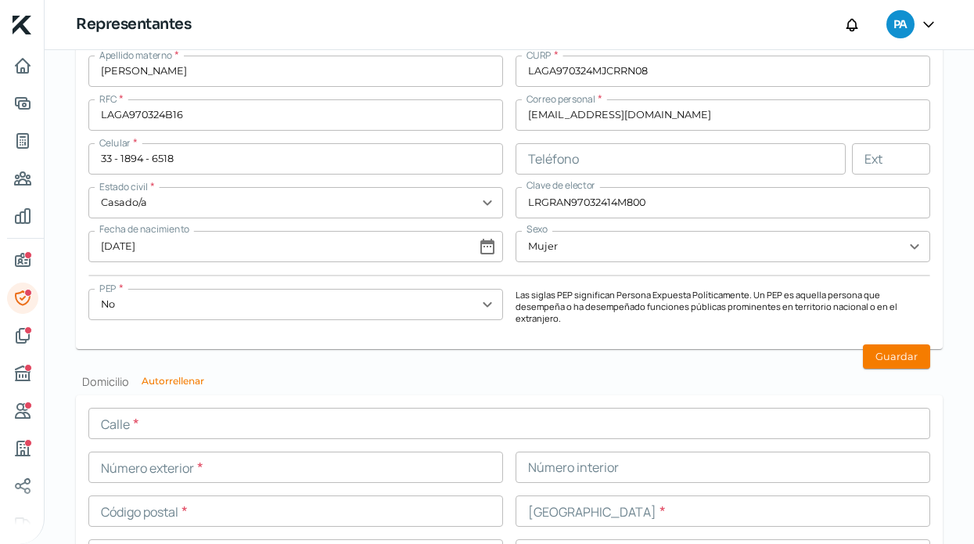
scroll to position [1349, 0]
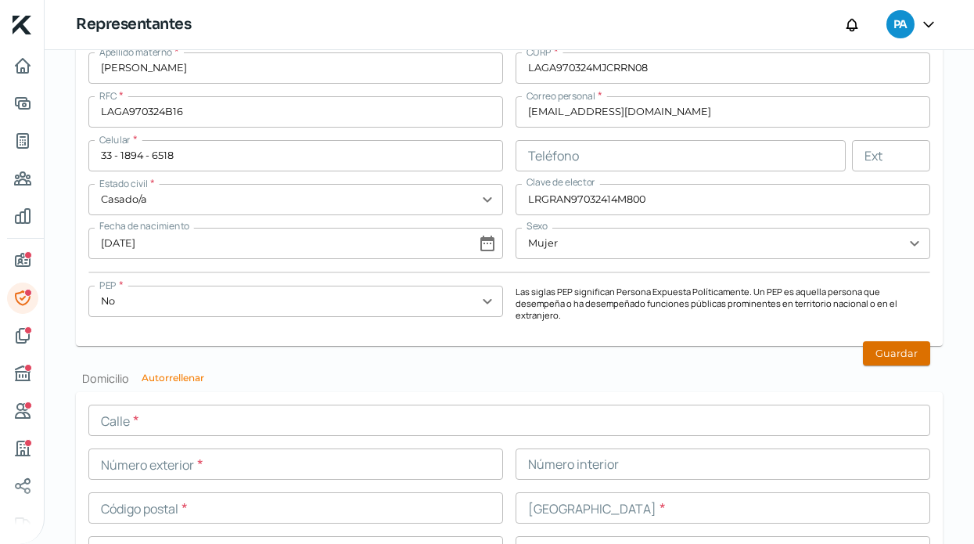
click at [885, 344] on button "Guardar" at bounding box center [896, 353] width 67 height 24
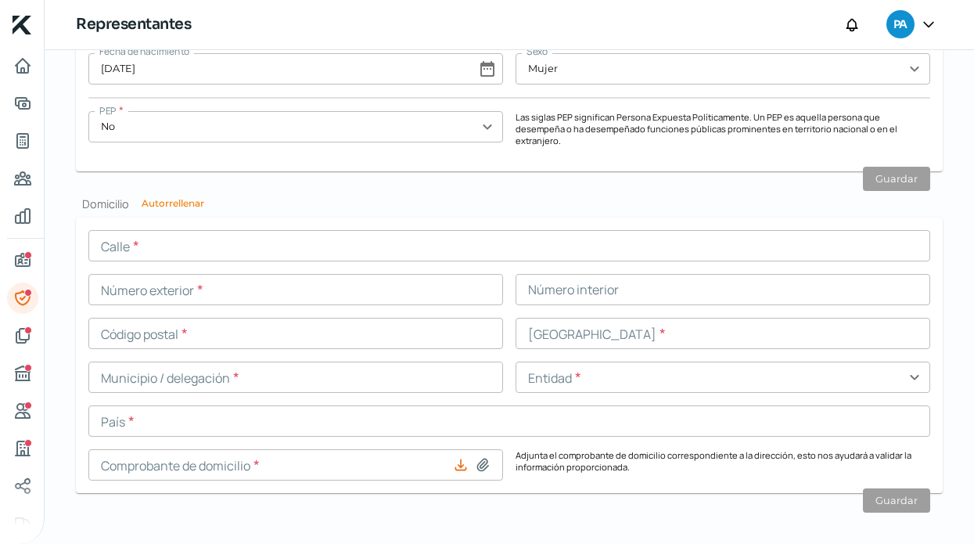
scroll to position [1523, 0]
click at [27, 262] on icon "Información general" at bounding box center [22, 260] width 19 height 19
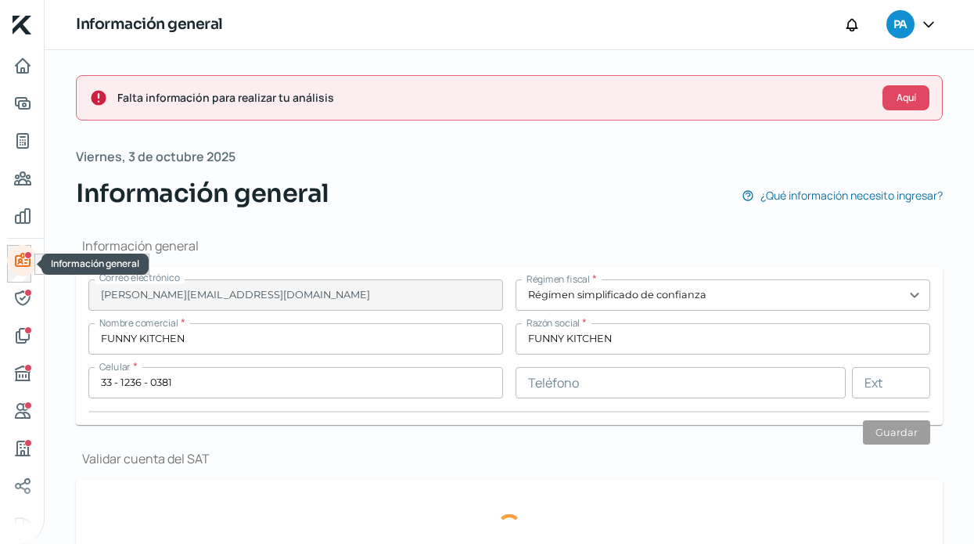
type input "CAMINO AL ALEMAN"
type input "450"
type input "14"
type input "45200"
type input "PRADOS SANTA [DATE]"
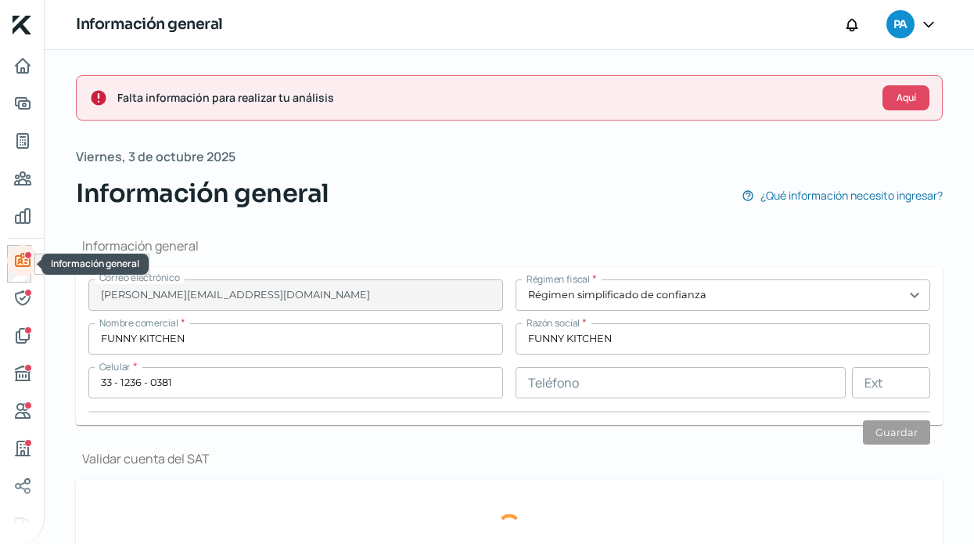
type input "ZAPOPAN"
type input "[GEOGRAPHIC_DATA]"
type input "C DOM.pdf"
type input "0"
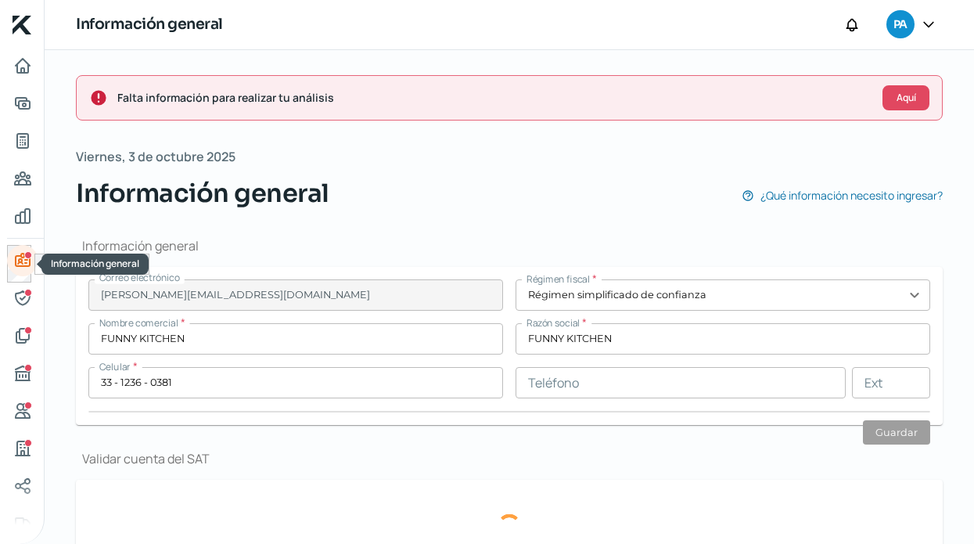
type input "0"
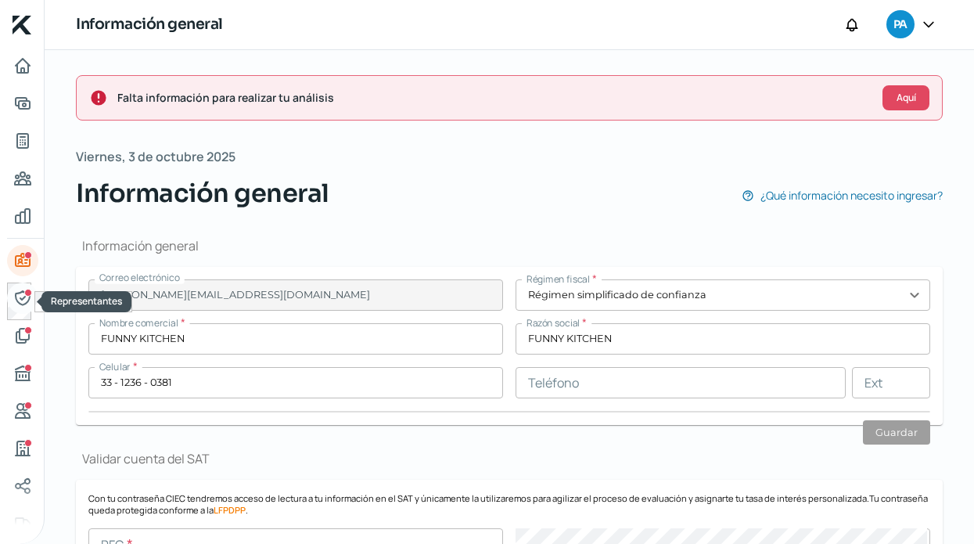
click at [21, 300] on icon "Representantes" at bounding box center [22, 298] width 19 height 19
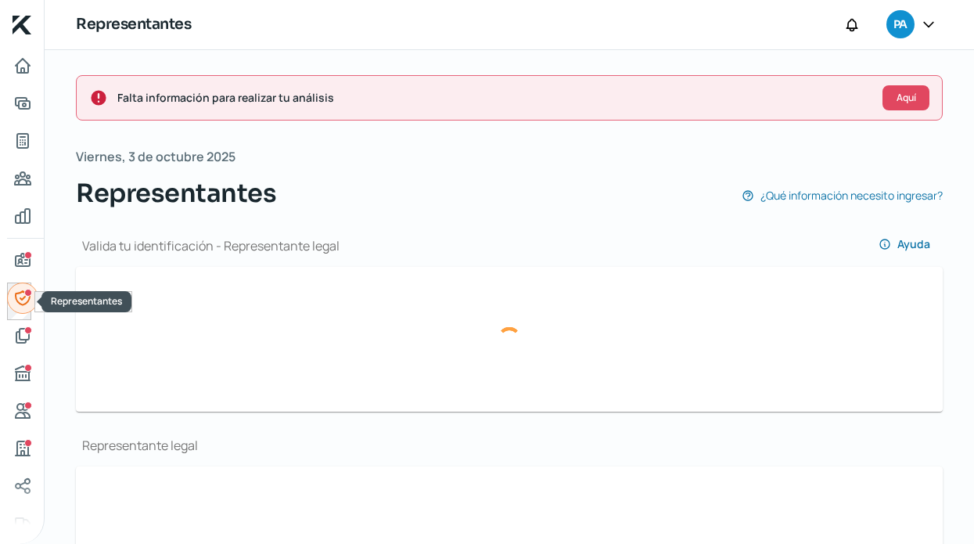
type input "Captura de pantalla [DATE] a la(s) 2.45.53 p.m..png"
type input "Captura de pantalla [DATE] a la(s) 2.45.31 p.m..png"
type input "[PERSON_NAME]"
type input "GOYA"
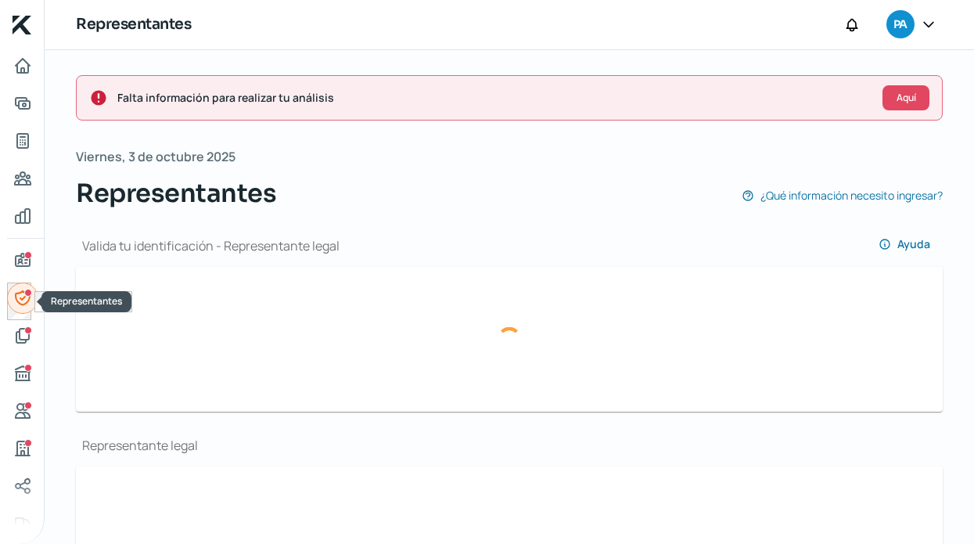
type input "AAGP941019HDFNYB08"
type input "AAGP9410194P2"
type input "[PERSON_NAME][EMAIL_ADDRESS][DOMAIN_NAME]"
type input "33 - 1236 - 0381"
type input "Casado/a"
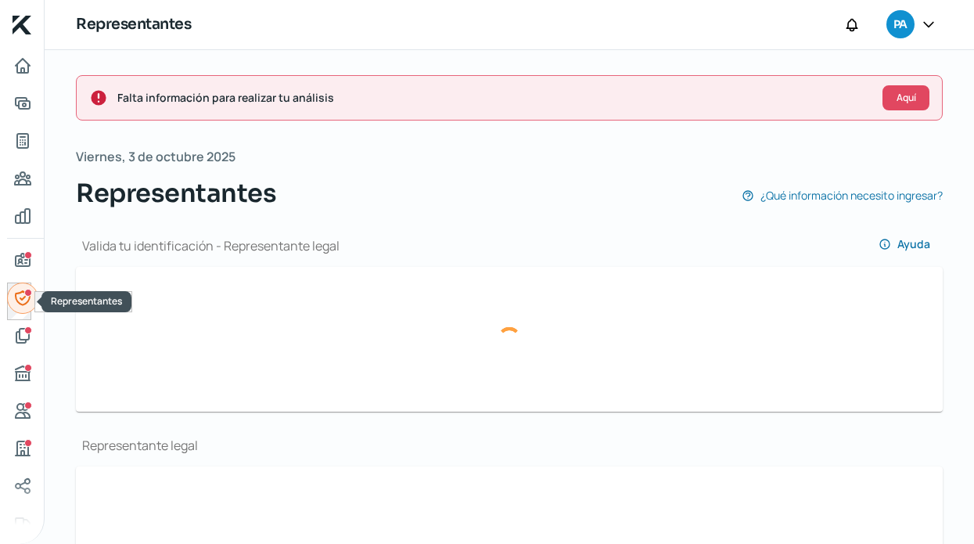
type input "ANGYPB94101909H400"
type input "[DATE]"
type input "Hombre"
type input "Captura de pantalla [DATE] a la(s) 2.24.45 p.m..png"
type input "Captura de pantalla [DATE] a la(s) 2.25.03 p.m..png"
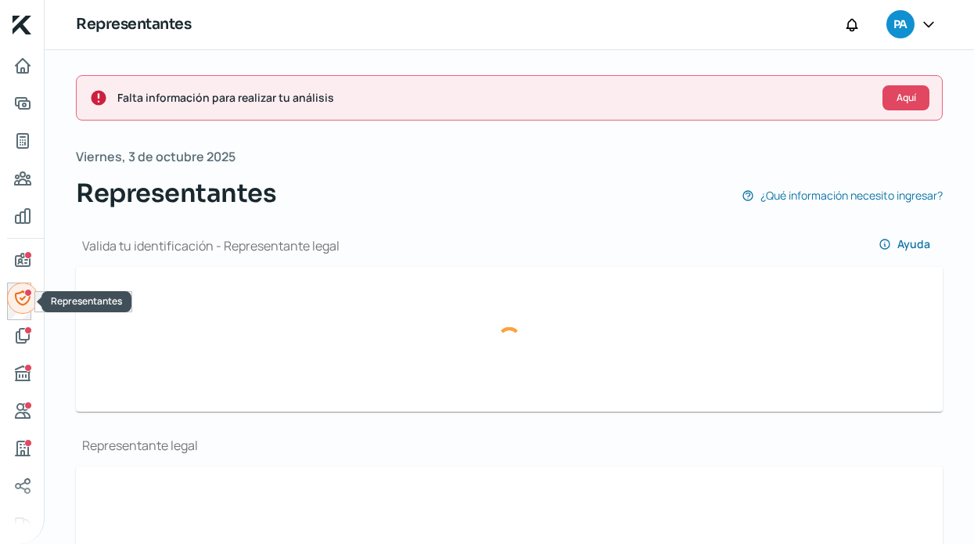
type input "[PERSON_NAME]"
type input "LARES"
type input "[PERSON_NAME]"
type input "LAGA970324MJCRRN08"
type input "LAGA970324B16"
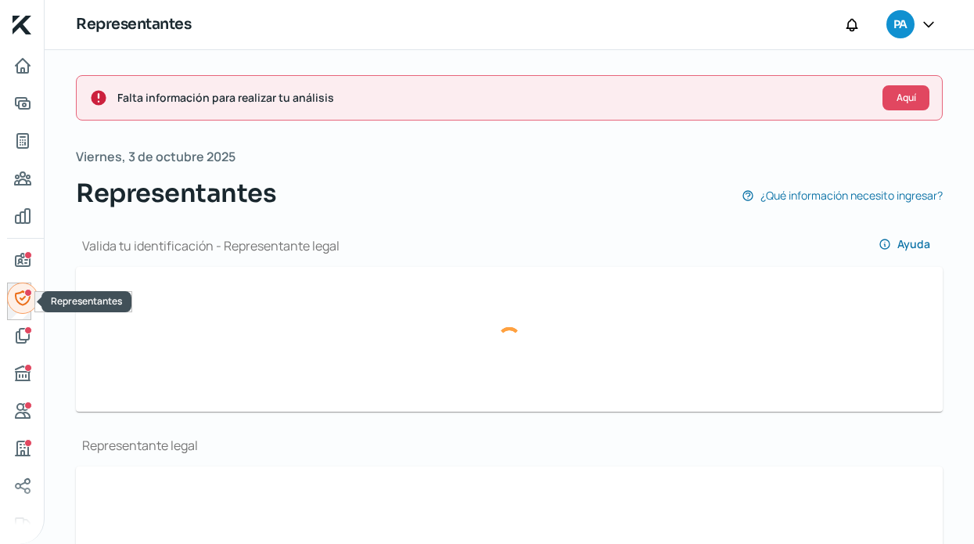
type input "[EMAIL_ADDRESS][DOMAIN_NAME]"
type input "33 - 1894 - 6518"
type input "Casado/a"
type input "LRGRAN97032414M800"
type input "[DATE]"
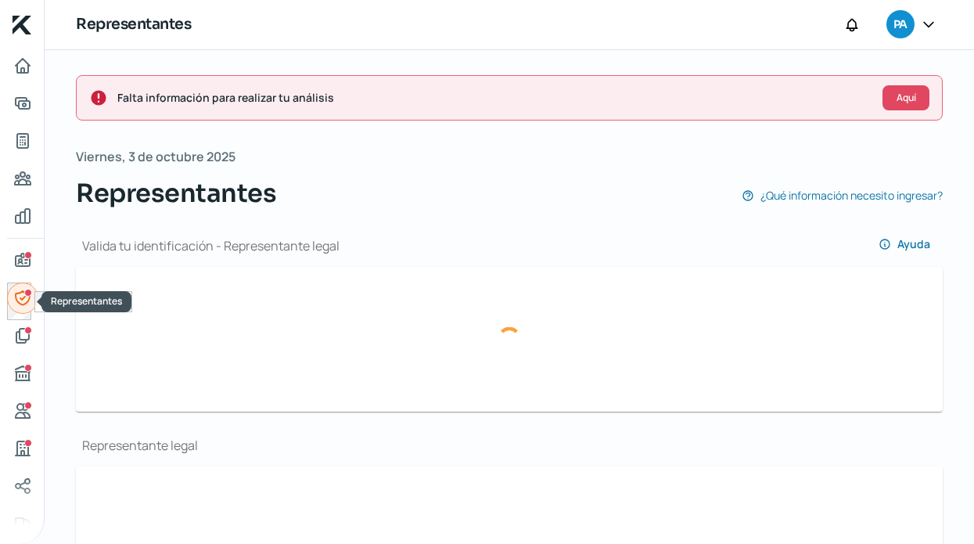
type input "Mujer"
type input "No"
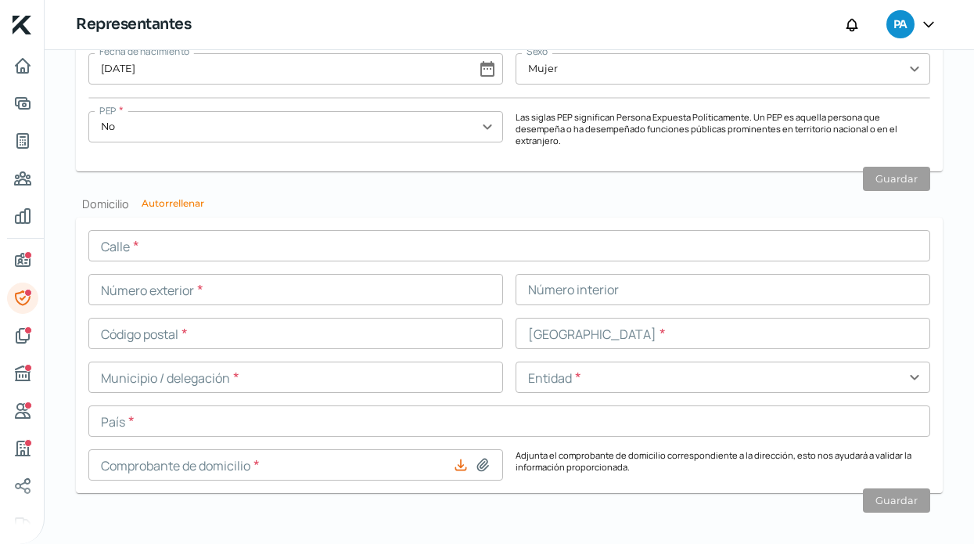
scroll to position [1523, 0]
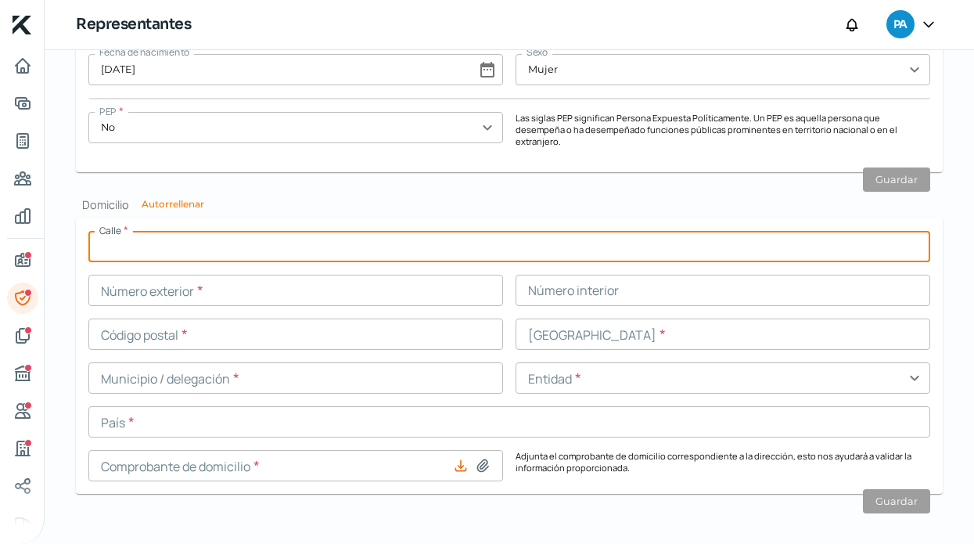
paste input "[PERSON_NAME]"
type input "[PERSON_NAME]"
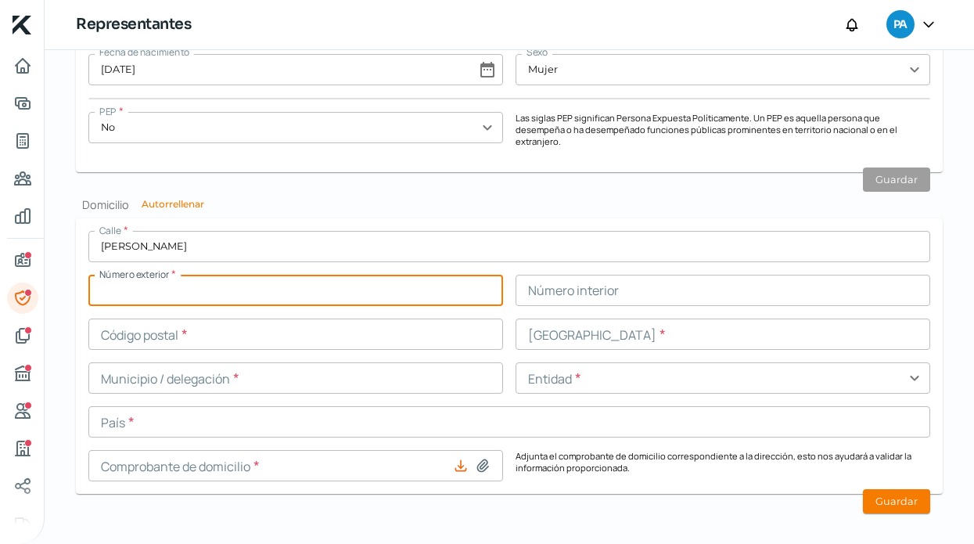
click at [427, 281] on input "text" at bounding box center [295, 290] width 415 height 31
paste input "5558"
type input "5558"
click at [541, 324] on input "text" at bounding box center [722, 333] width 415 height 31
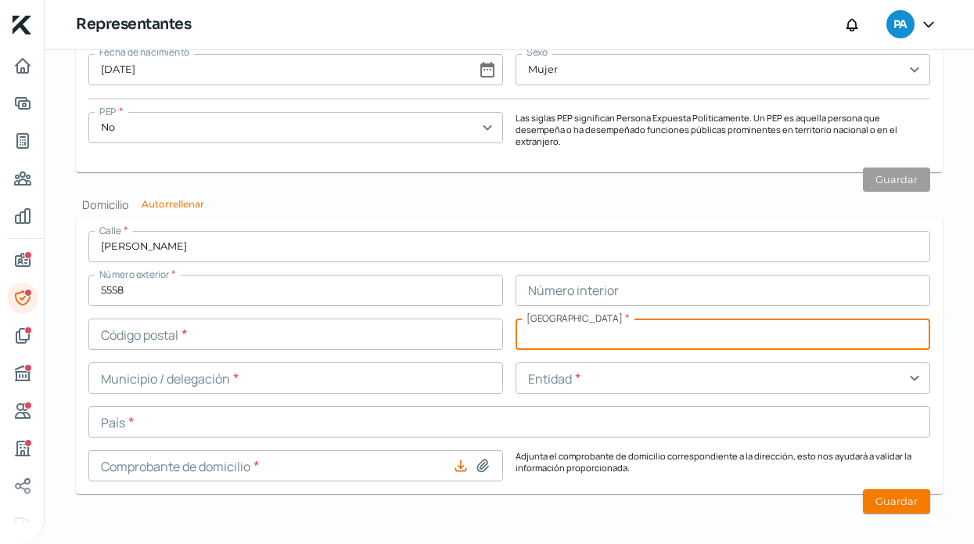
paste input "Vallarta Universidad"
type input "Vallarta Universidad"
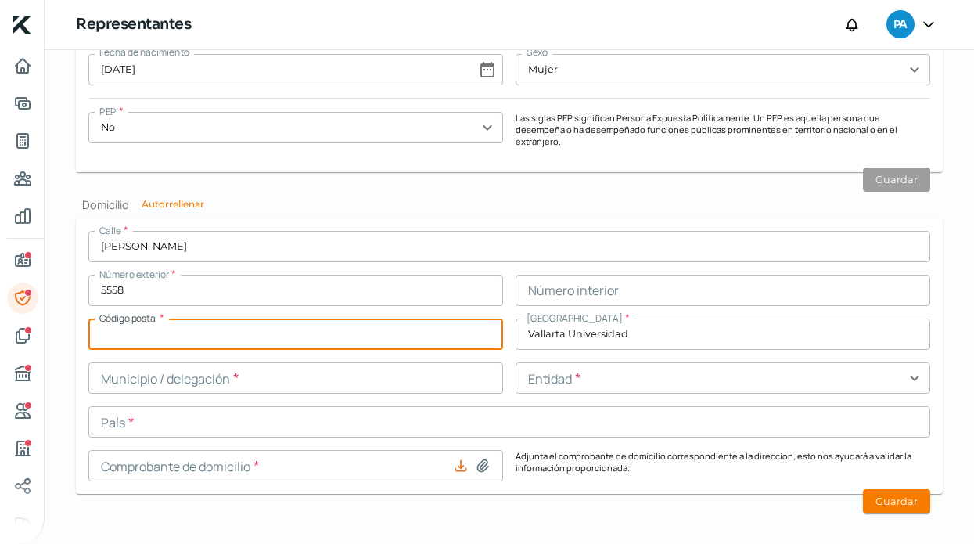
paste input "45110"
type input "45110"
click at [573, 280] on input "text" at bounding box center [722, 290] width 415 height 31
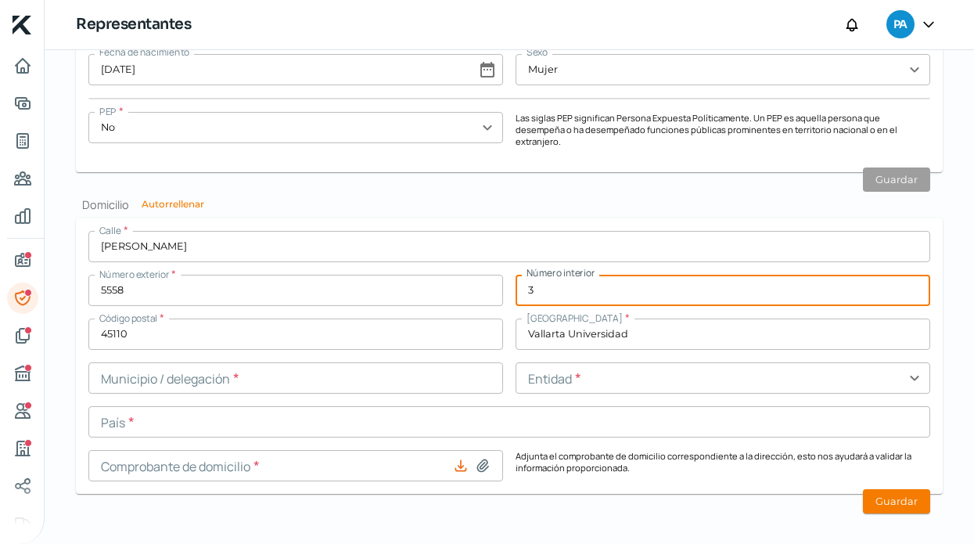
type input "3"
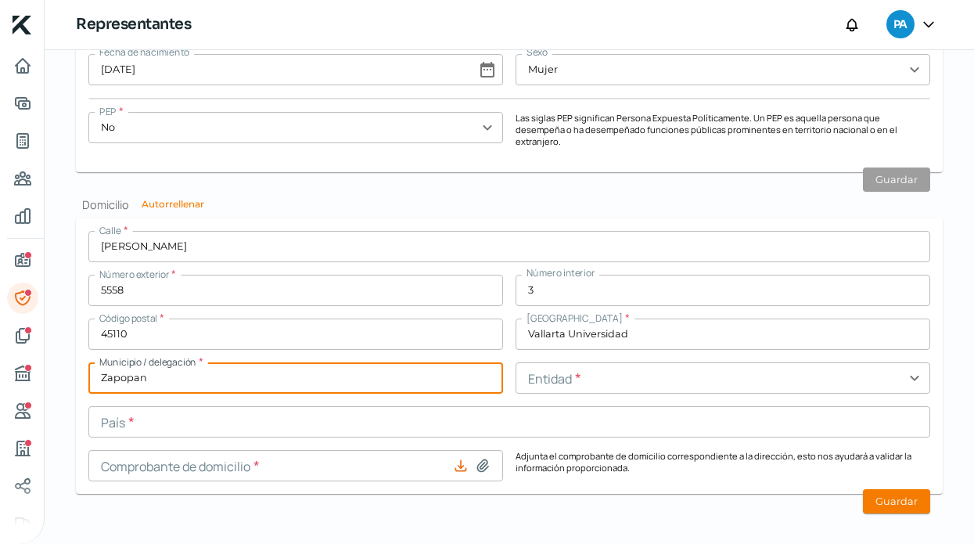
type input "Zapopan"
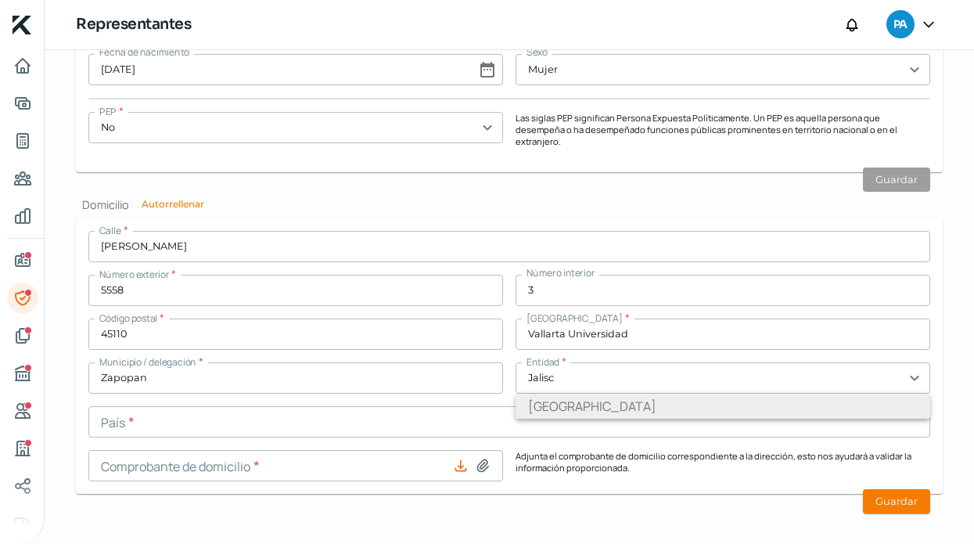
click at [543, 401] on li "[GEOGRAPHIC_DATA]" at bounding box center [722, 405] width 415 height 25
type input "[GEOGRAPHIC_DATA]"
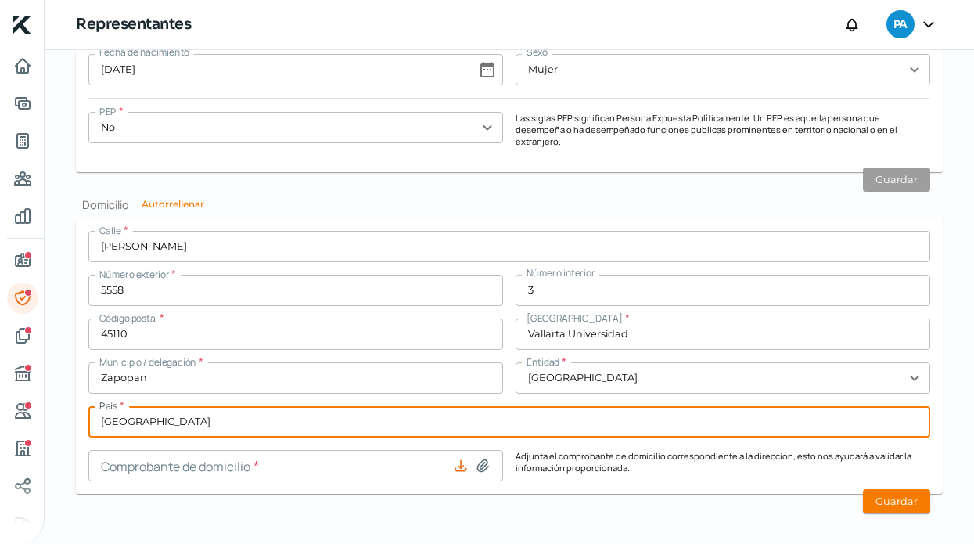
type input "[GEOGRAPHIC_DATA]"
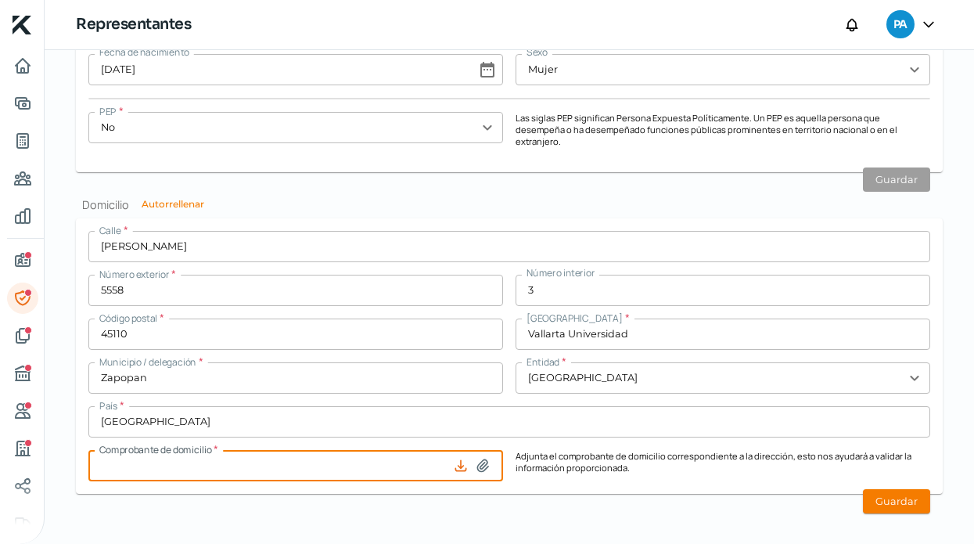
click at [480, 459] on icon at bounding box center [482, 465] width 11 height 12
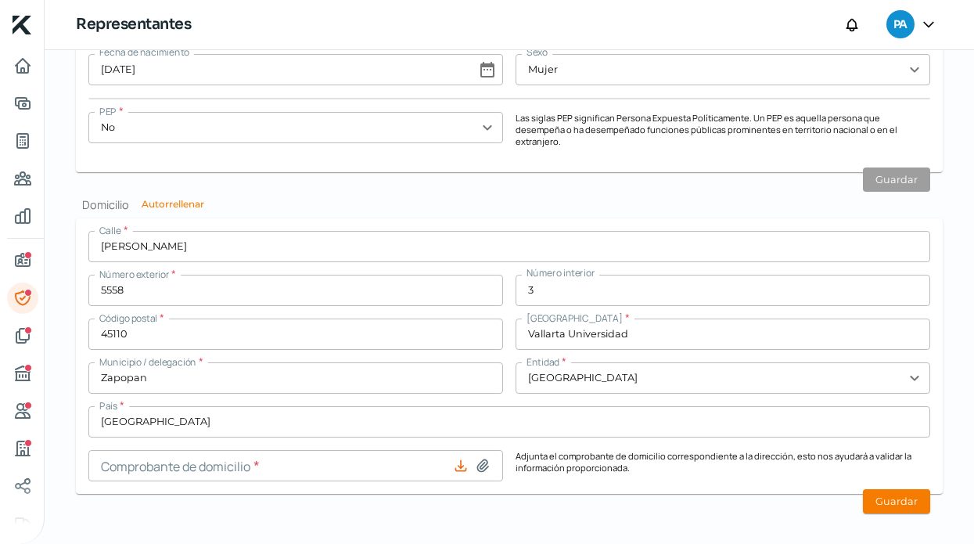
type input "C:\fakepath\C [PERSON_NAME].pdf"
type input "C DOM [PERSON_NAME].pdf"
click at [883, 490] on button "Guardar" at bounding box center [896, 501] width 67 height 24
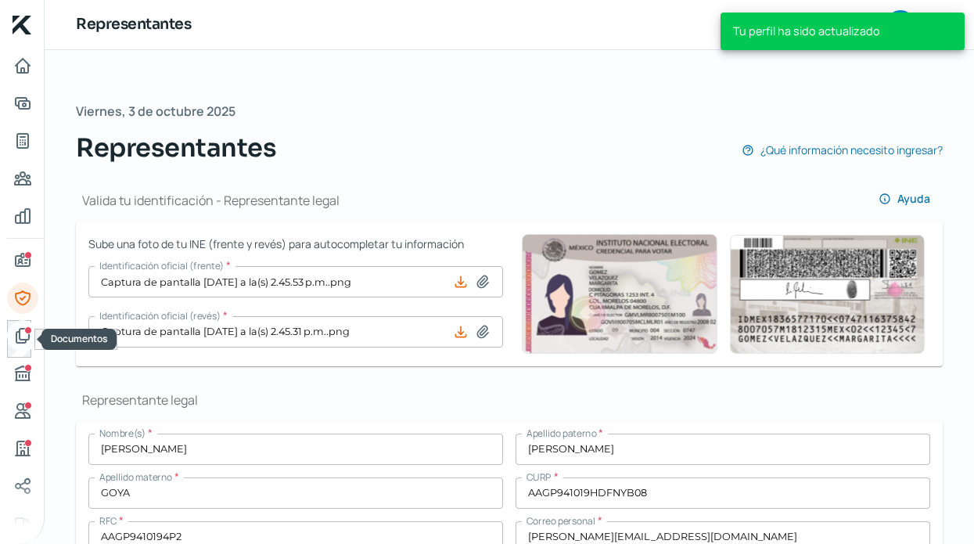
click at [19, 336] on icon "Documentos" at bounding box center [22, 336] width 13 height 14
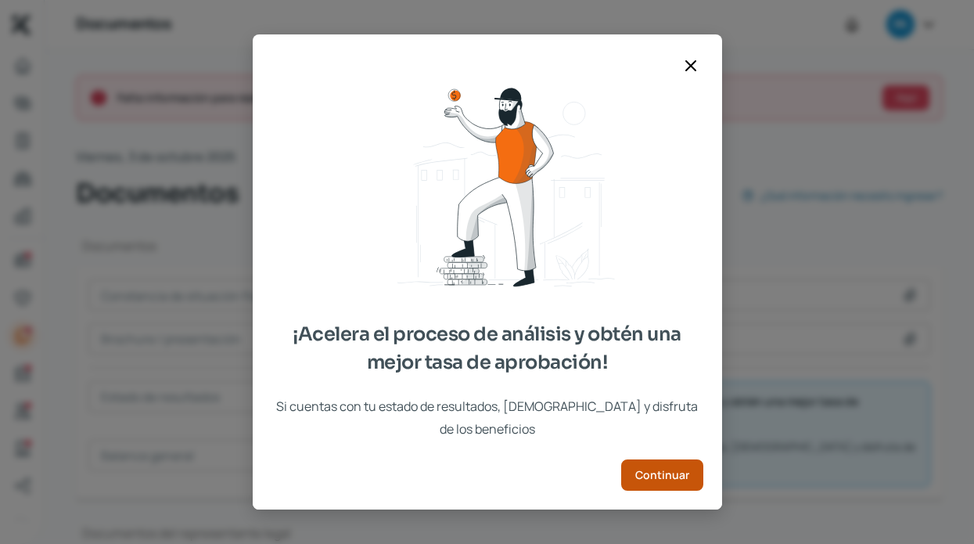
click at [666, 469] on span "Continuar" at bounding box center [662, 474] width 54 height 11
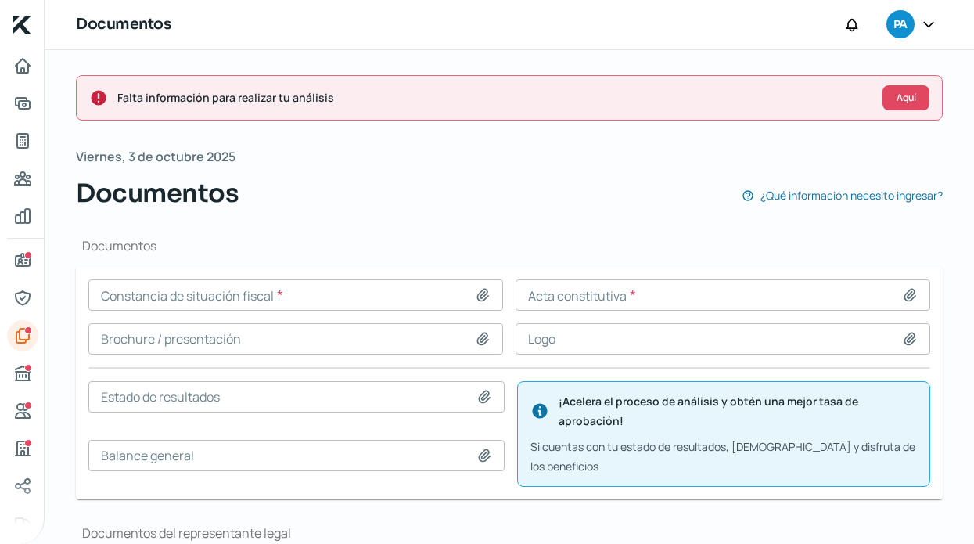
click at [481, 297] on icon at bounding box center [483, 295] width 16 height 16
type input "C:\fakepath\CSF FUNNY KITCHEN.pdf"
type input "CSF FUNNY KITCHEN.pdf"
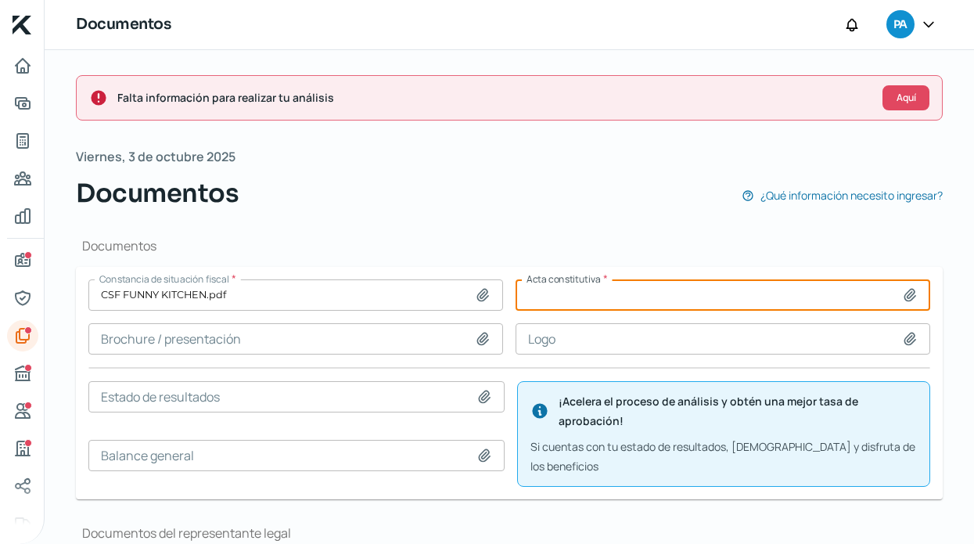
click at [639, 293] on input at bounding box center [722, 294] width 415 height 31
type input "C:\fakepath\ACTA.pdf"
type input "ACTA.pdf"
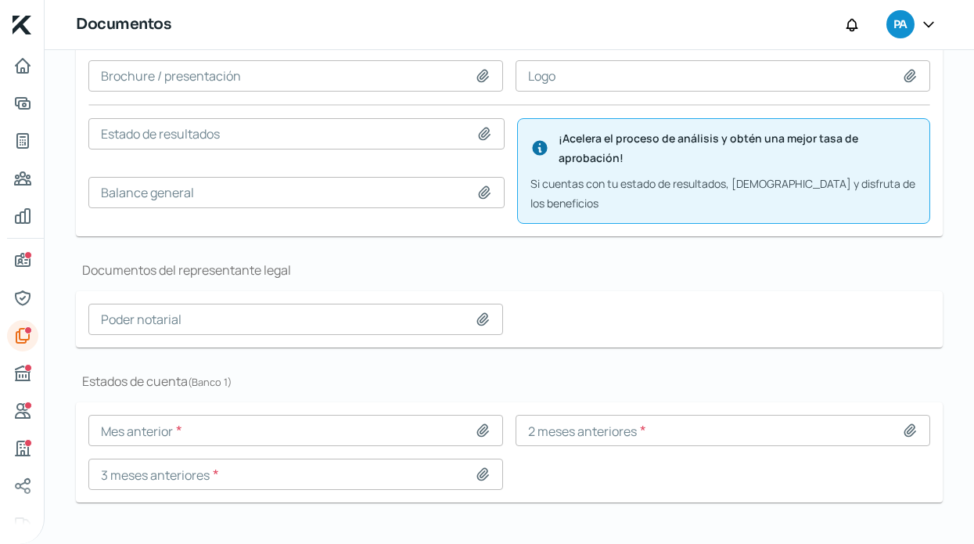
scroll to position [190, 0]
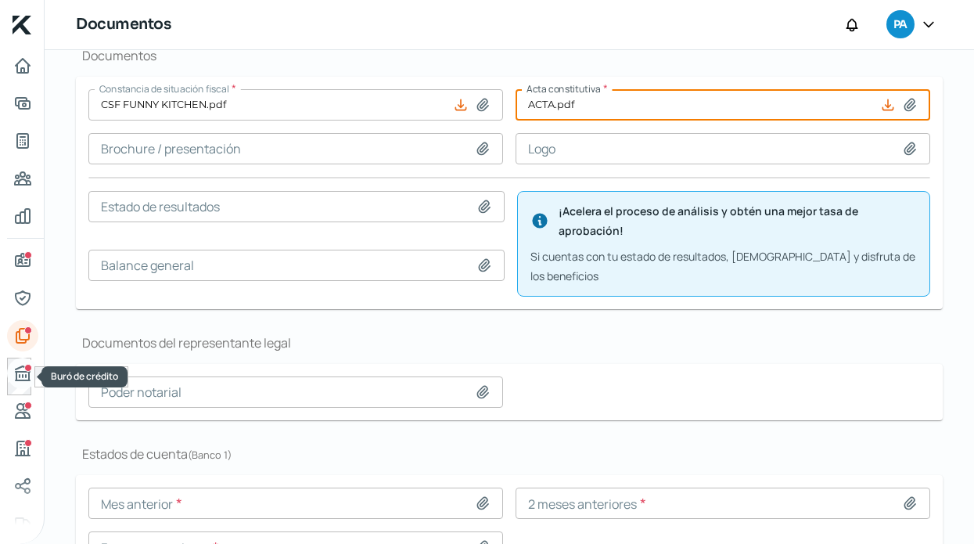
click at [26, 372] on icon "Buró de crédito" at bounding box center [23, 373] width 14 height 14
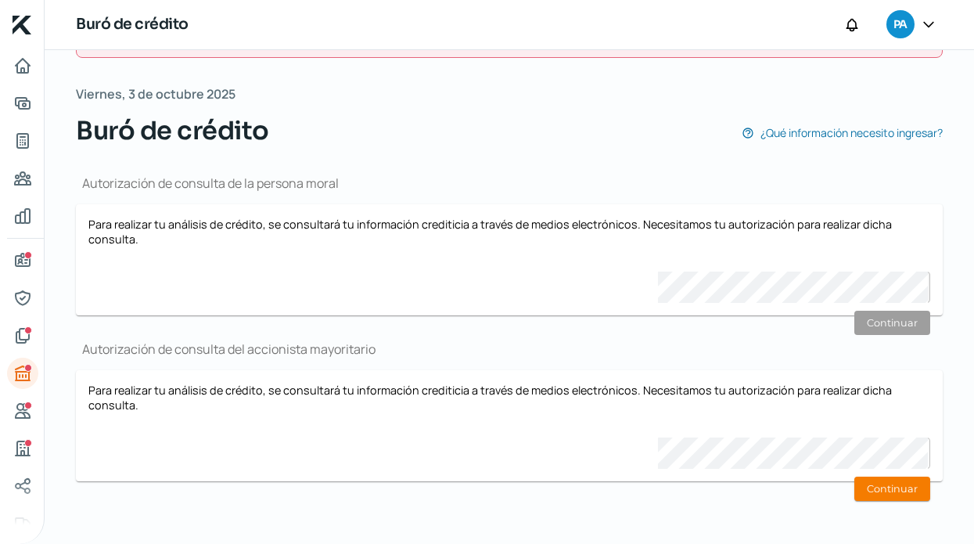
scroll to position [62, 0]
click at [21, 409] on icon "Referencias" at bounding box center [23, 411] width 14 height 14
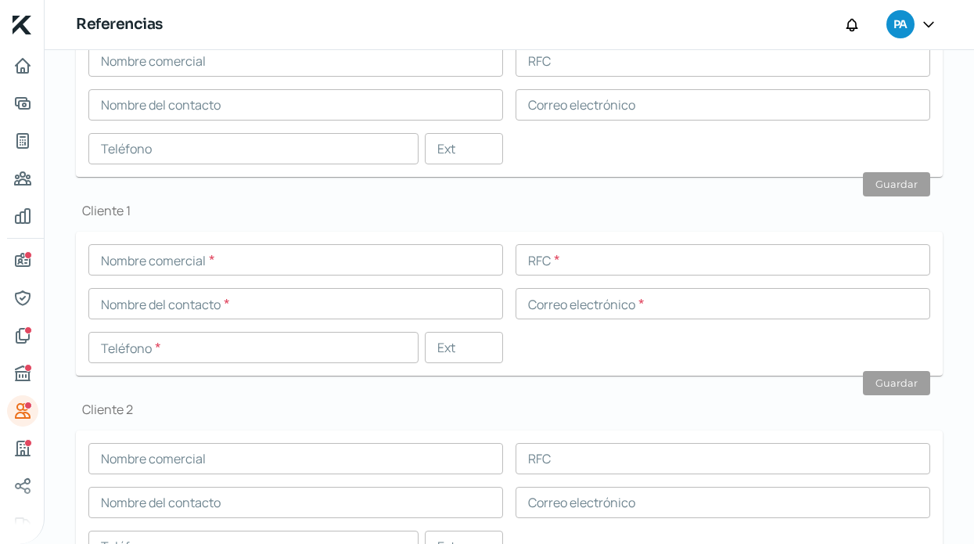
scroll to position [444, 0]
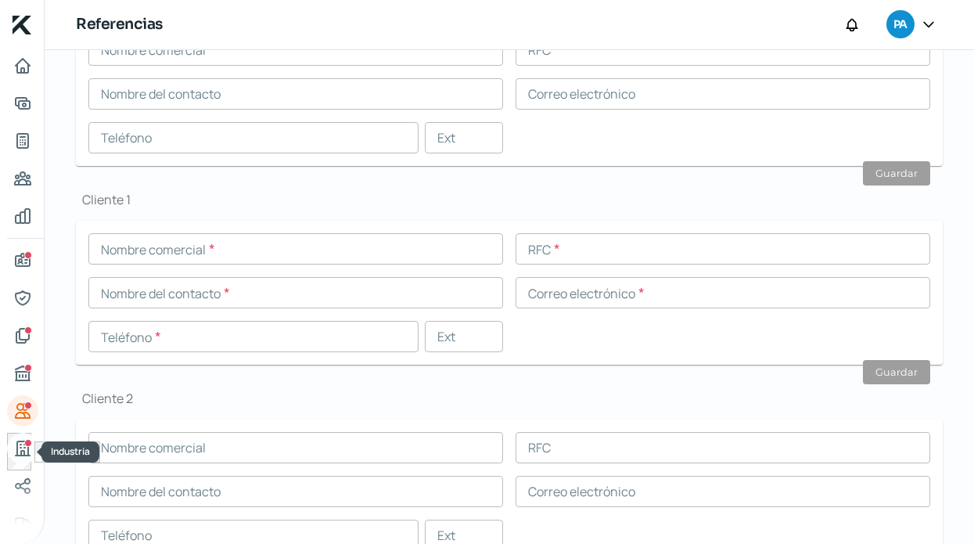
click at [19, 436] on link "Industria" at bounding box center [22, 448] width 31 height 31
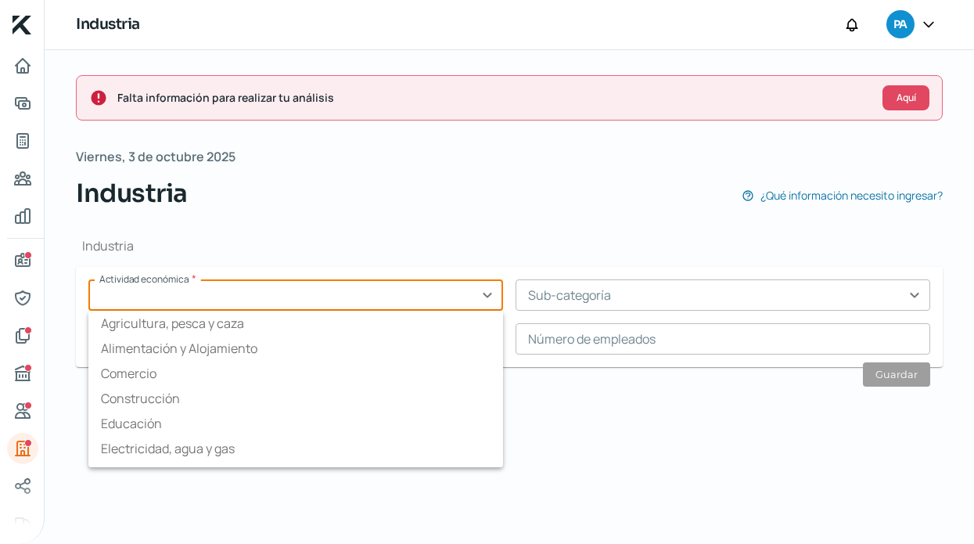
click at [229, 296] on input "text" at bounding box center [295, 294] width 415 height 31
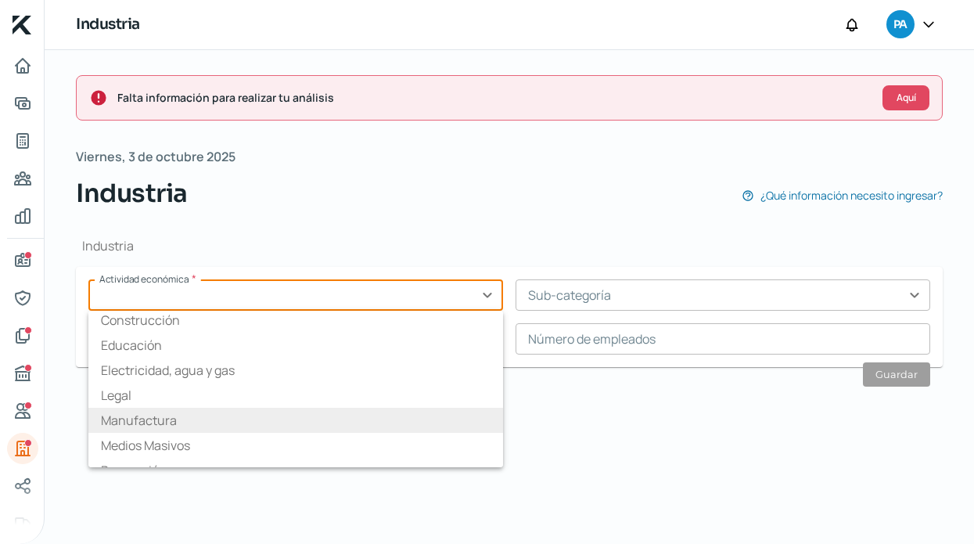
click at [219, 420] on li "Manufactura" at bounding box center [295, 420] width 415 height 25
type input "Manufactura"
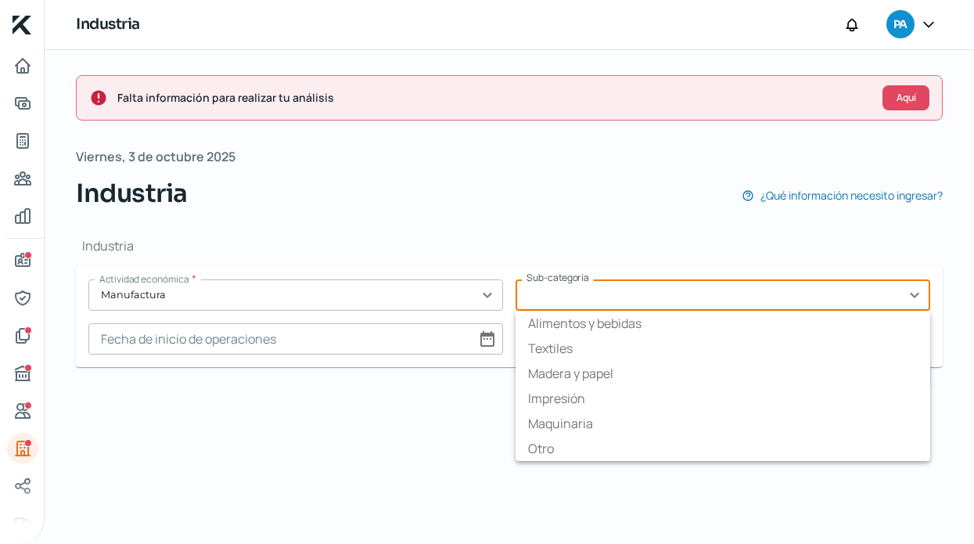
click at [533, 292] on input "text" at bounding box center [722, 294] width 415 height 31
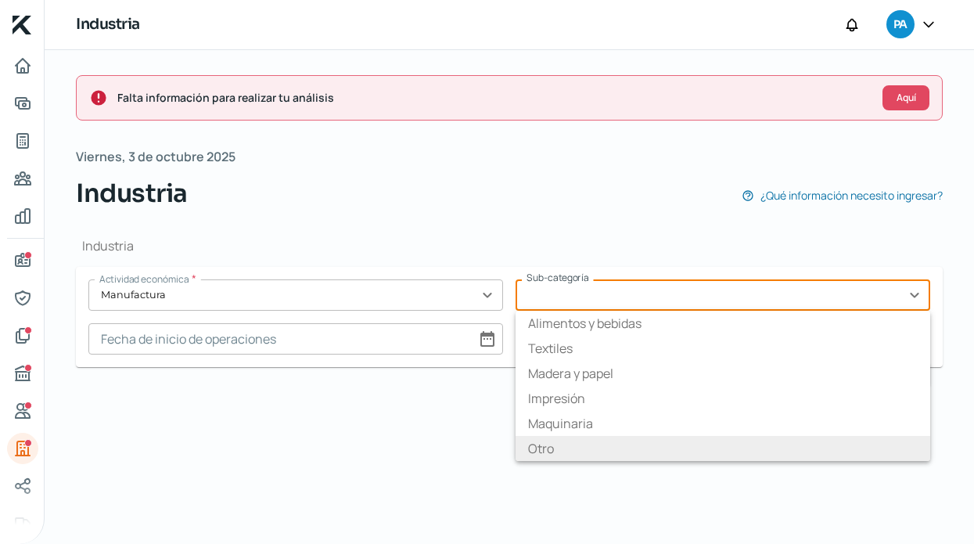
scroll to position [0, 0]
click at [591, 447] on li "Otro" at bounding box center [722, 448] width 415 height 25
type input "Otro"
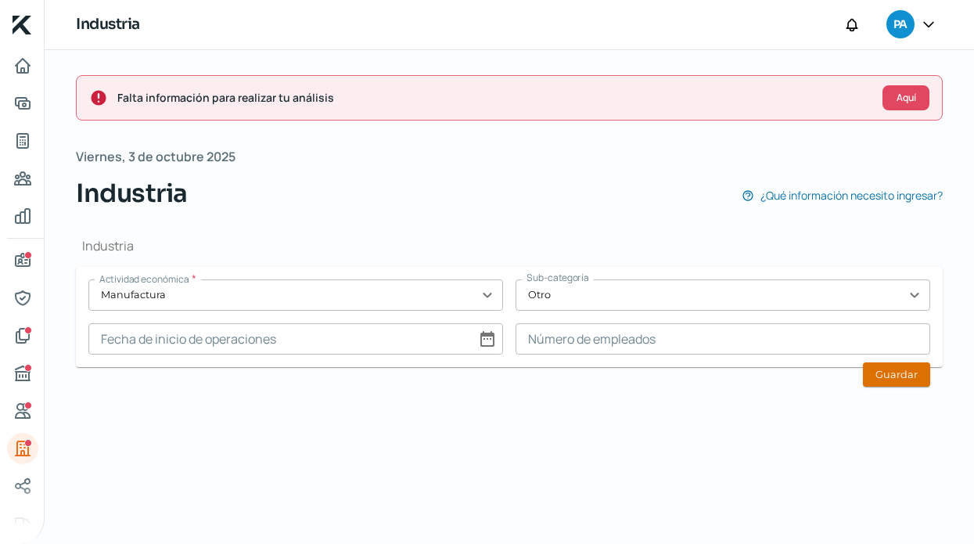
click at [879, 379] on button "Guardar" at bounding box center [896, 374] width 67 height 24
type input "0"
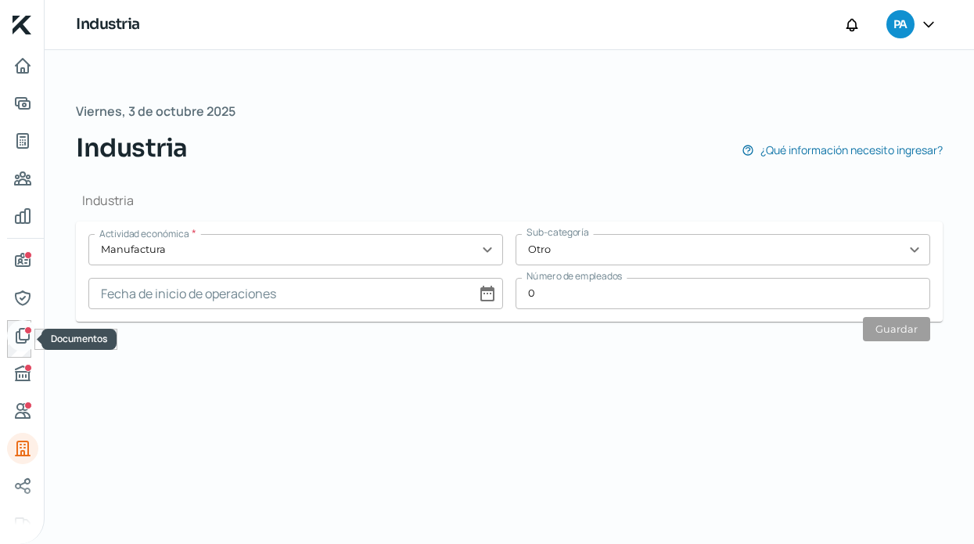
click at [30, 340] on icon "Documentos" at bounding box center [22, 335] width 19 height 19
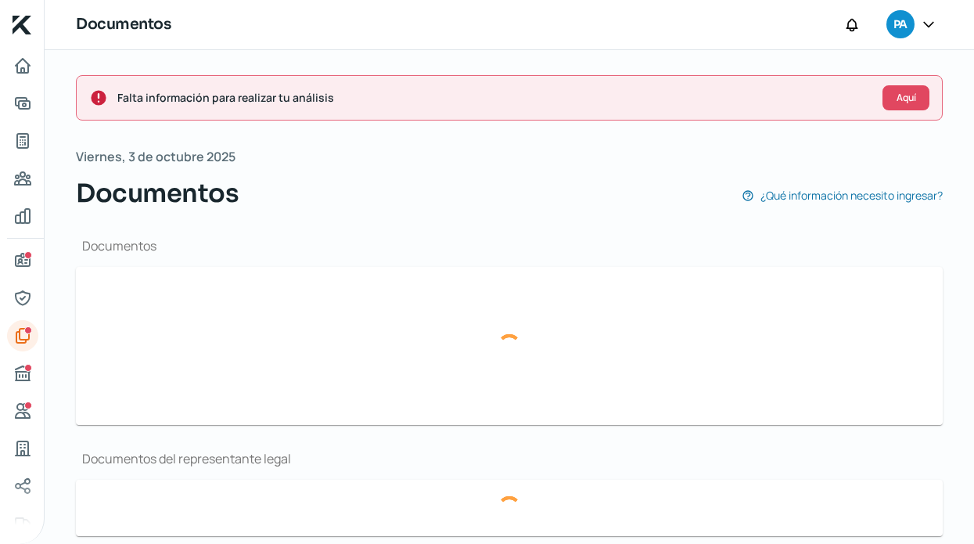
type input "CSF FUNNY KITCHEN.pdf"
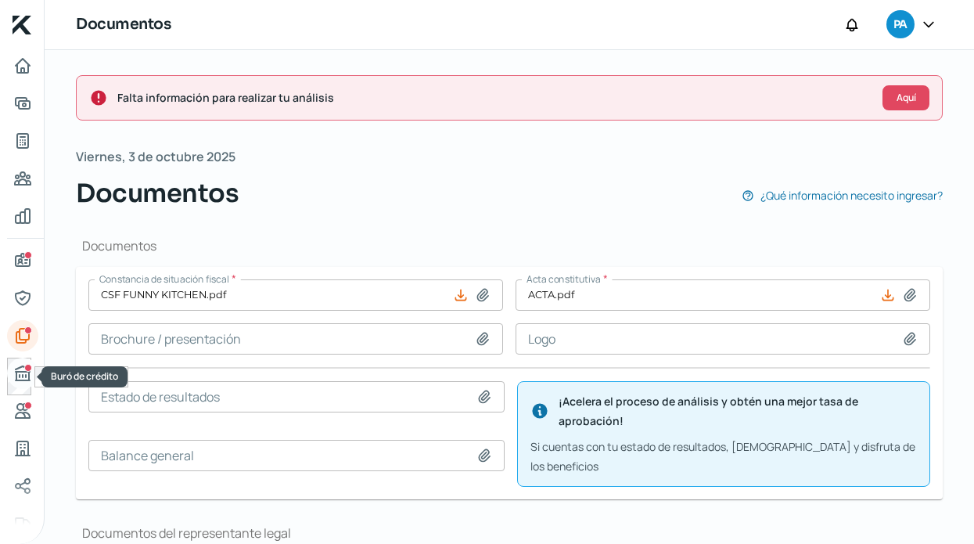
click at [31, 365] on icon "Buró de crédito" at bounding box center [22, 373] width 19 height 19
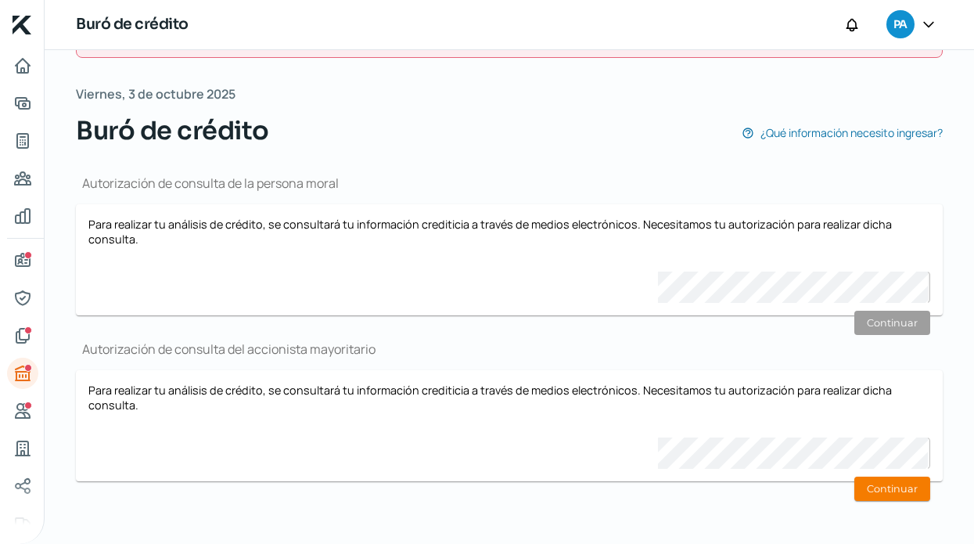
scroll to position [62, 0]
click at [19, 333] on icon "Documentos" at bounding box center [22, 336] width 13 height 14
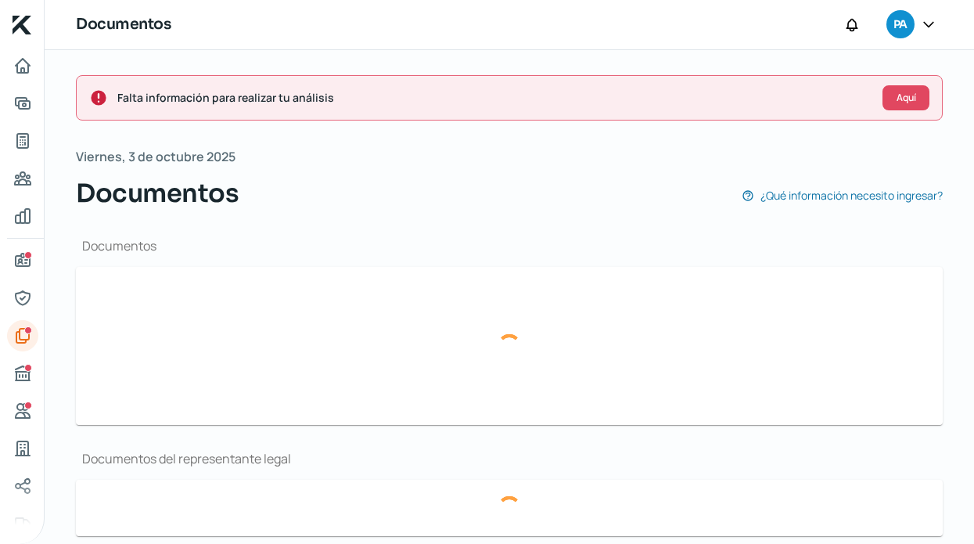
type input "CSF FUNNY KITCHEN.pdf"
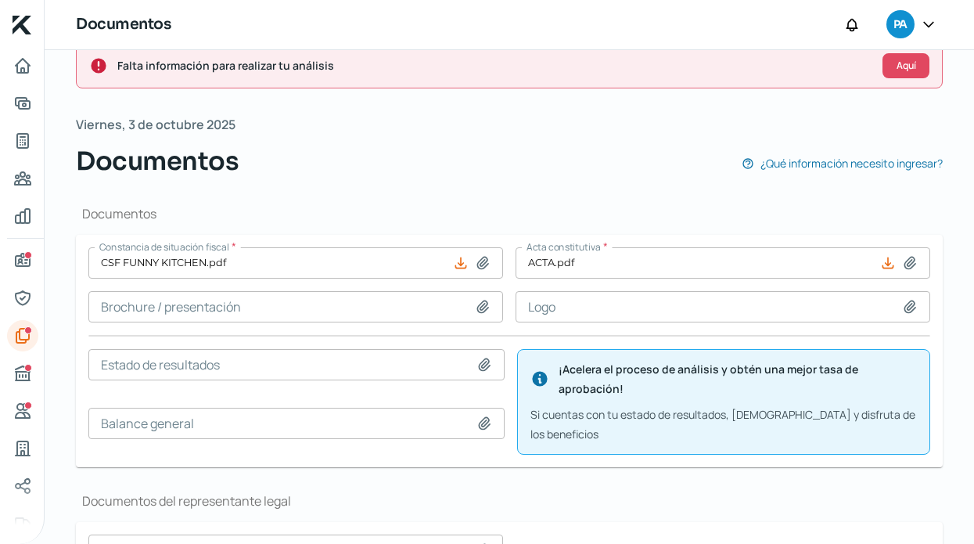
scroll to position [31, 0]
click at [19, 418] on icon "Referencias" at bounding box center [23, 411] width 14 height 14
